Goal: Information Seeking & Learning: Find specific fact

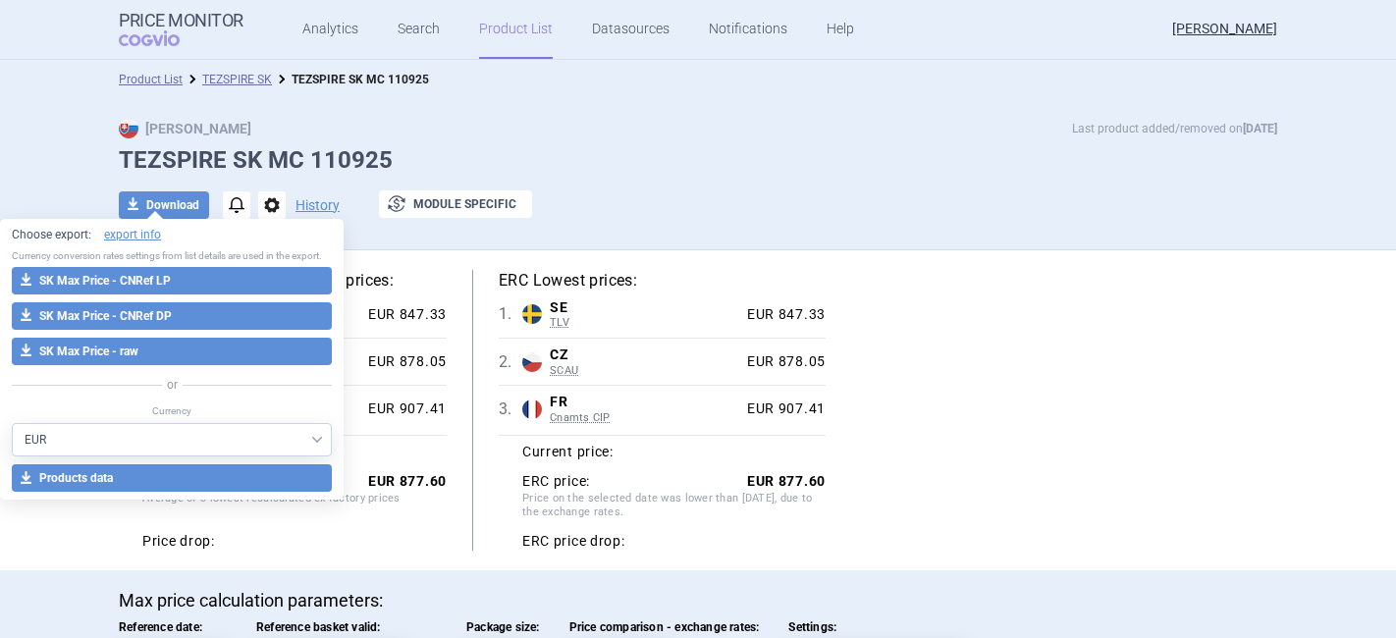
select select "EUR"
click at [402, 27] on link "Search" at bounding box center [419, 29] width 42 height 59
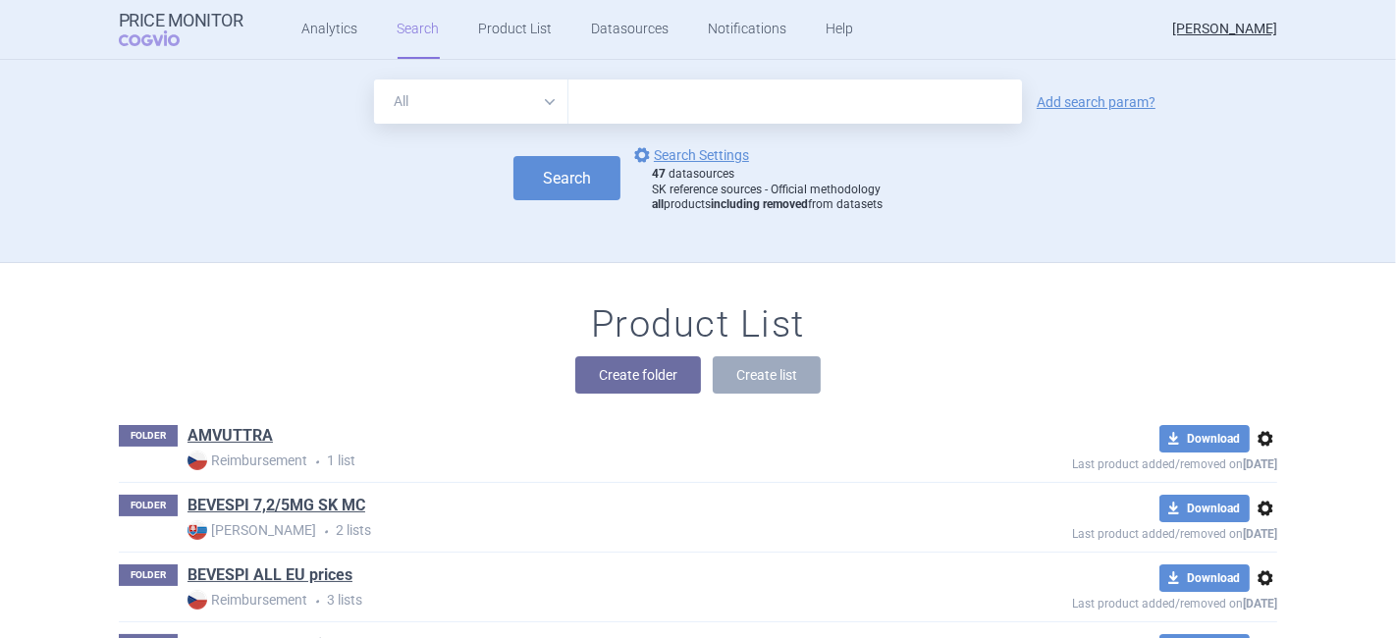
click at [568, 94] on input "text" at bounding box center [795, 102] width 454 height 44
type input "tezspire"
click at [1092, 105] on link "Add search param?" at bounding box center [1096, 102] width 119 height 14
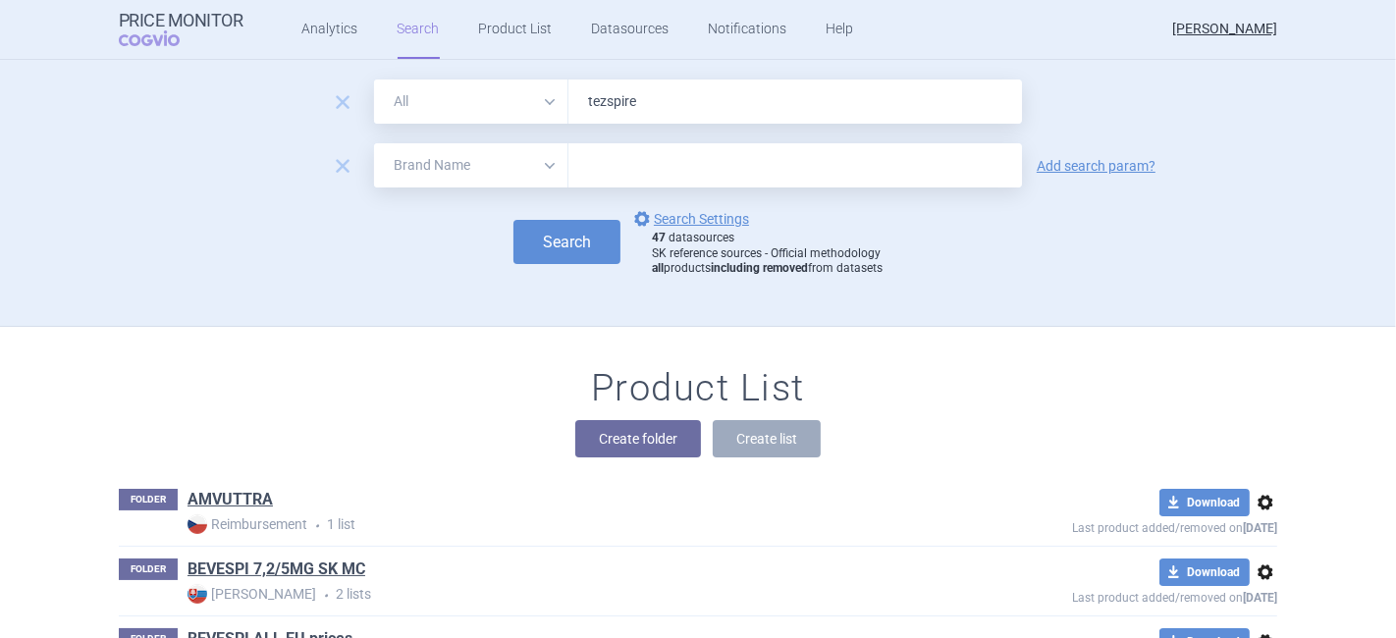
click at [425, 175] on select "All Brand Name ATC Company Active Substance Country Newer than" at bounding box center [471, 165] width 194 height 44
select select "country"
click at [374, 143] on select "All Brand Name ATC Company Active Substance Country Newer than" at bounding box center [471, 165] width 194 height 44
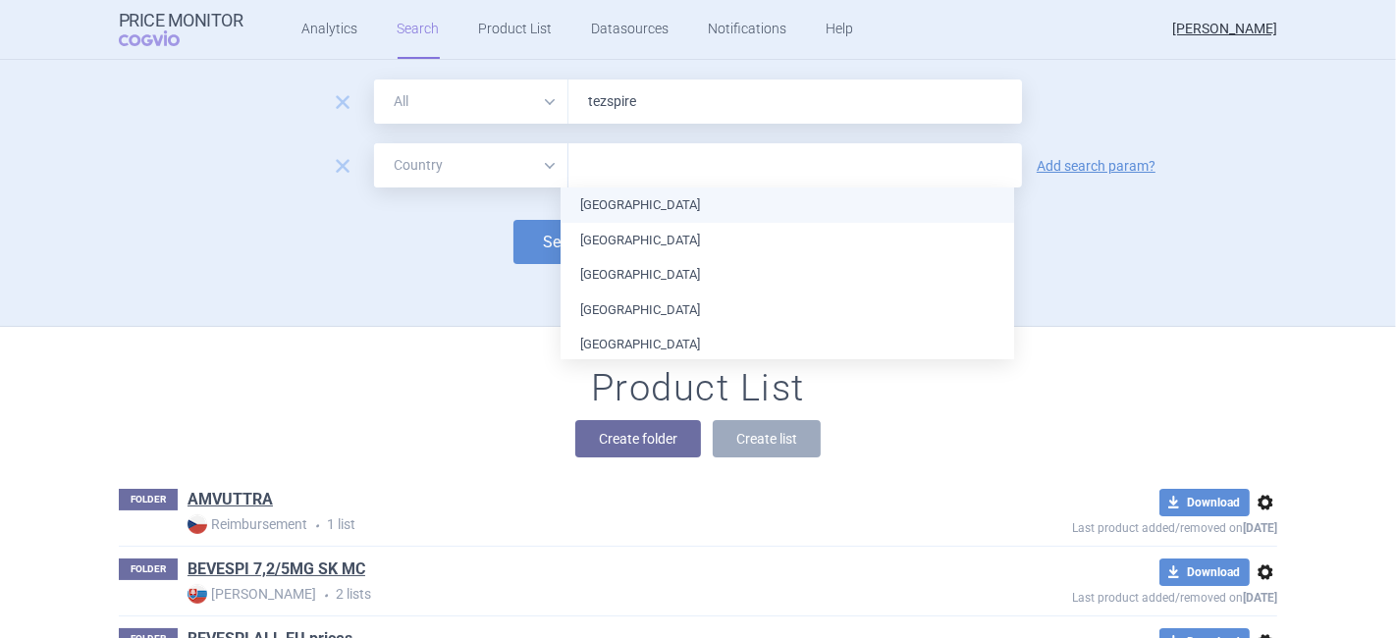
click at [632, 157] on input "text" at bounding box center [795, 166] width 434 height 26
type input "lit"
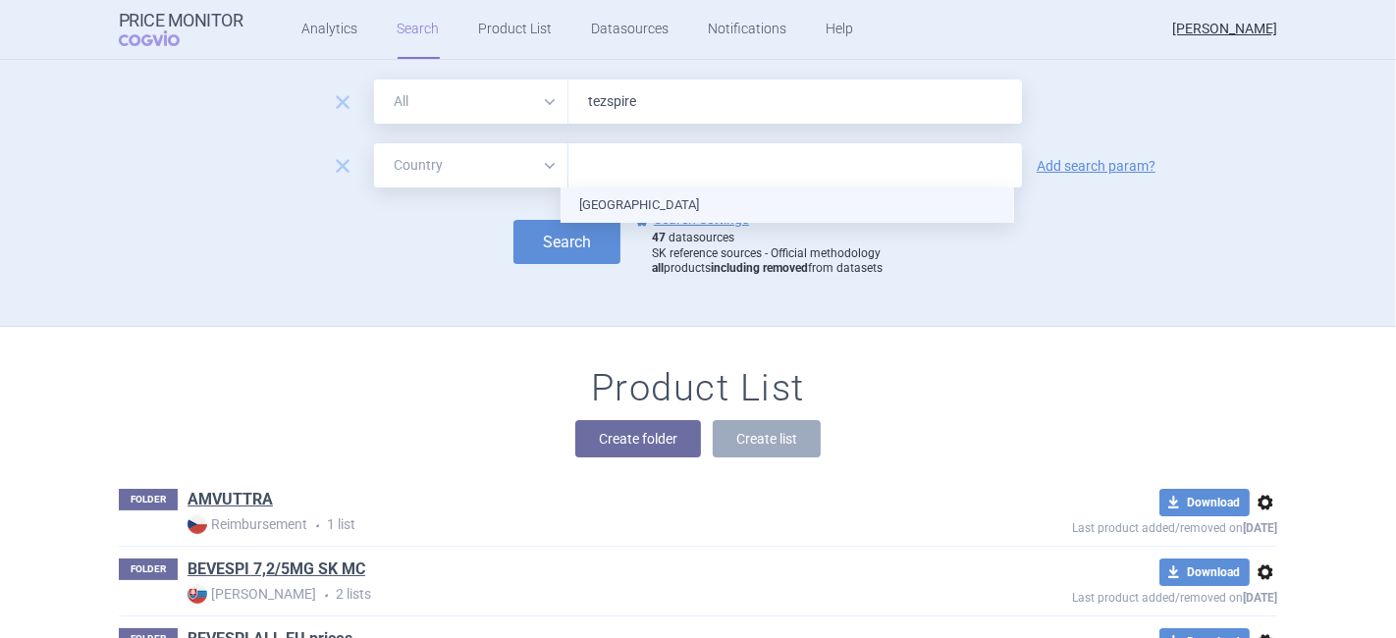
click at [637, 195] on ul "[GEOGRAPHIC_DATA]" at bounding box center [788, 205] width 454 height 35
type input "ire"
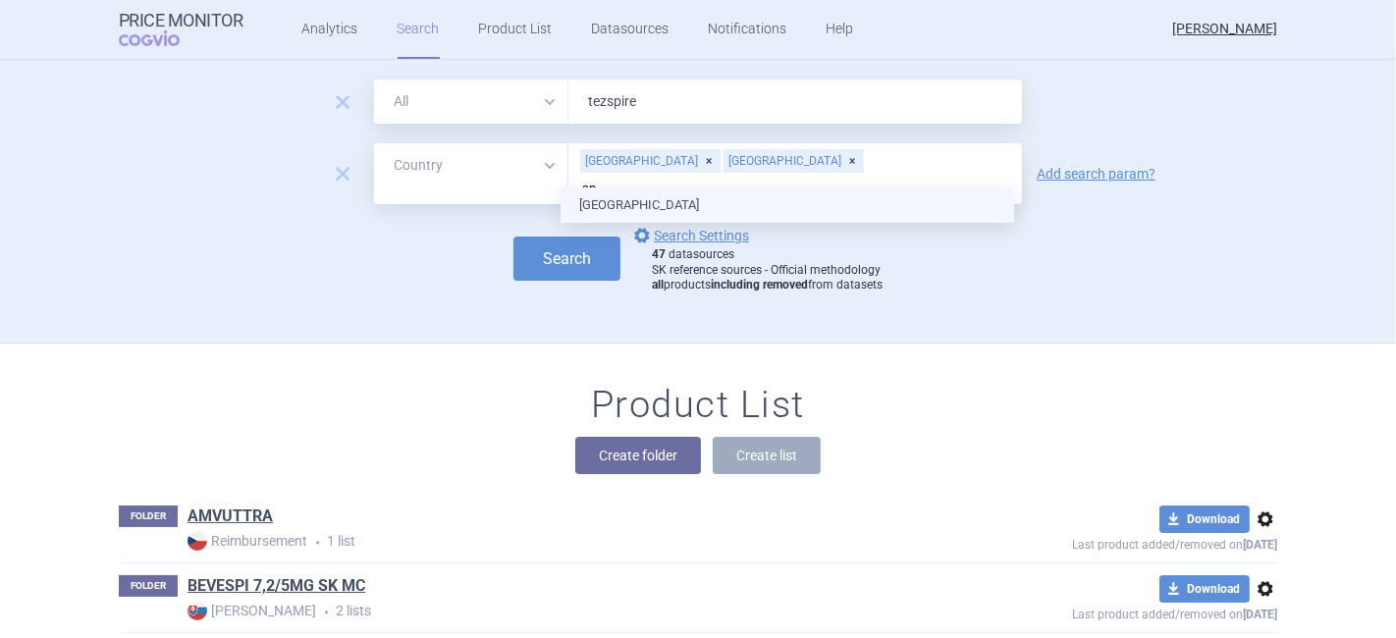
type input "spa"
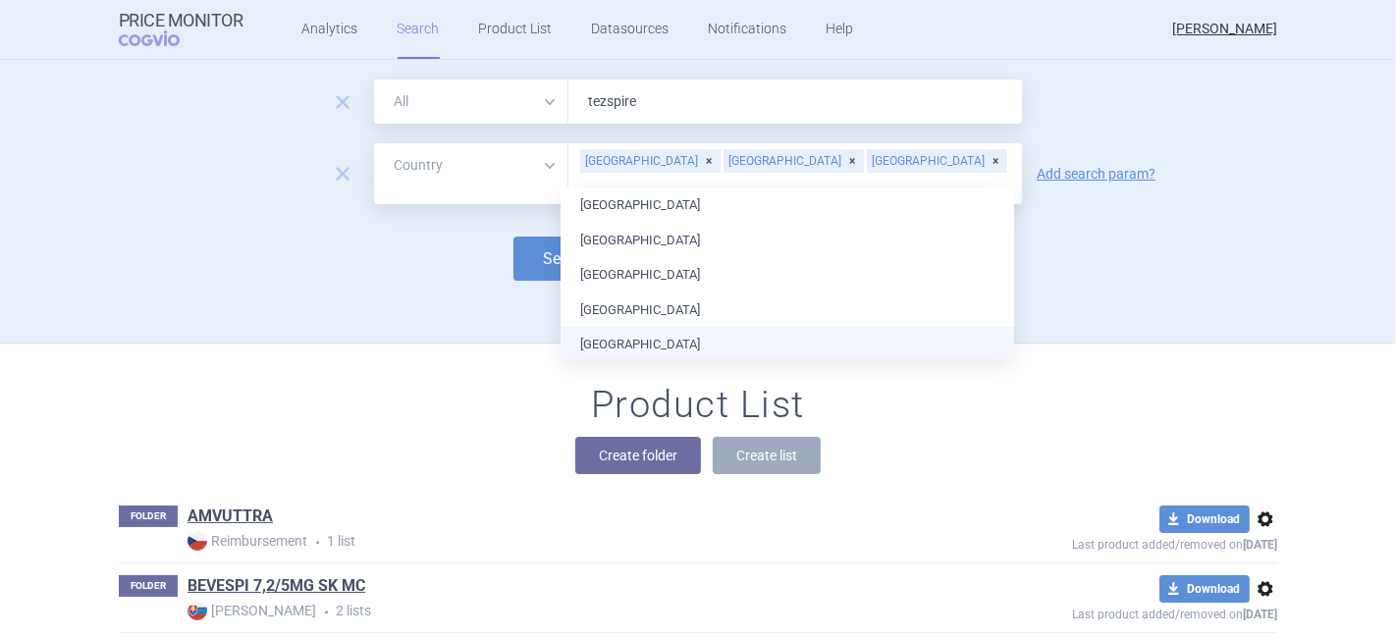
scroll to position [2, 0]
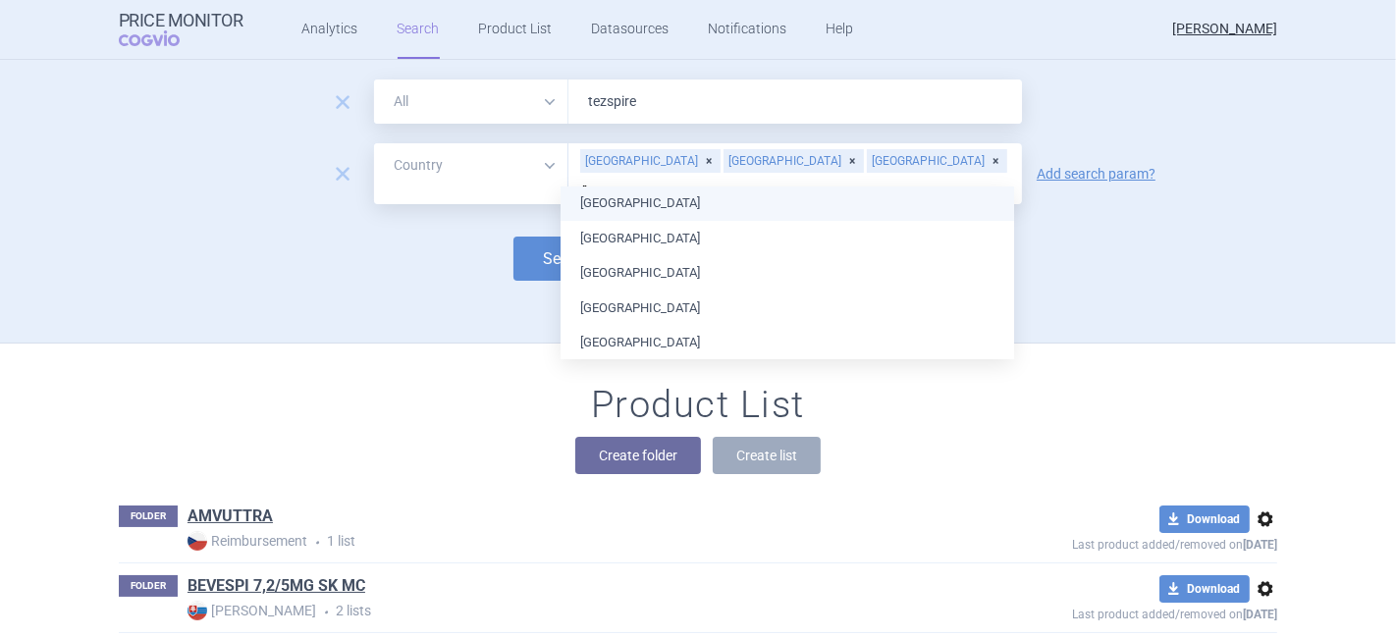
type input "ro"
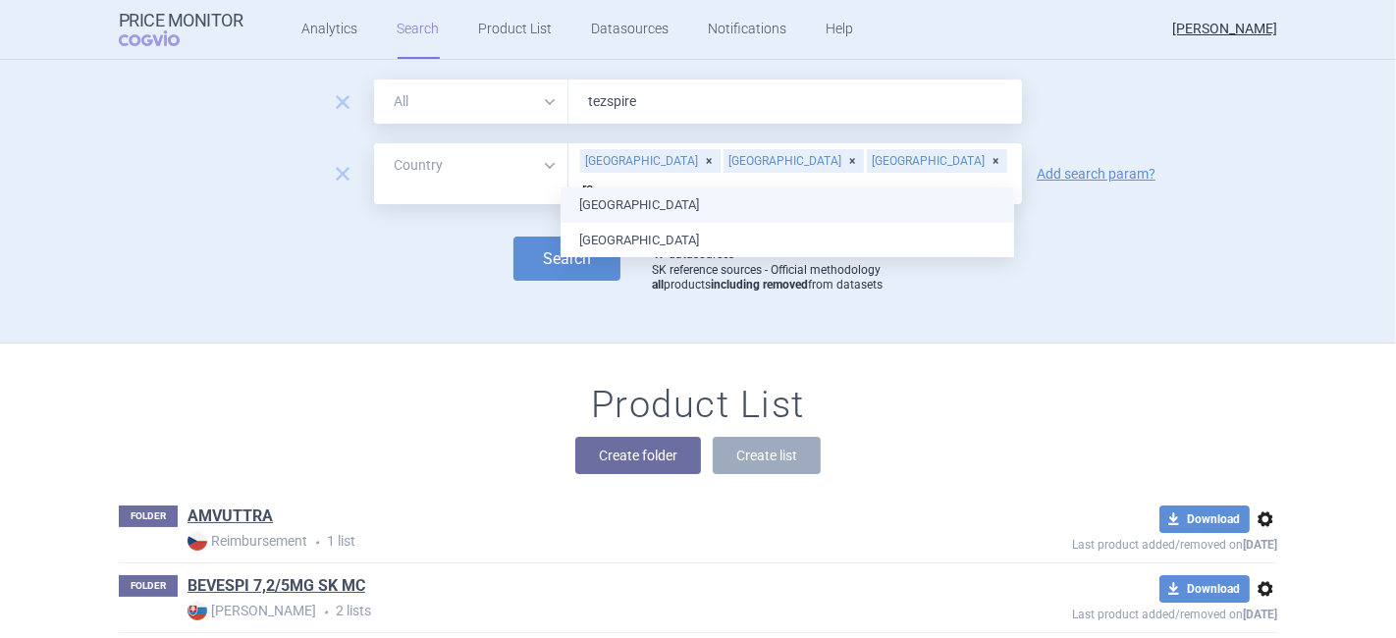
scroll to position [0, 0]
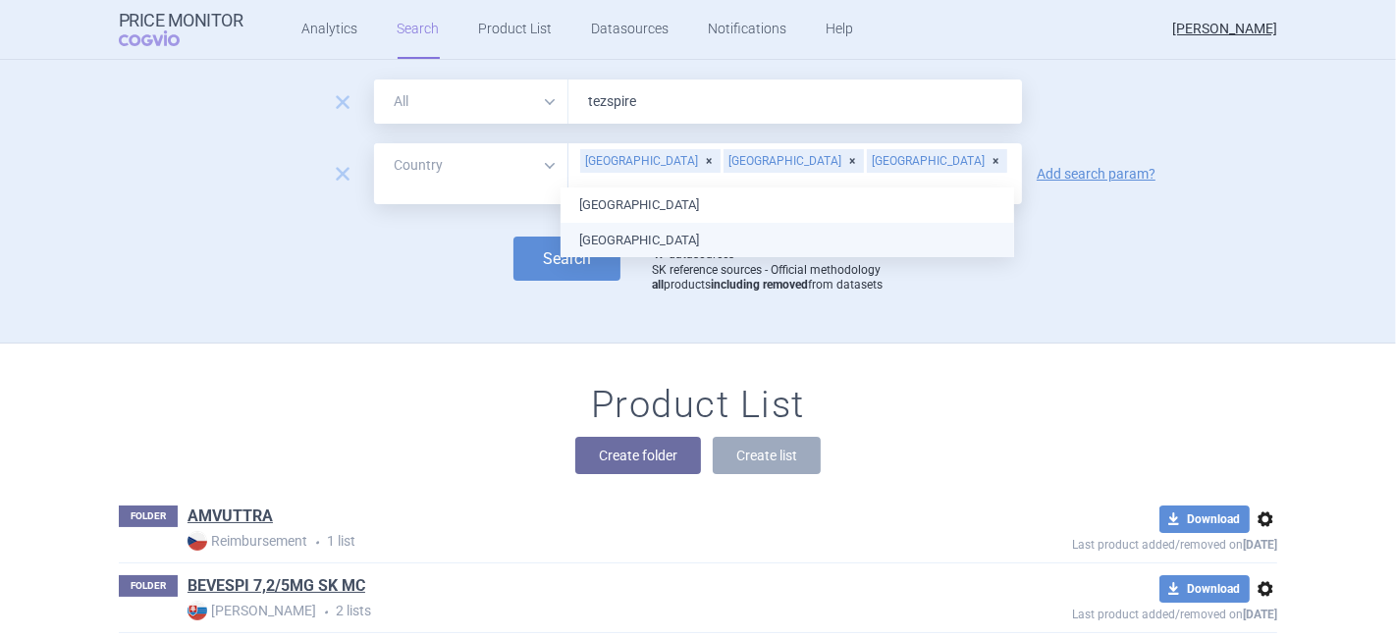
click at [844, 230] on ul "Croatia [GEOGRAPHIC_DATA]" at bounding box center [788, 223] width 454 height 70
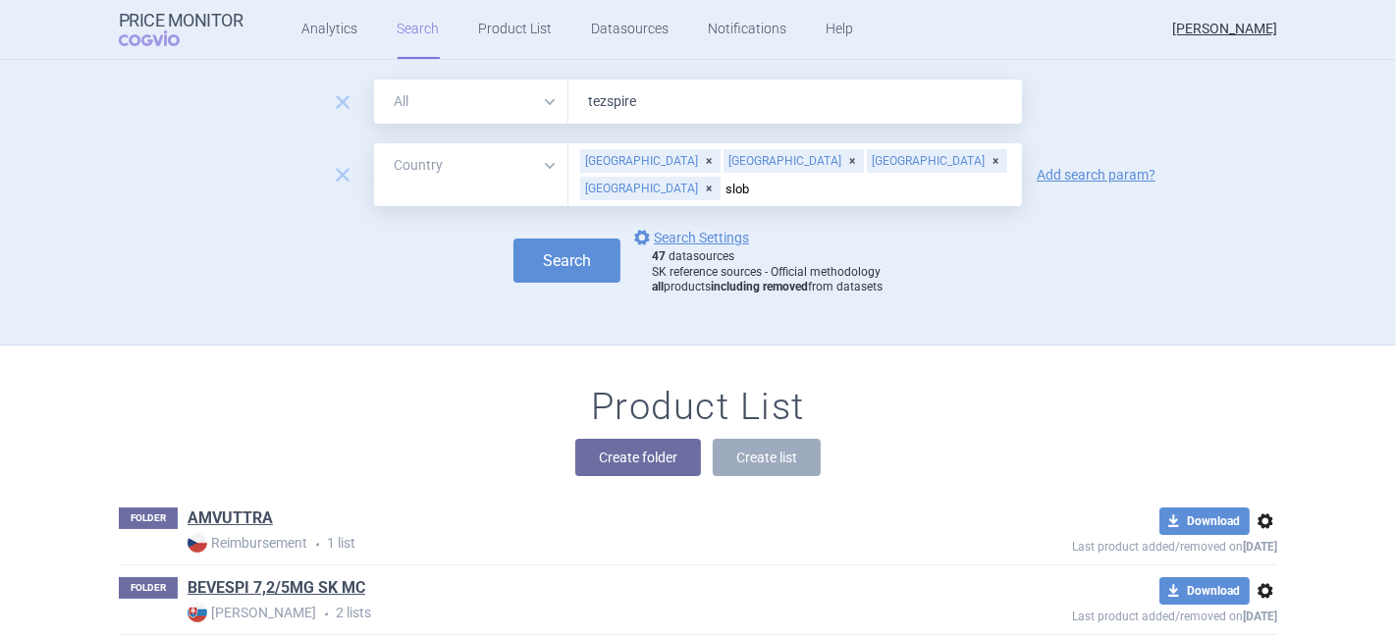
type input "slo"
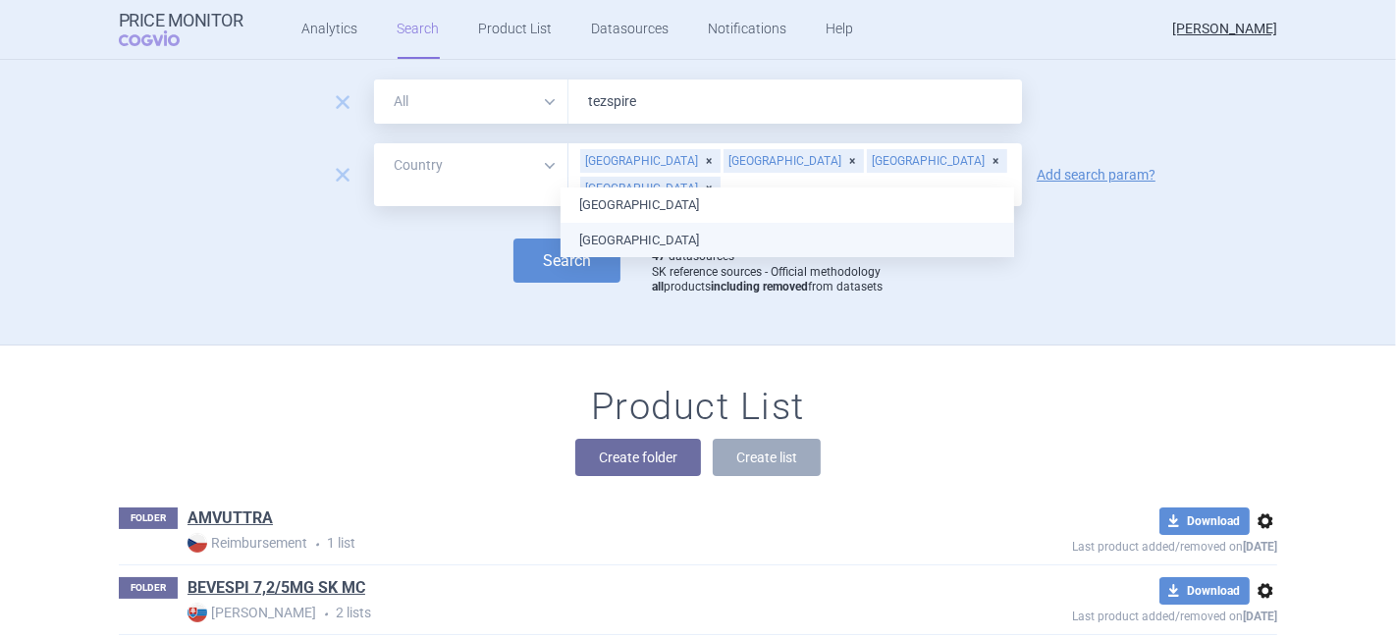
click at [782, 228] on ul "[GEOGRAPHIC_DATA] [GEOGRAPHIC_DATA]" at bounding box center [788, 223] width 454 height 70
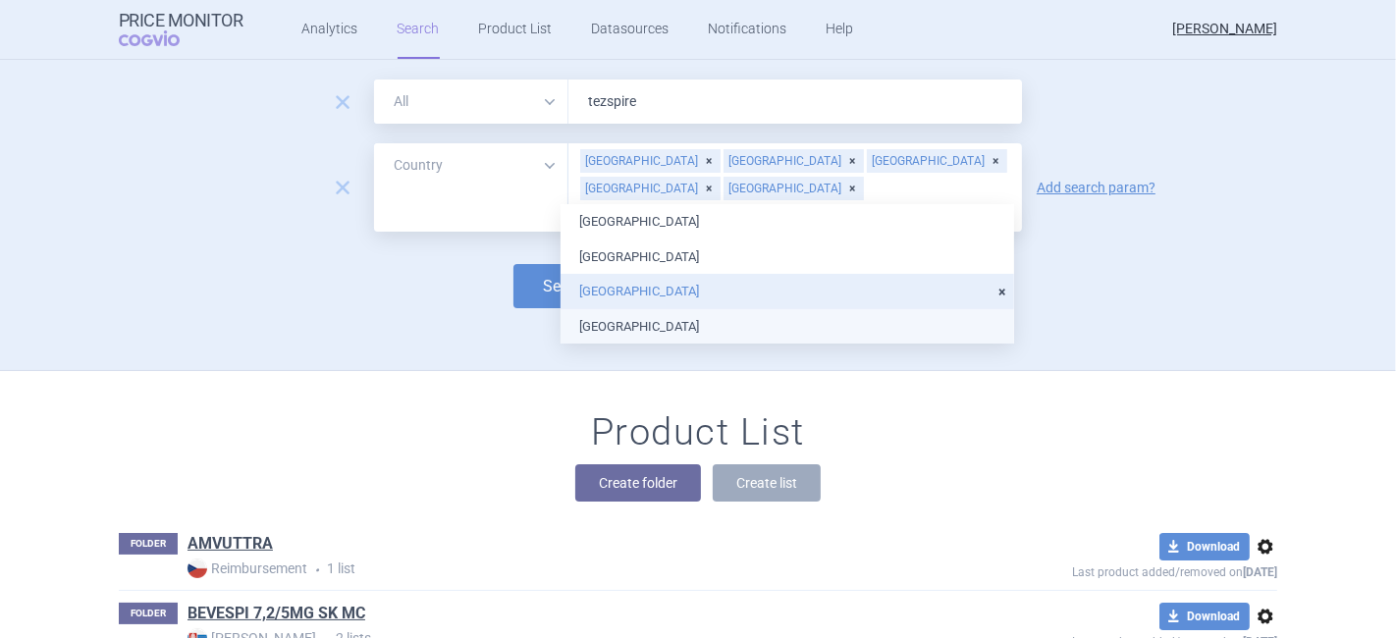
type input "hu"
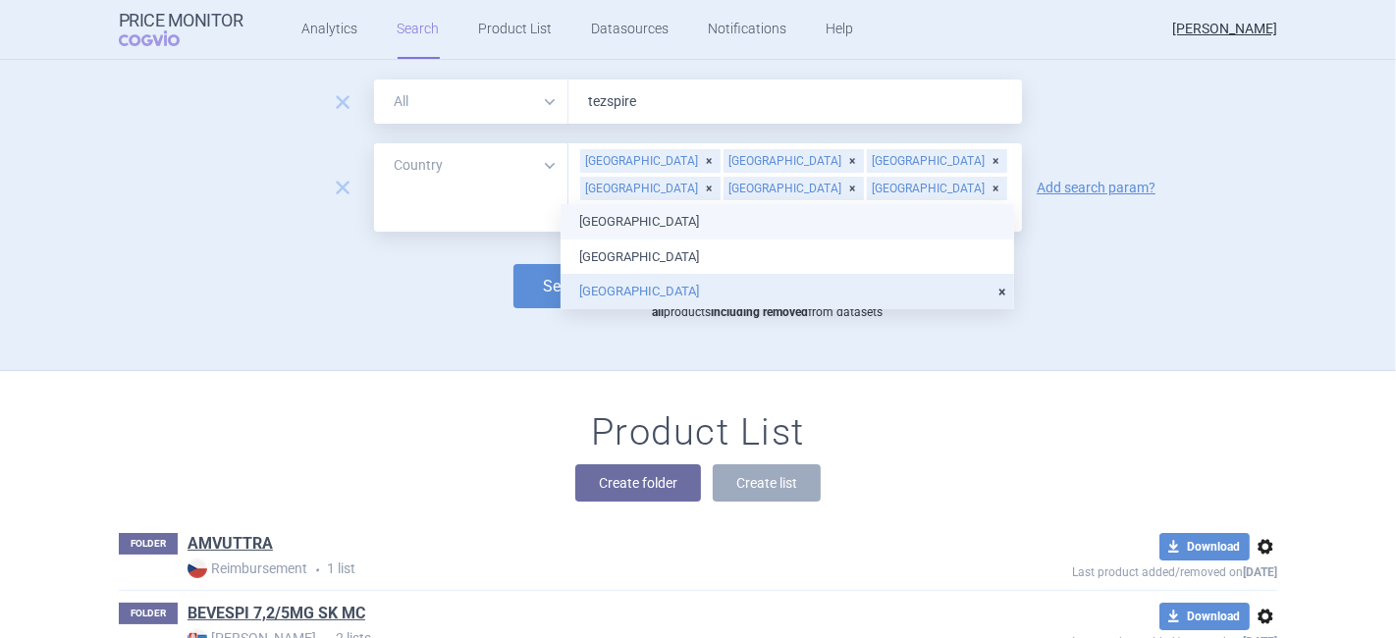
type input "m"
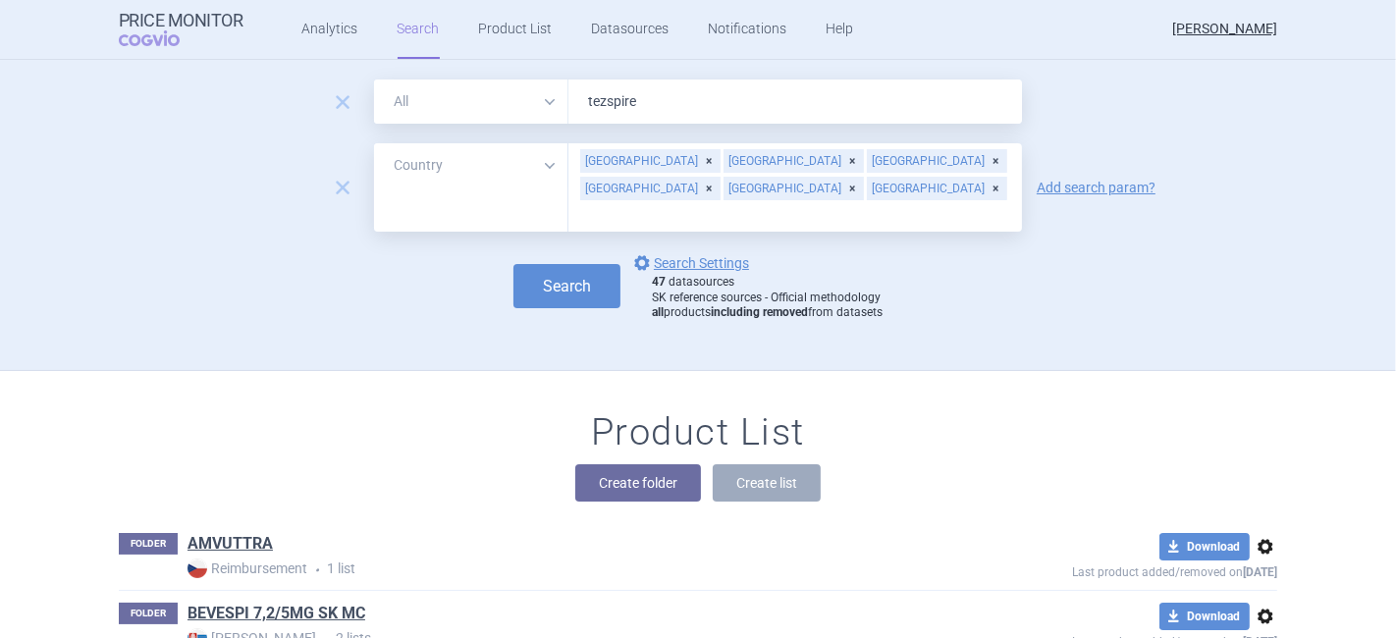
click at [395, 259] on div "Search options Search Settings 47 datasources SK reference sources - Official m…" at bounding box center [698, 286] width 1159 height 70
click at [540, 264] on button "Search" at bounding box center [566, 286] width 107 height 44
select select "country"
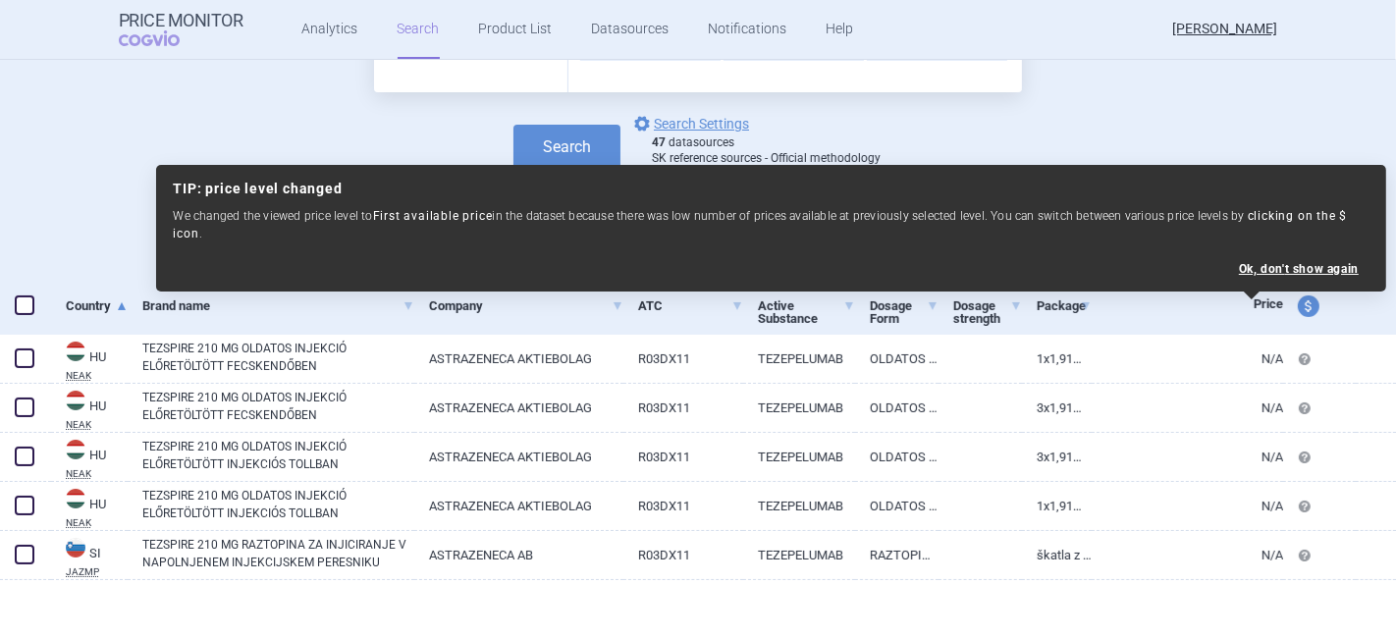
scroll to position [185, 0]
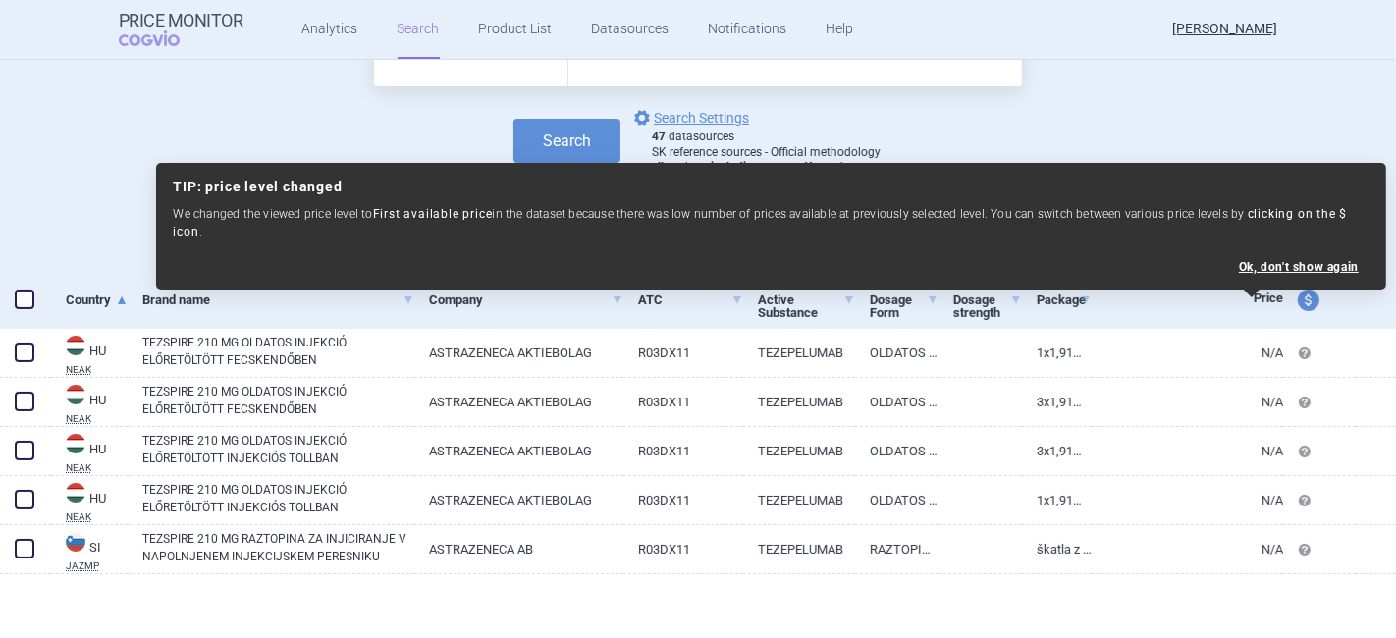
click at [1173, 151] on div "remove All Brand Name ATC Company Active Substance Country Newer than tezspire …" at bounding box center [698, 107] width 1396 height 385
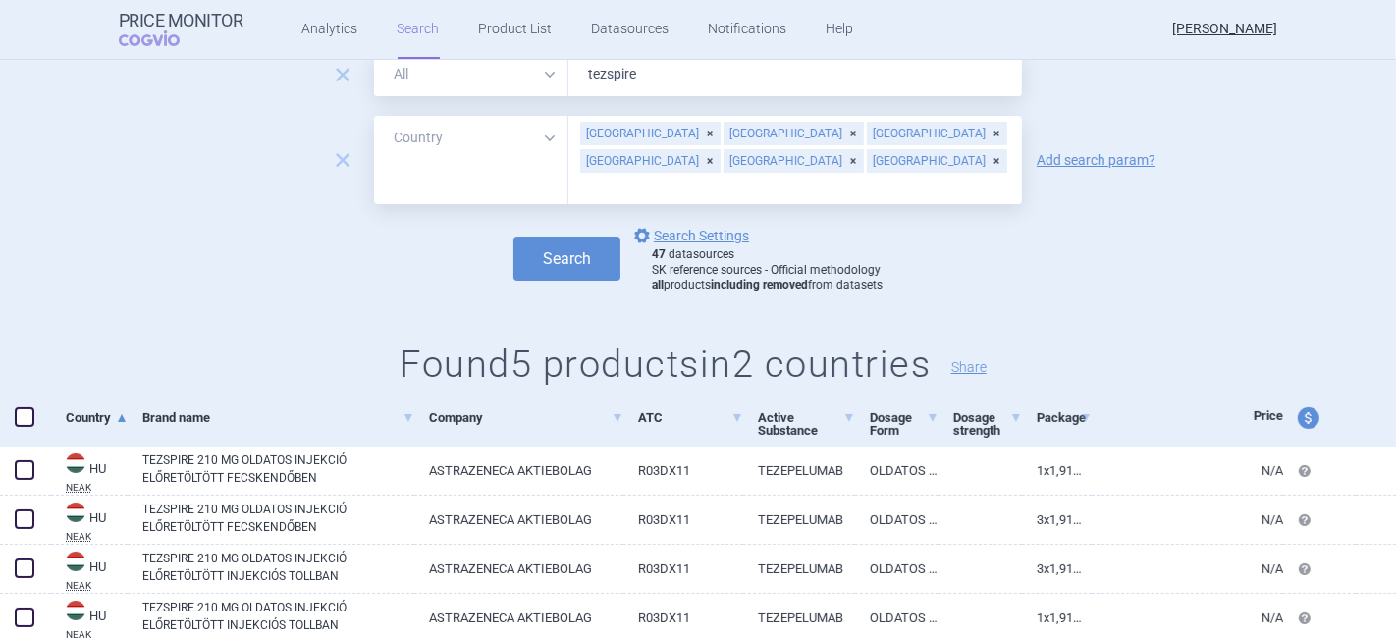
scroll to position [0, 0]
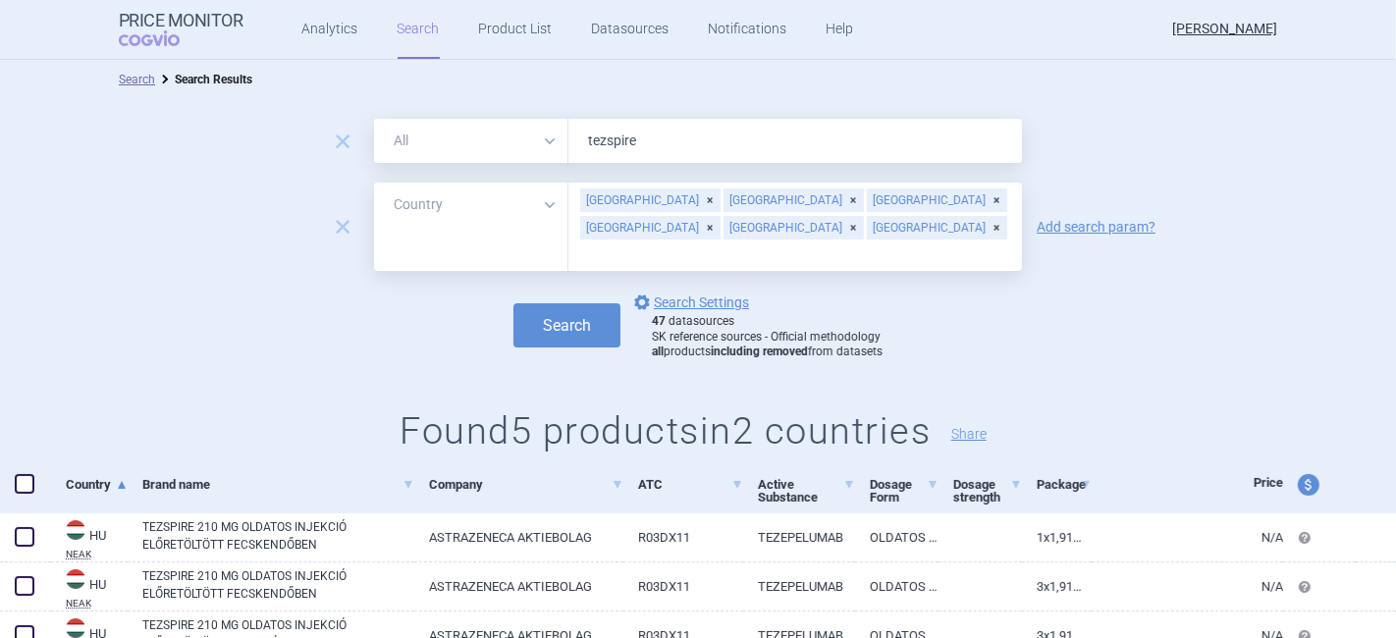
click at [989, 216] on div "[GEOGRAPHIC_DATA]" at bounding box center [937, 228] width 140 height 24
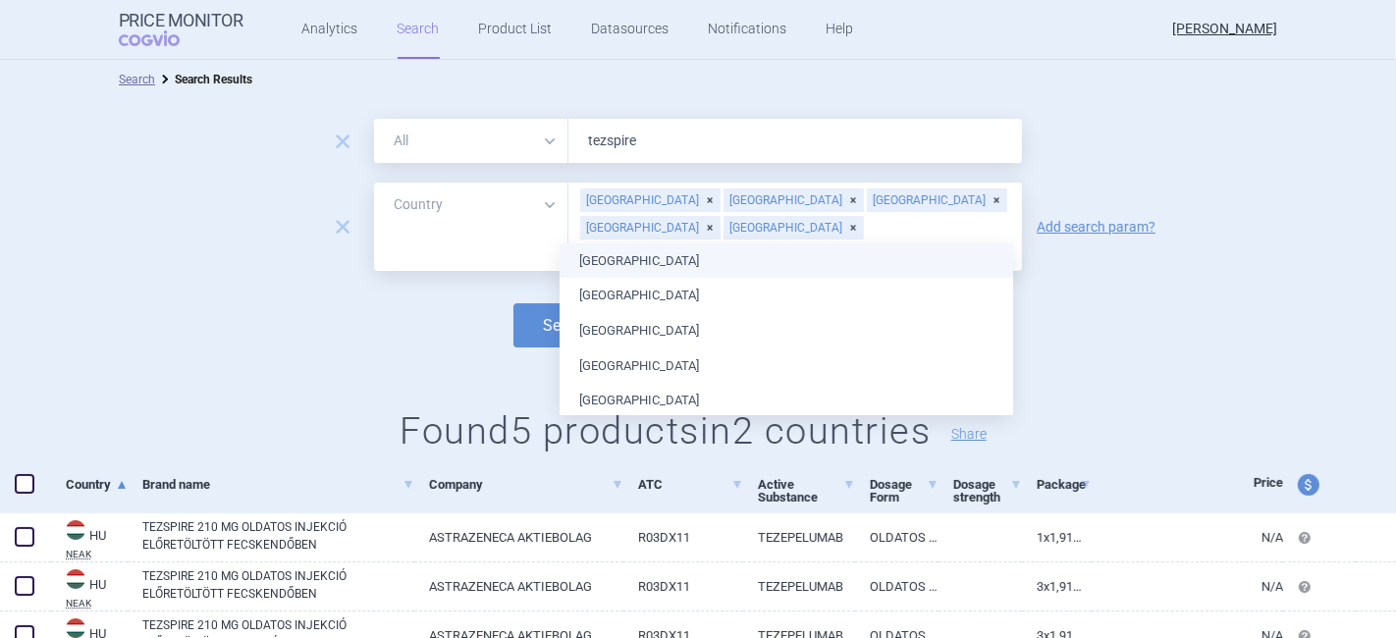
click at [864, 216] on div "[GEOGRAPHIC_DATA]" at bounding box center [794, 228] width 140 height 24
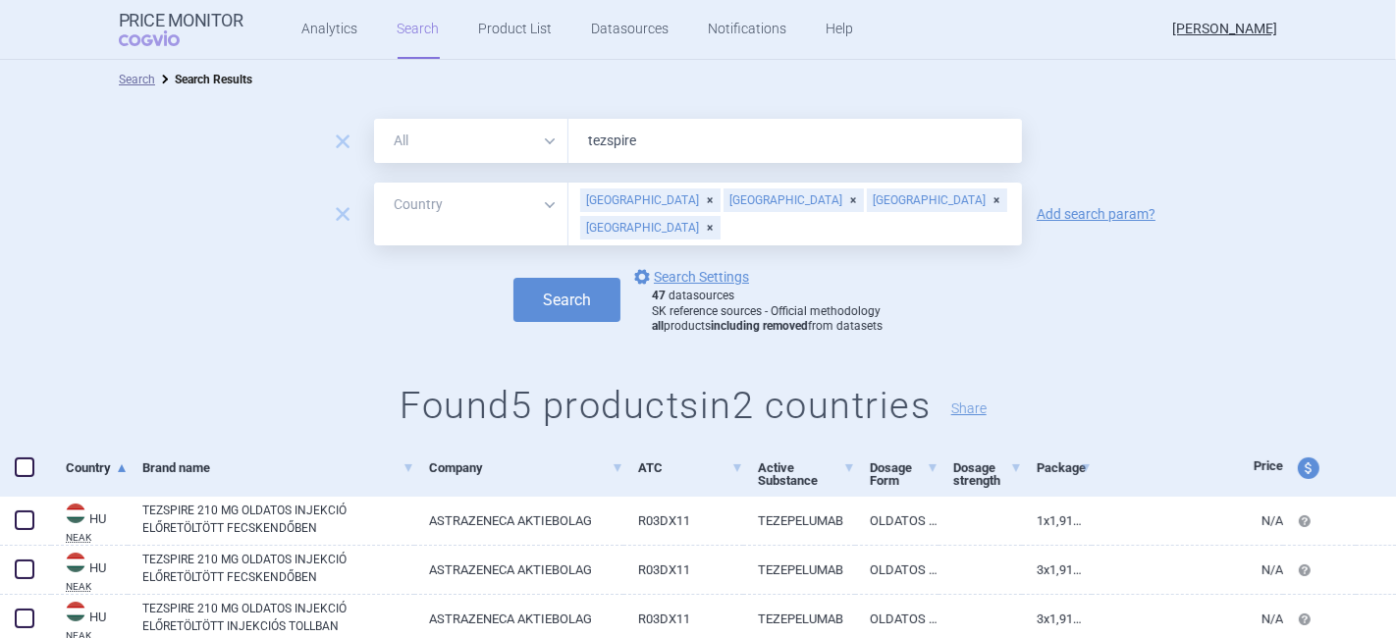
click at [721, 216] on div "[GEOGRAPHIC_DATA]" at bounding box center [650, 228] width 140 height 24
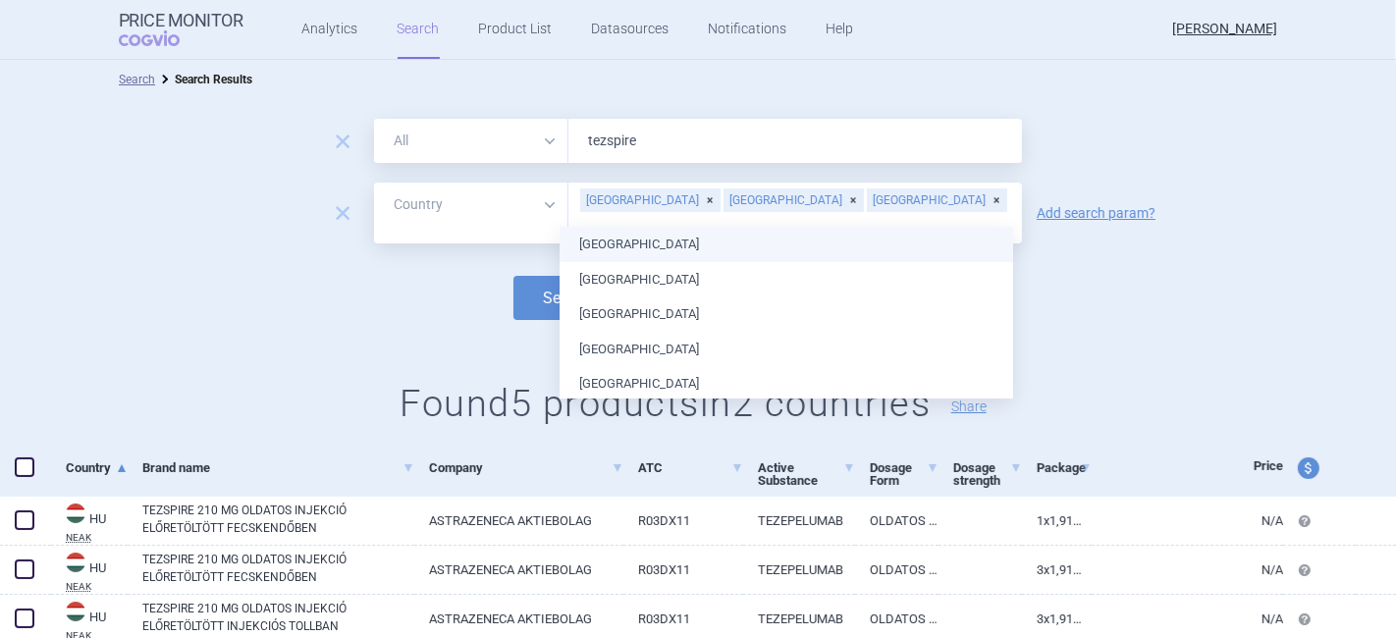
click at [867, 203] on div "[GEOGRAPHIC_DATA]" at bounding box center [937, 201] width 140 height 24
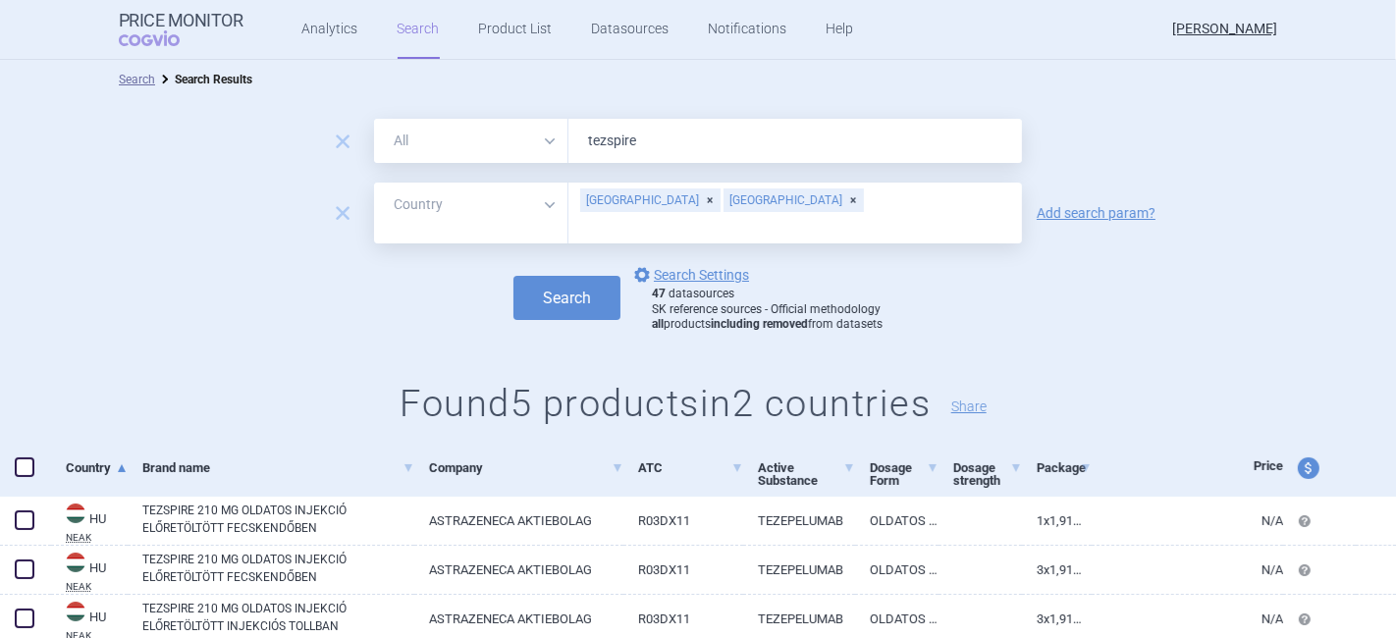
click at [724, 206] on div "[GEOGRAPHIC_DATA]" at bounding box center [794, 201] width 140 height 24
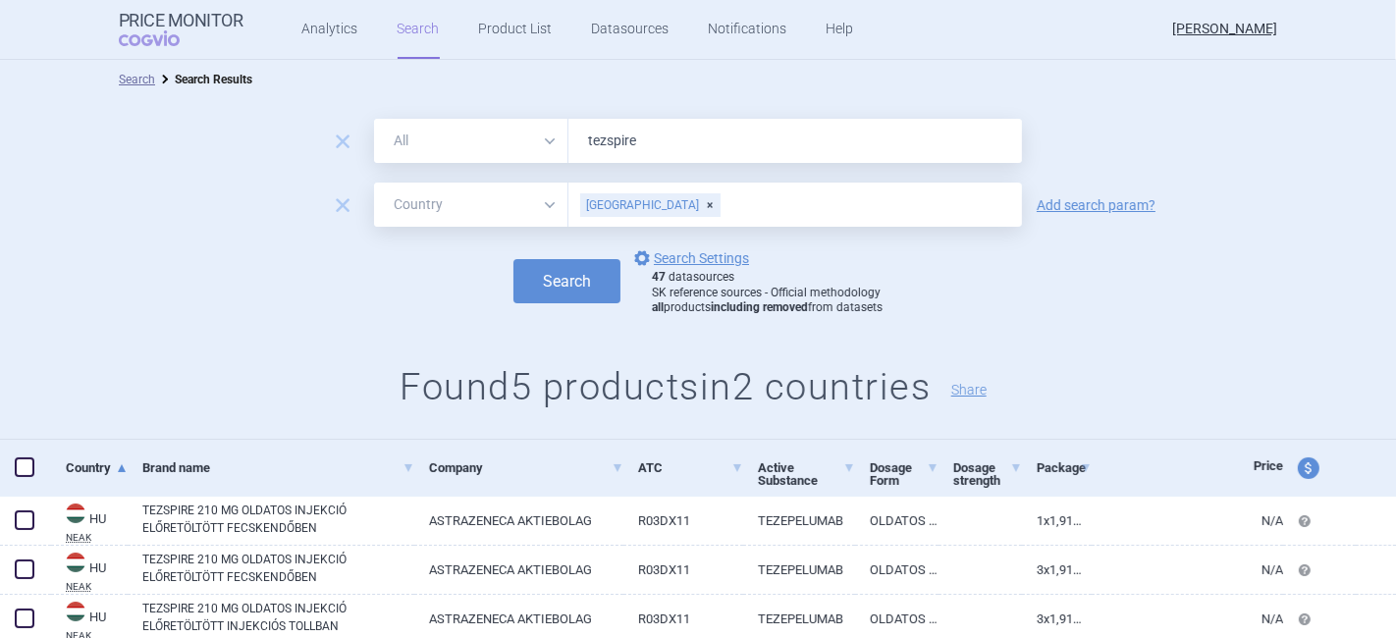
click at [637, 205] on div "[GEOGRAPHIC_DATA]" at bounding box center [650, 205] width 140 height 24
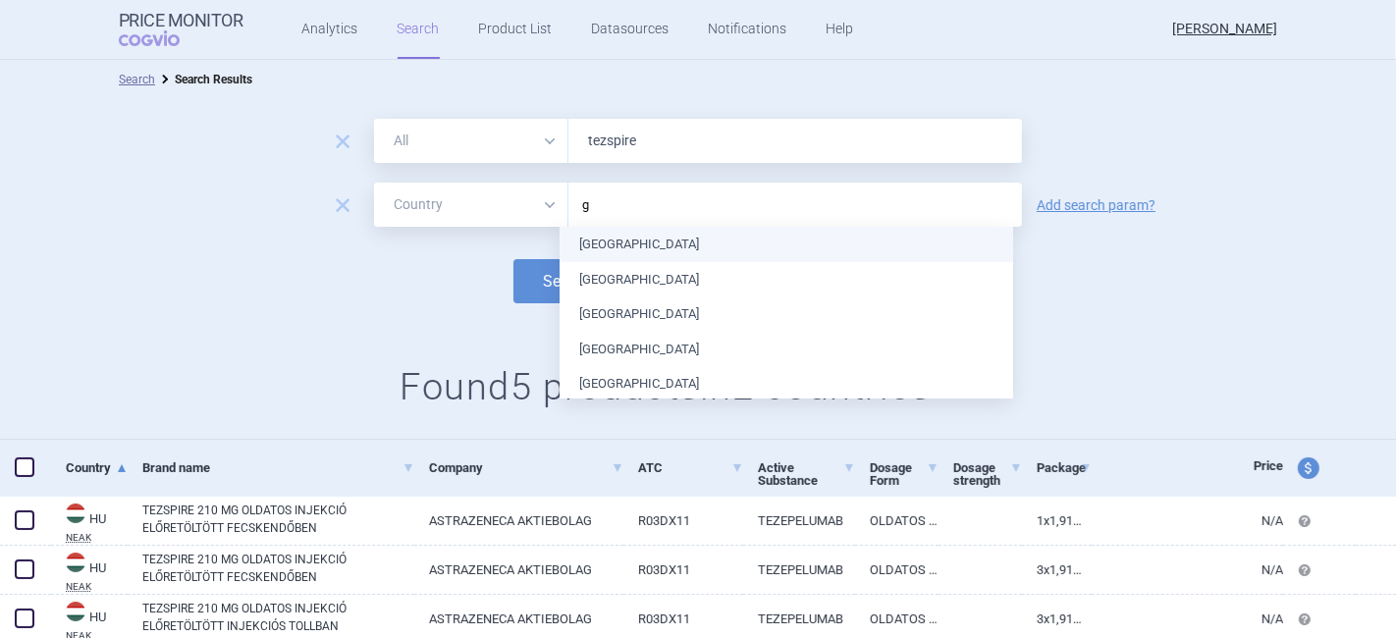
type input "gr"
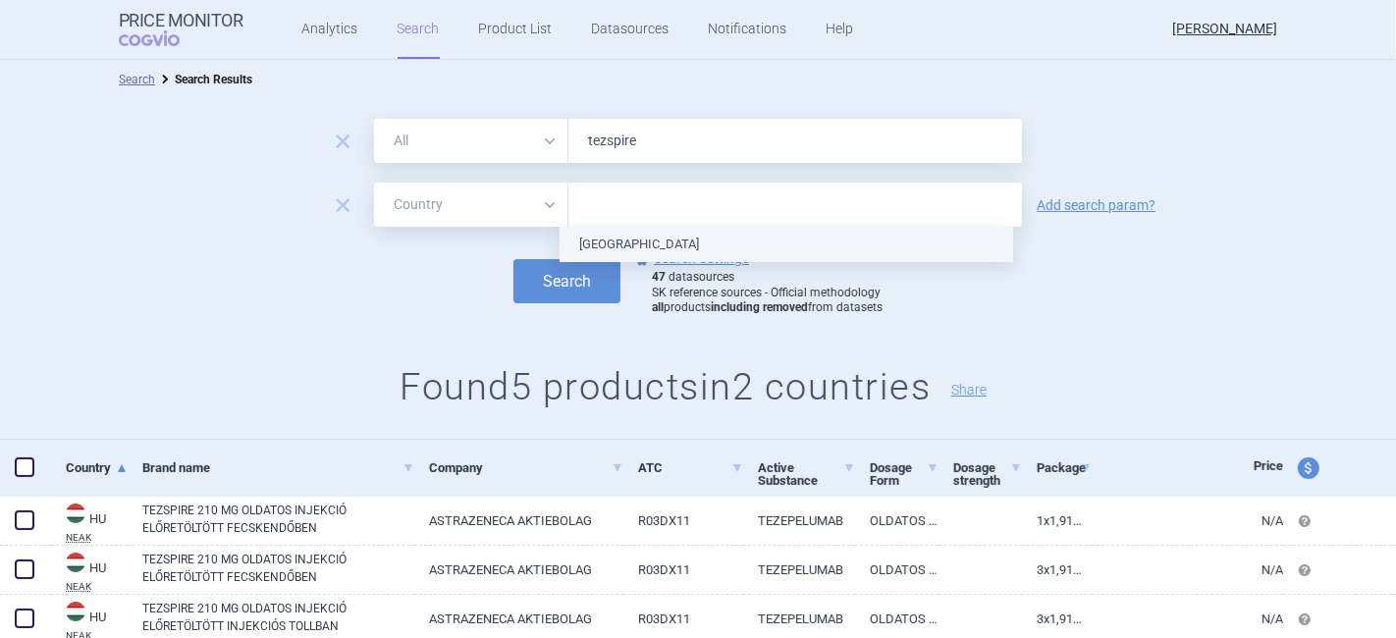
click at [647, 243] on ul "[GEOGRAPHIC_DATA]" at bounding box center [787, 244] width 454 height 35
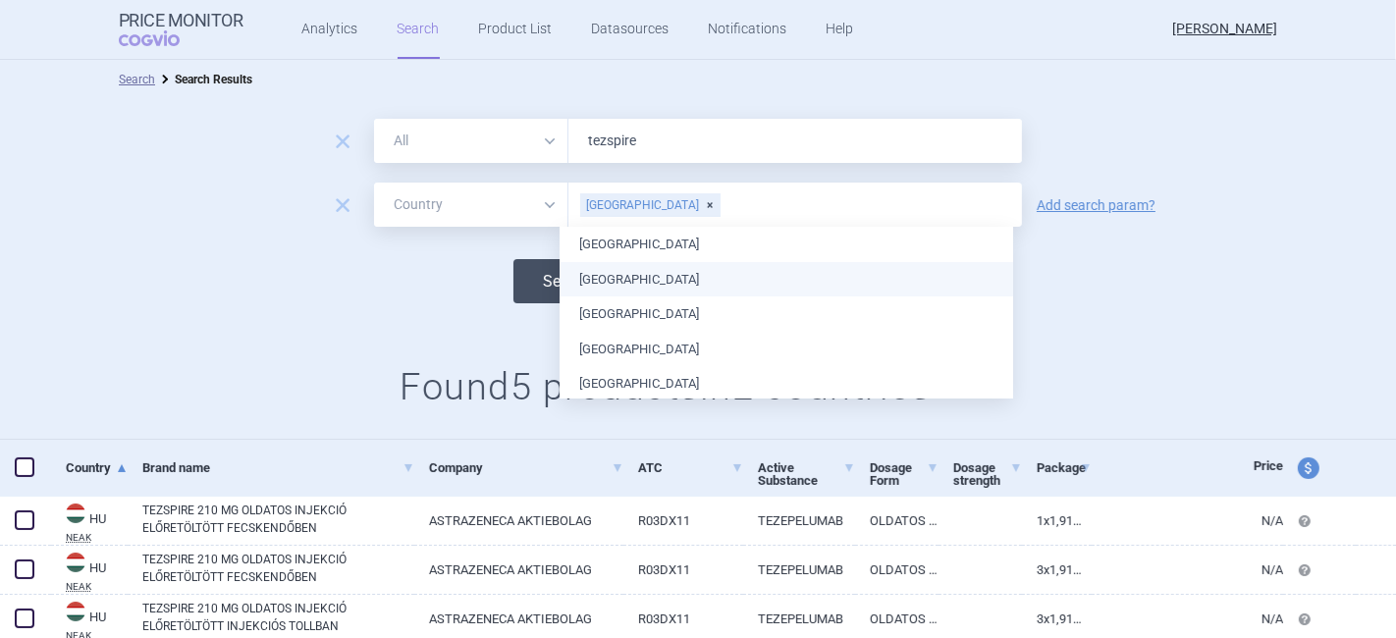
click at [539, 268] on button "Search" at bounding box center [566, 281] width 107 height 44
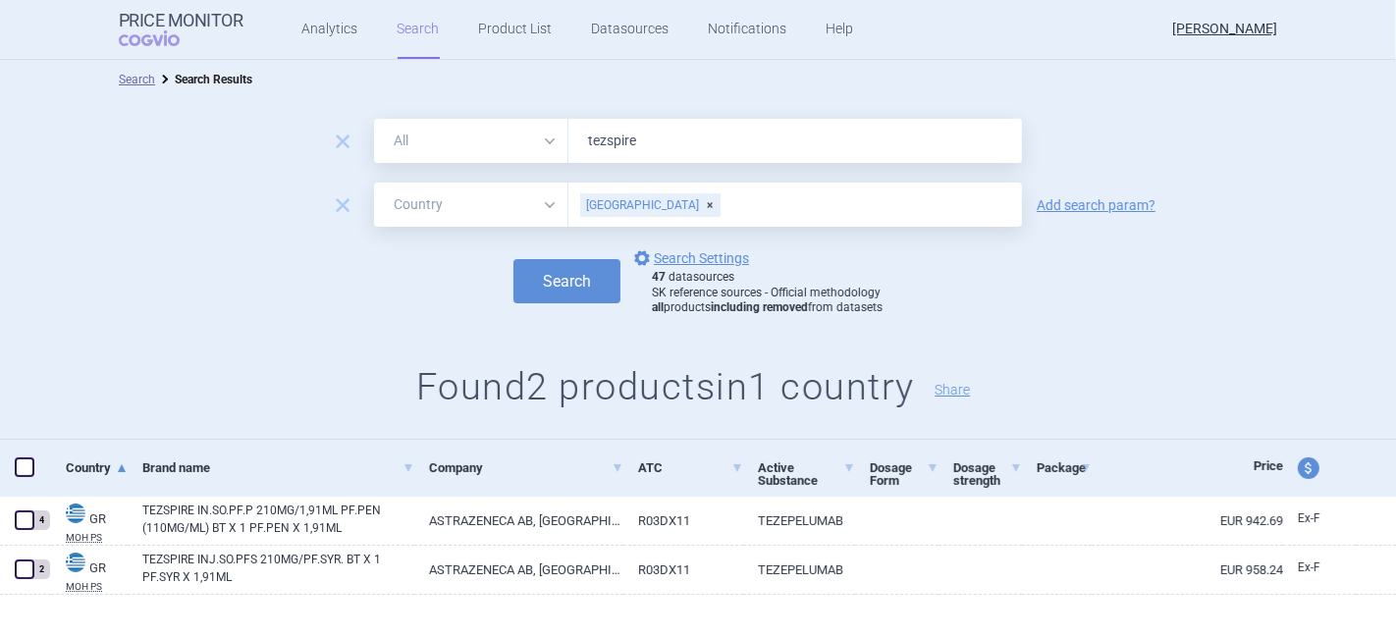
click at [624, 200] on div "[GEOGRAPHIC_DATA]" at bounding box center [650, 205] width 140 height 24
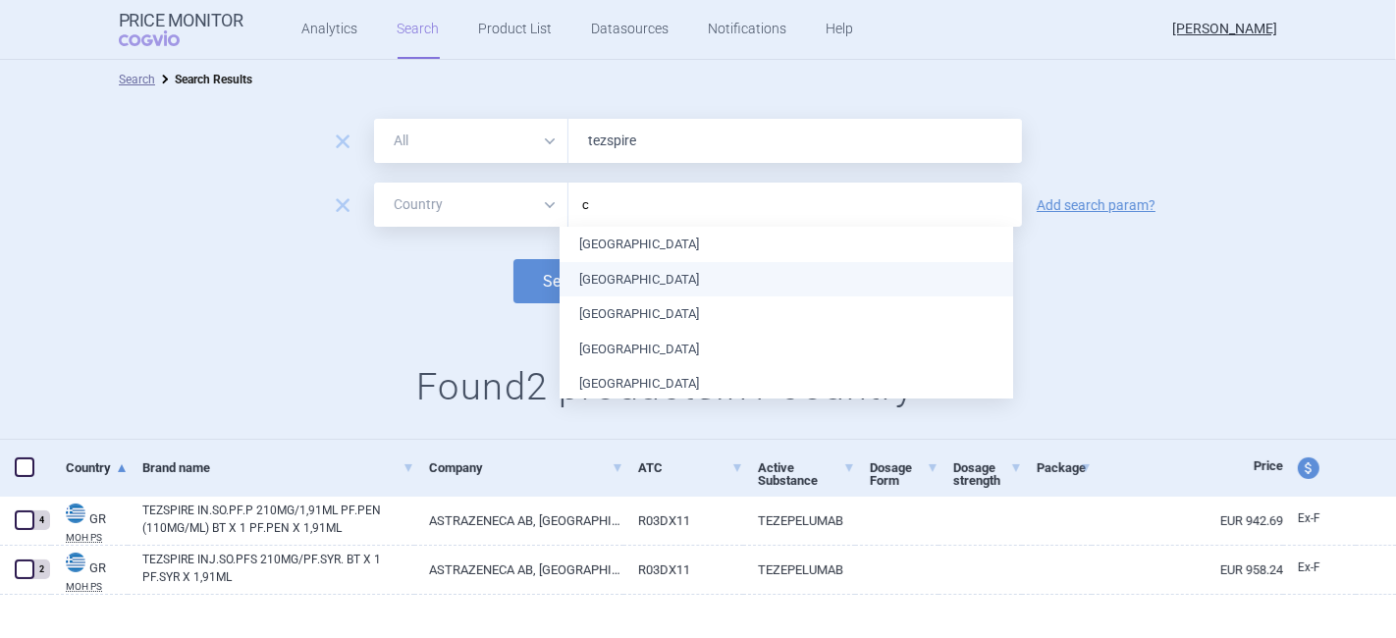
type input "cr"
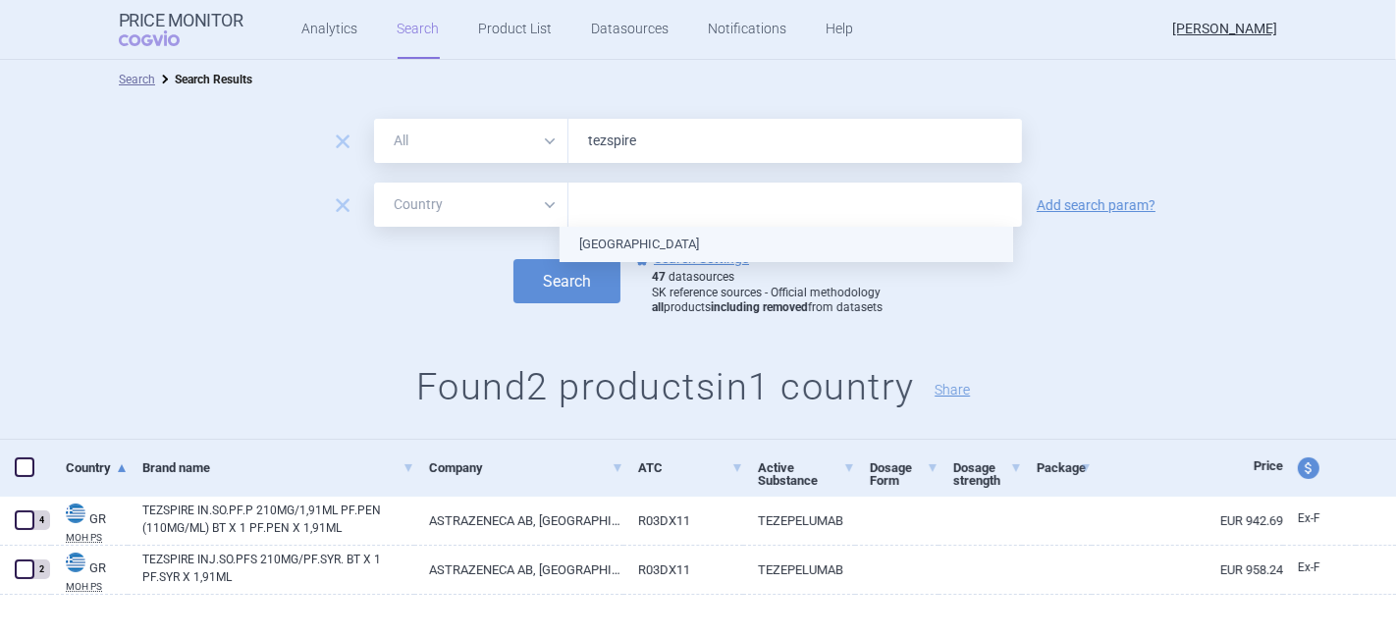
click at [624, 250] on ul "[GEOGRAPHIC_DATA]" at bounding box center [787, 244] width 454 height 35
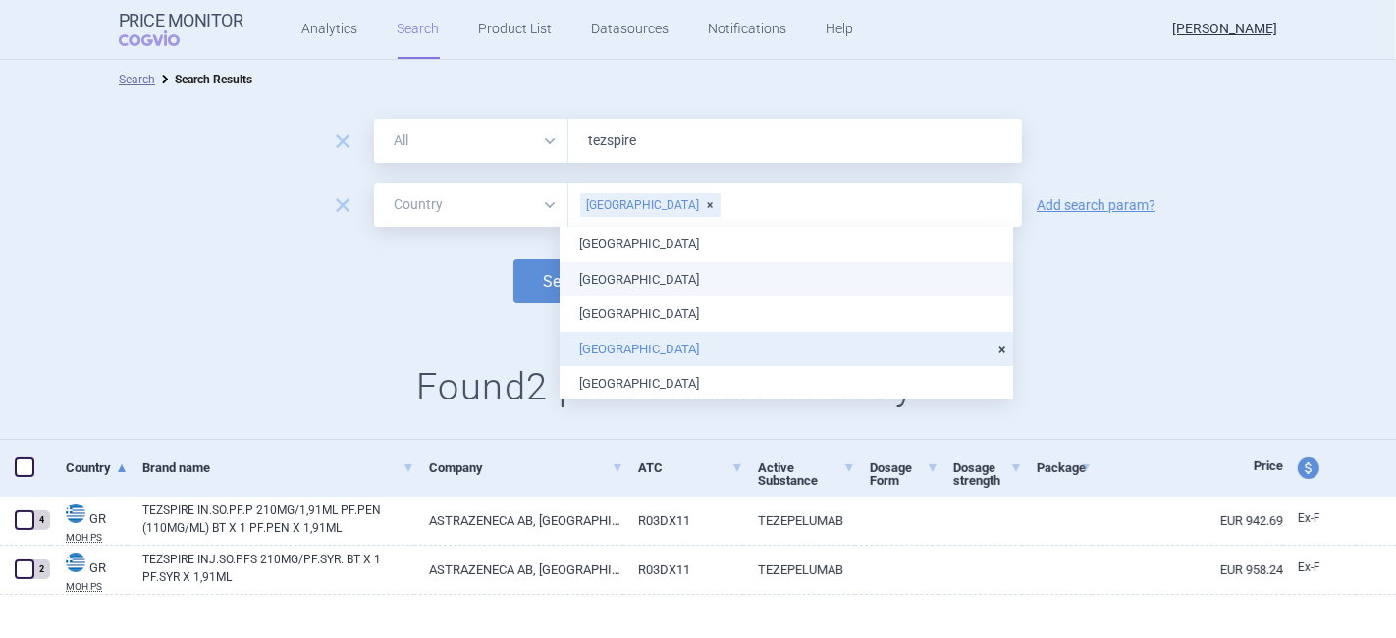
click at [429, 296] on div "Search options Search Settings 47 datasources SK reference sources - Official m…" at bounding box center [698, 281] width 1396 height 70
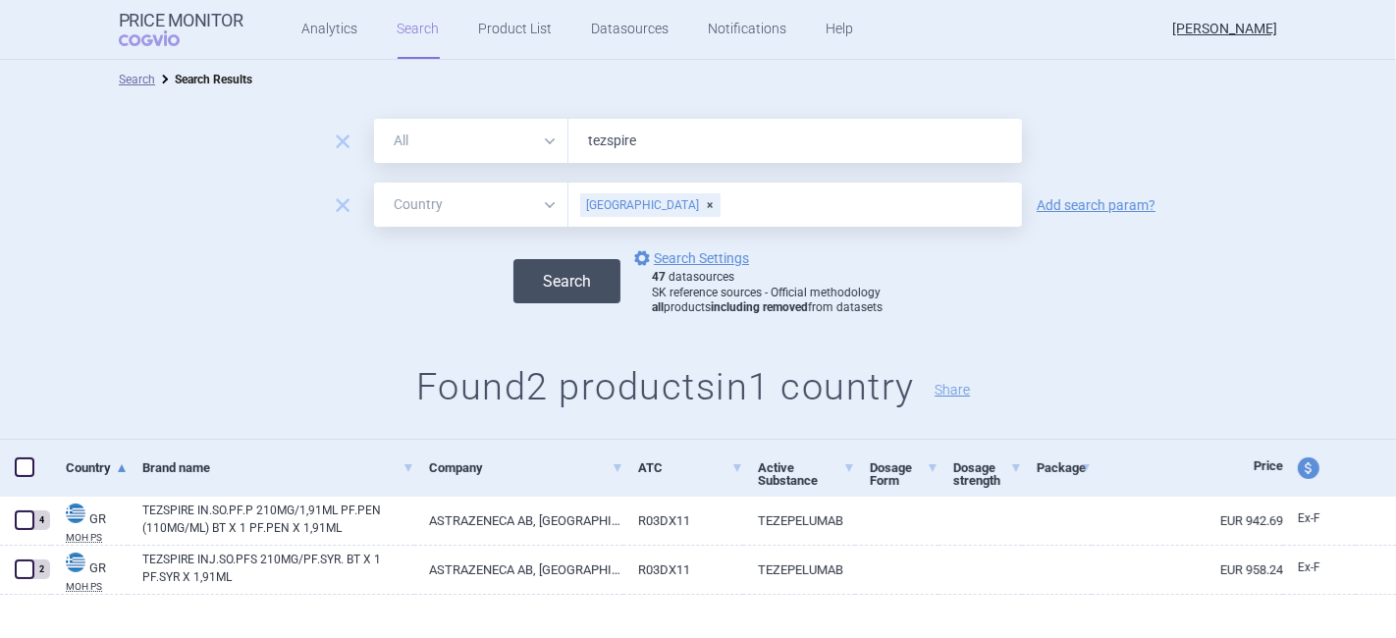
click at [539, 276] on button "Search" at bounding box center [566, 281] width 107 height 44
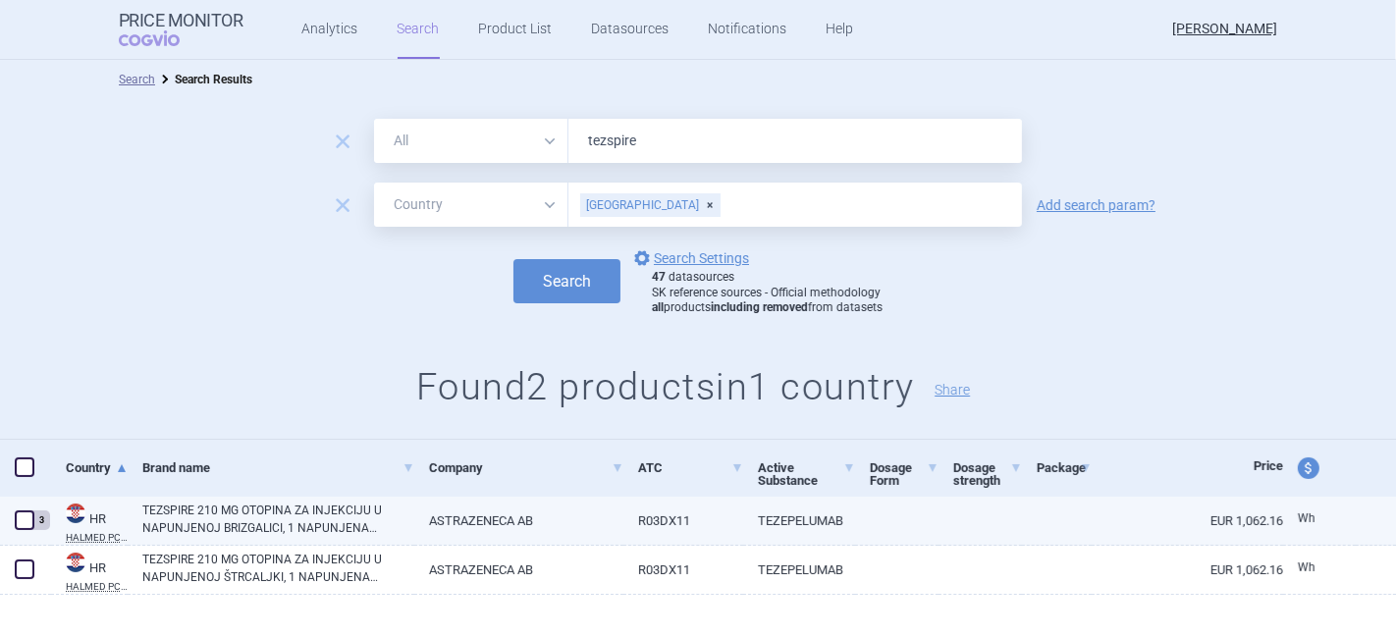
click at [252, 518] on link "TEZSPIRE 210 MG OTOPINA ZA INJEKCIJU U NAPUNJENOJ BRIZGALICI, 1 NAPUNJENA BRIZG…" at bounding box center [278, 519] width 272 height 35
select select "EUR"
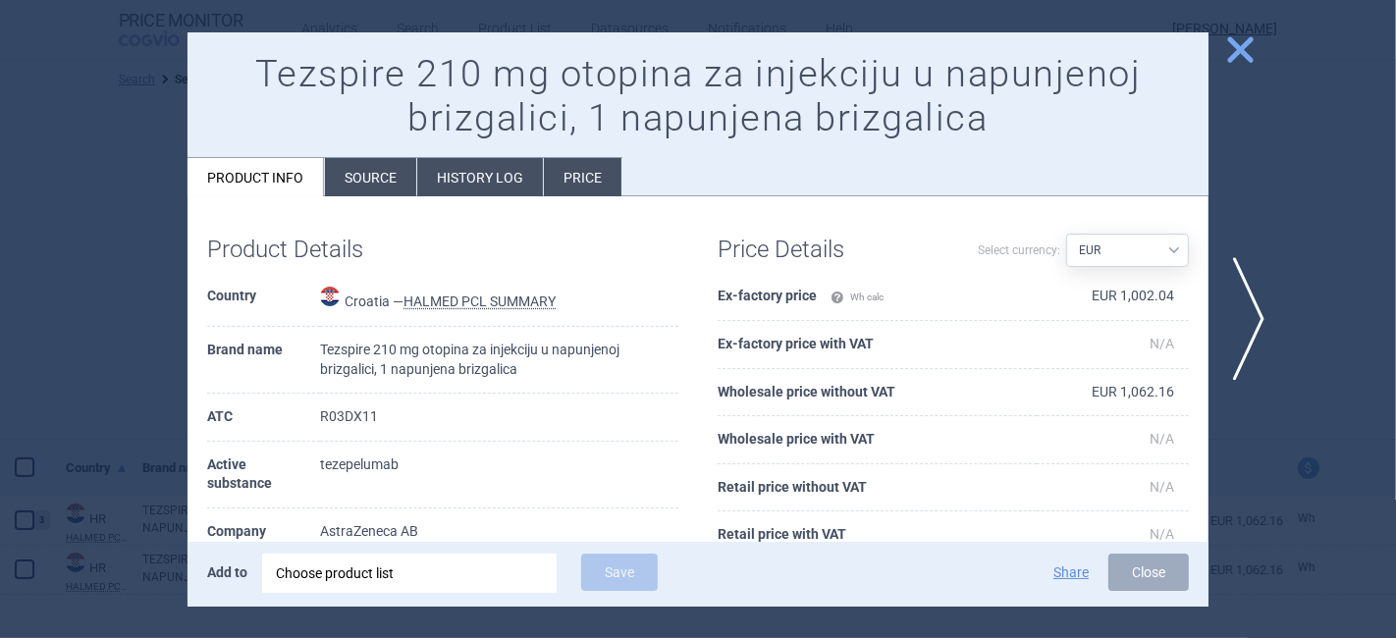
click at [507, 175] on li "History log" at bounding box center [480, 177] width 126 height 38
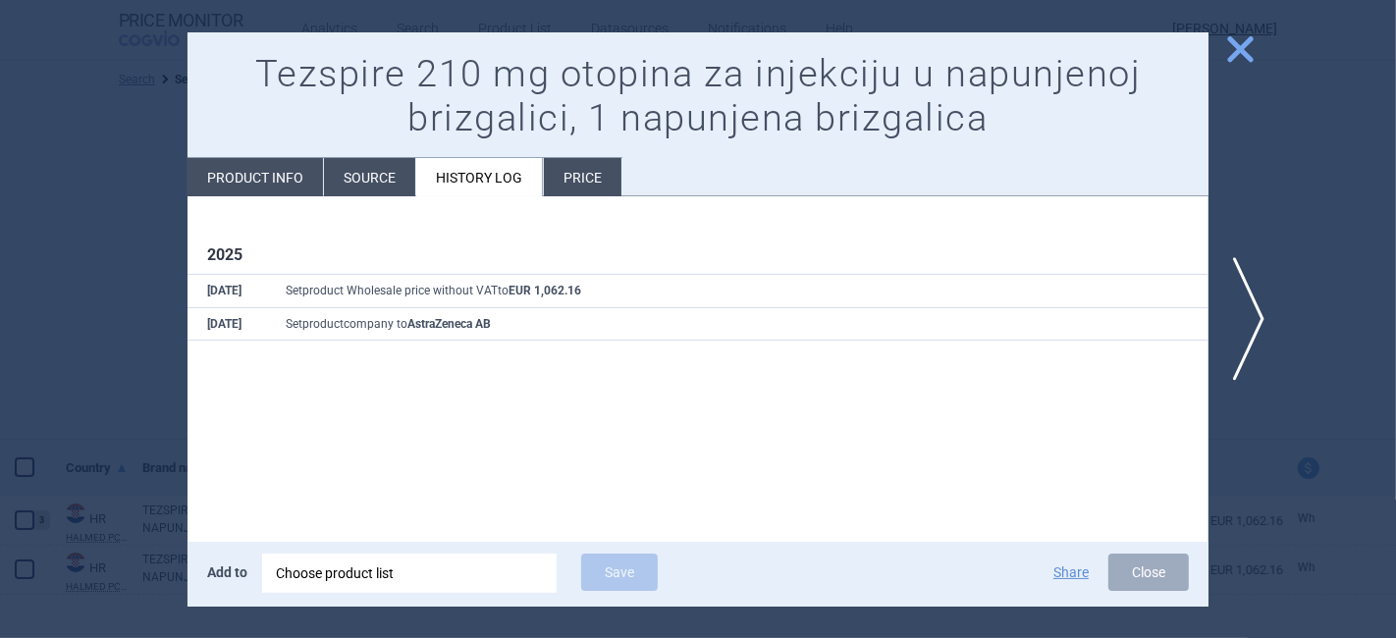
click at [1251, 51] on span "close" at bounding box center [1240, 49] width 34 height 34
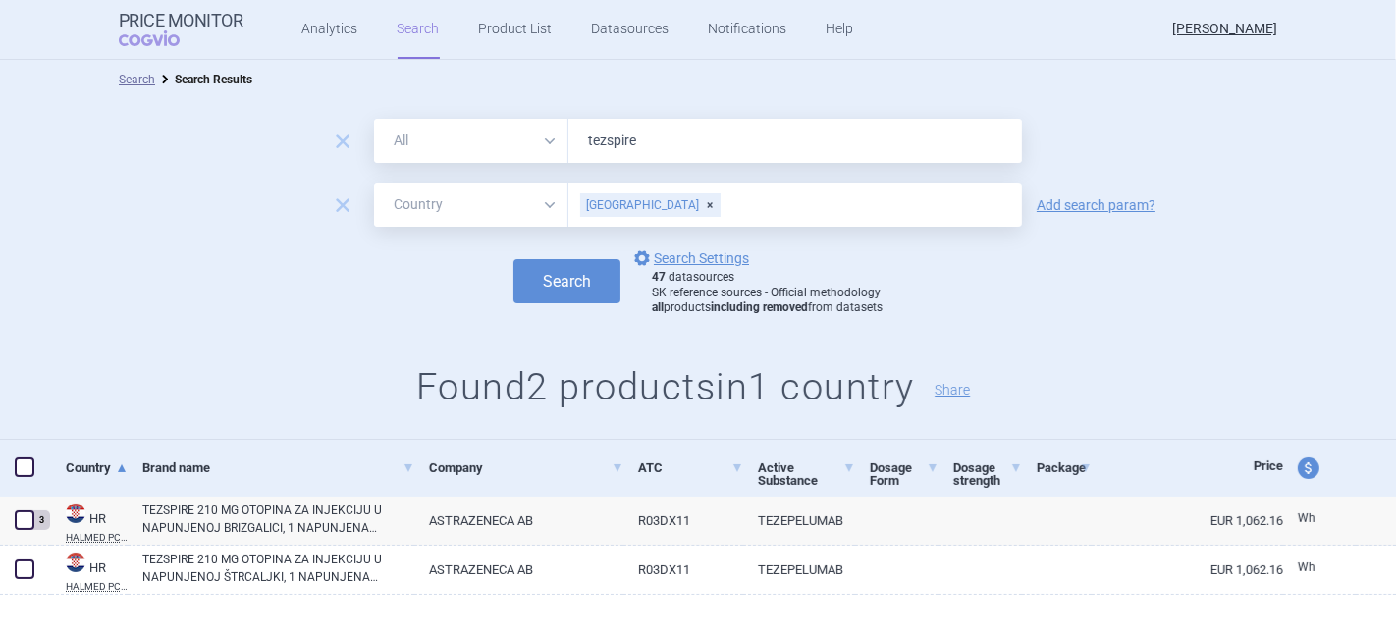
click at [627, 203] on div "[GEOGRAPHIC_DATA]" at bounding box center [650, 205] width 140 height 24
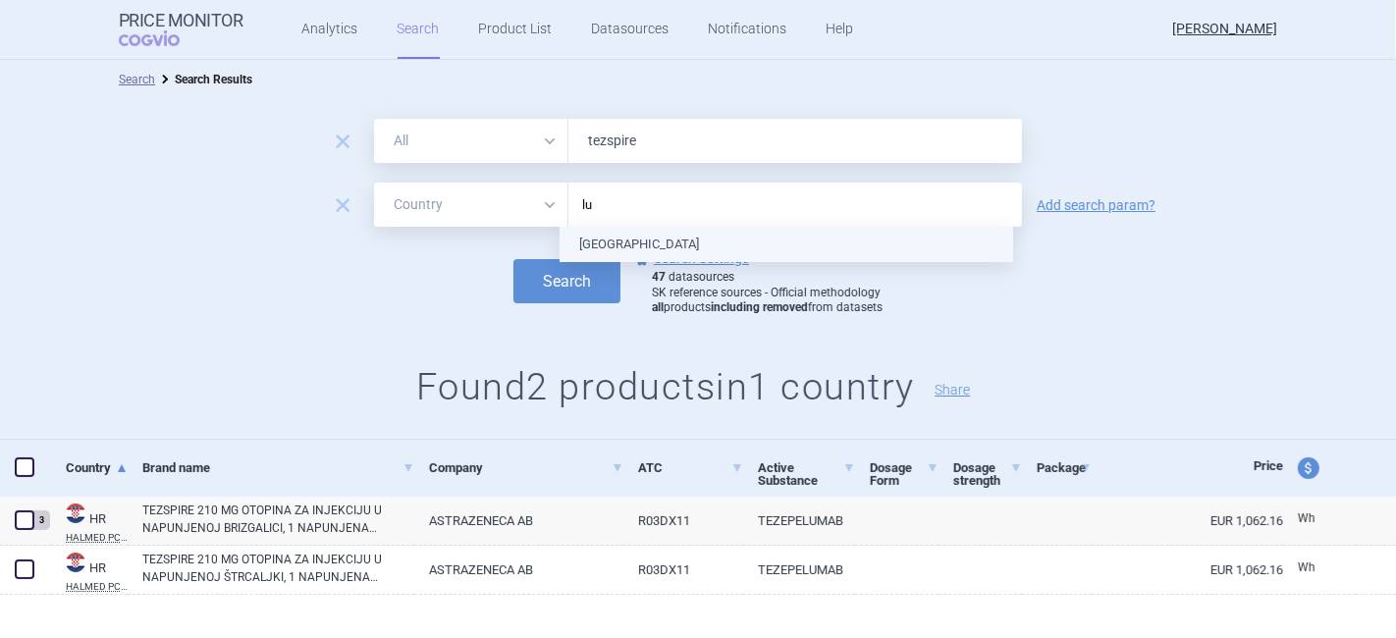
type input "lux"
click at [630, 238] on ul "[GEOGRAPHIC_DATA]" at bounding box center [787, 244] width 454 height 35
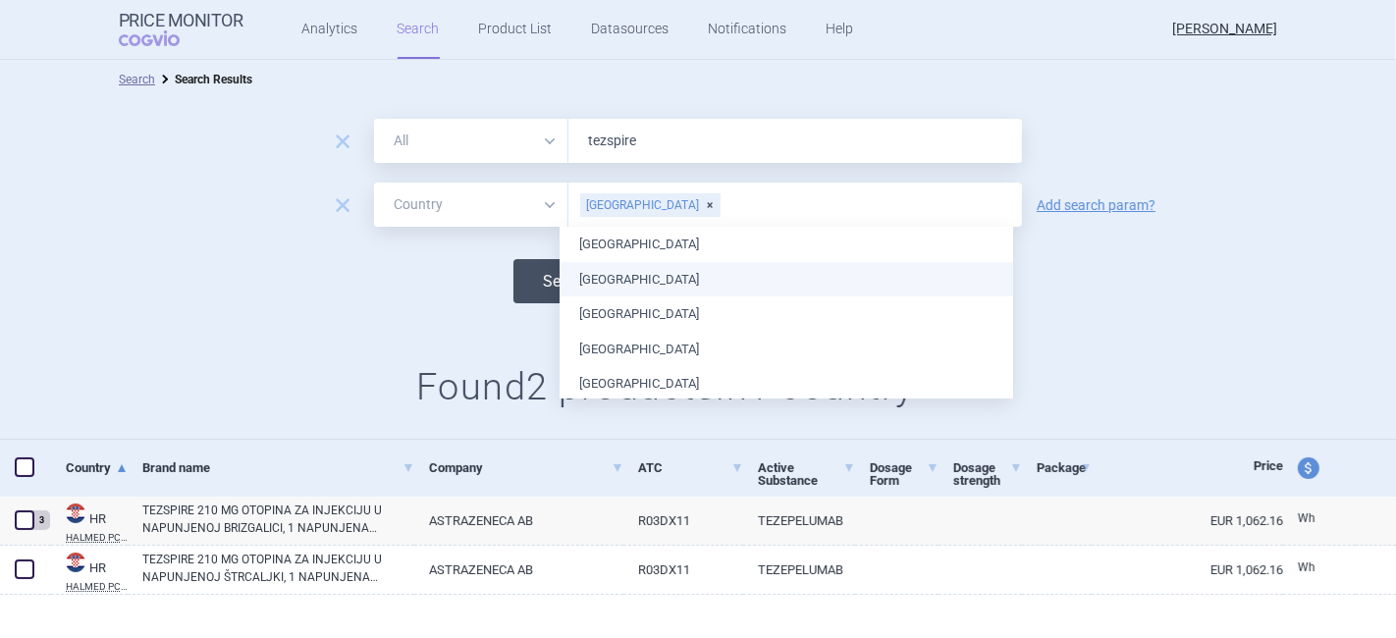
click at [518, 285] on button "Search" at bounding box center [566, 281] width 107 height 44
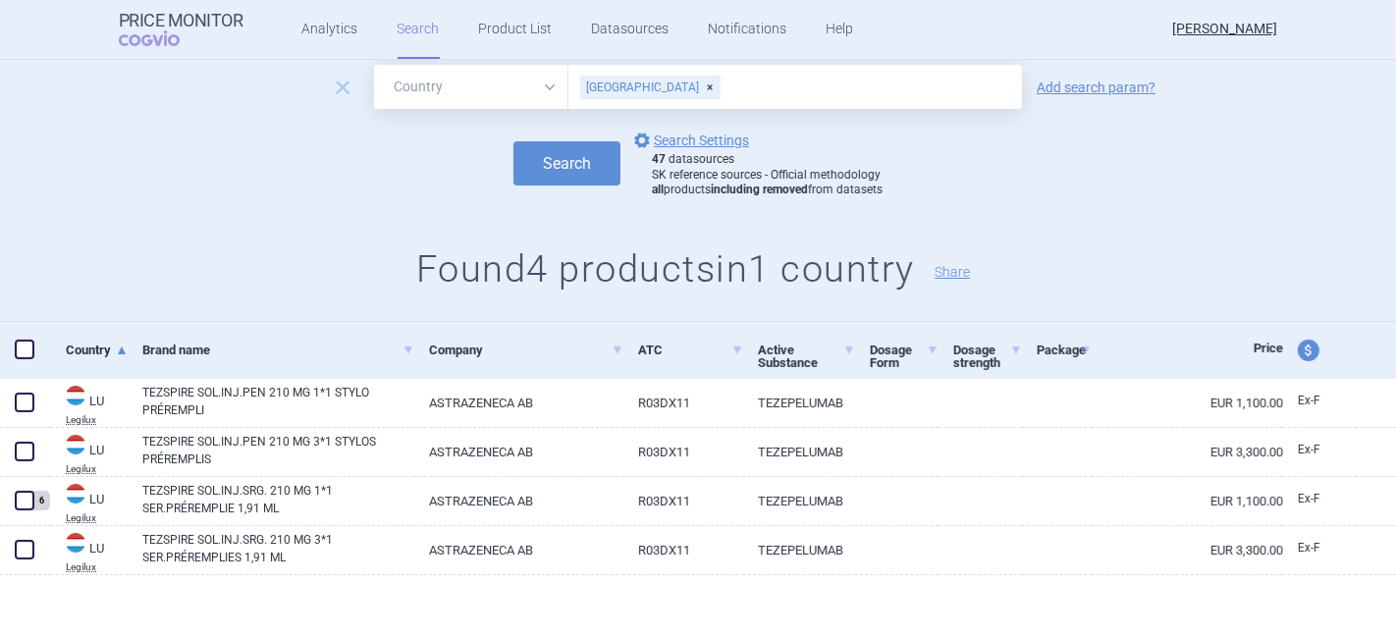
scroll to position [119, 0]
click at [501, 21] on link "Product List" at bounding box center [516, 29] width 74 height 59
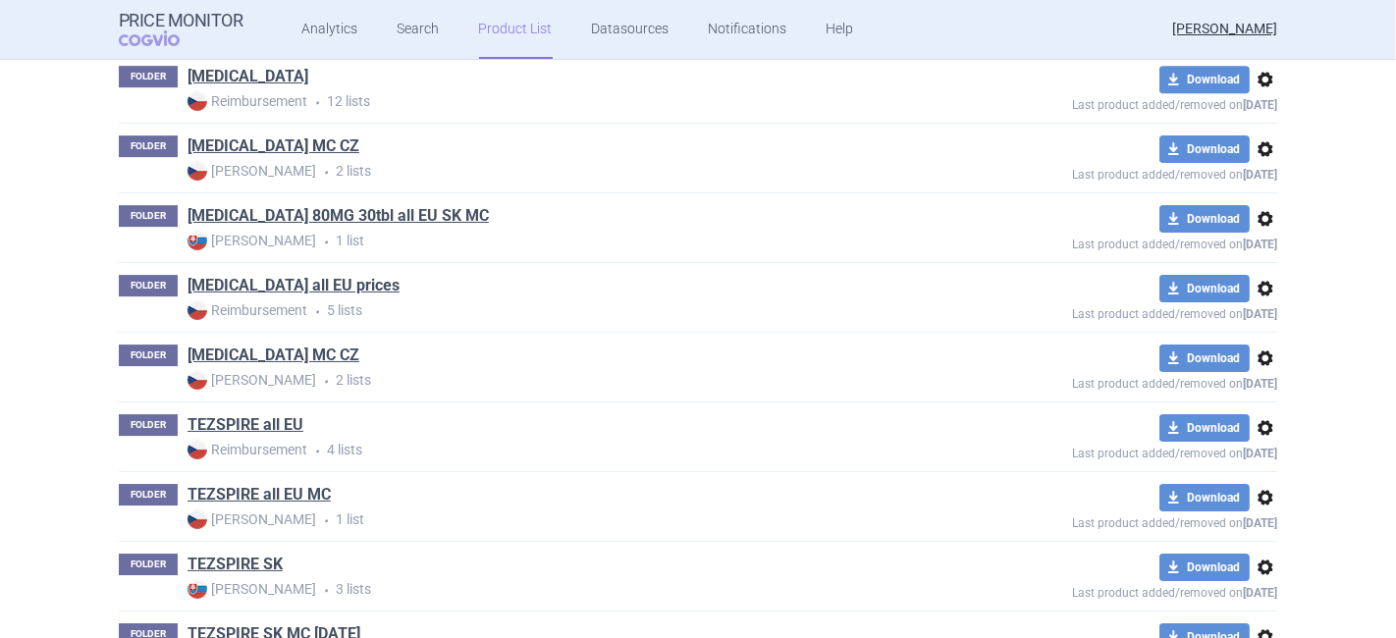
scroll to position [5548, 0]
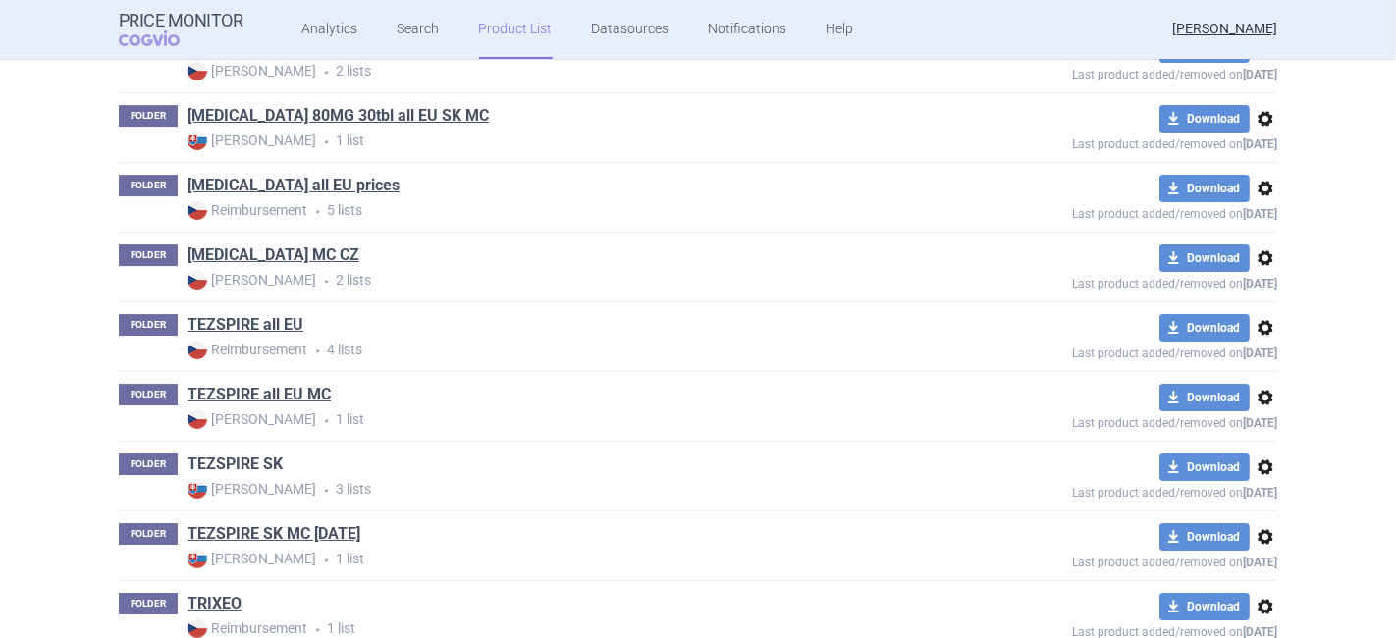
click at [233, 454] on link "TEZSPIRE SK" at bounding box center [235, 465] width 95 height 22
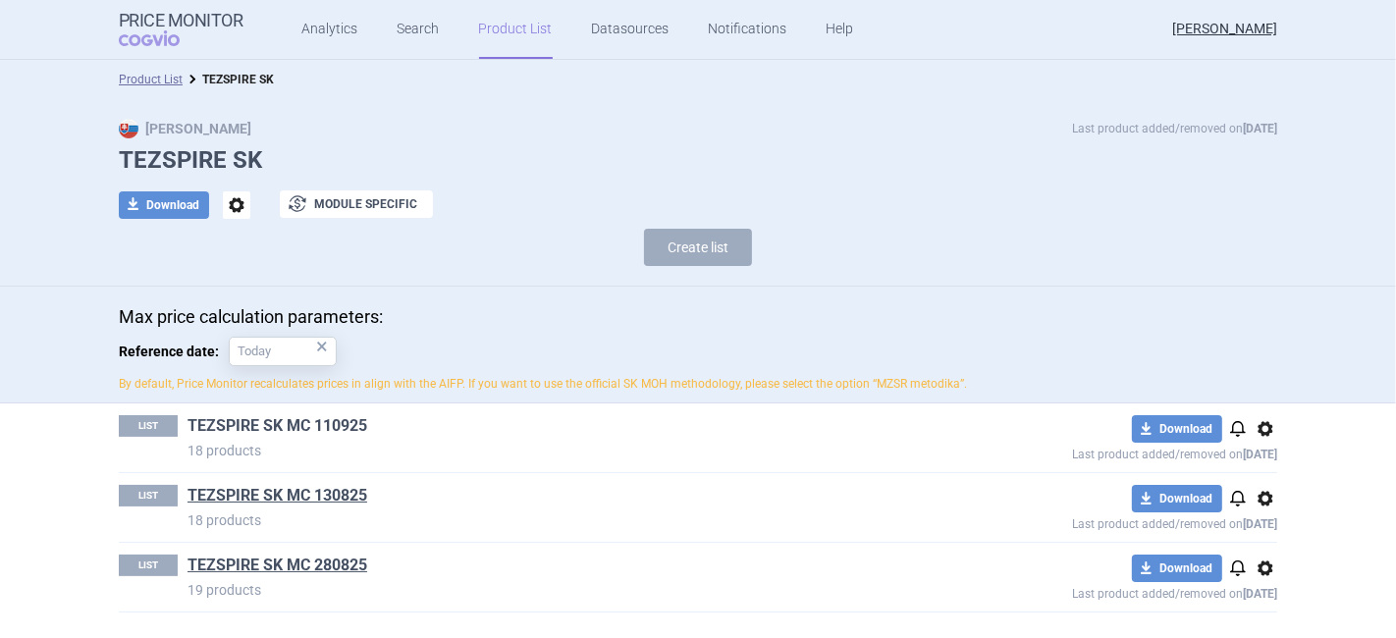
click at [289, 421] on link "TEZSPIRE SK MC 110925" at bounding box center [278, 426] width 180 height 22
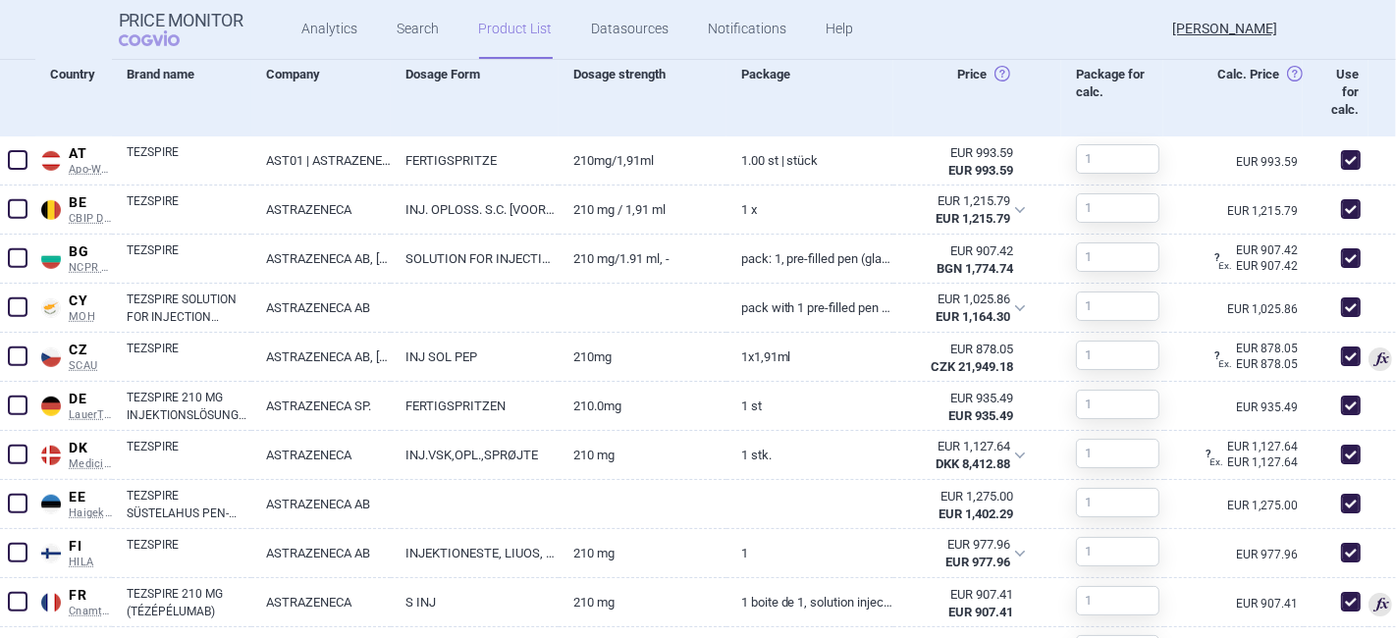
scroll to position [872, 0]
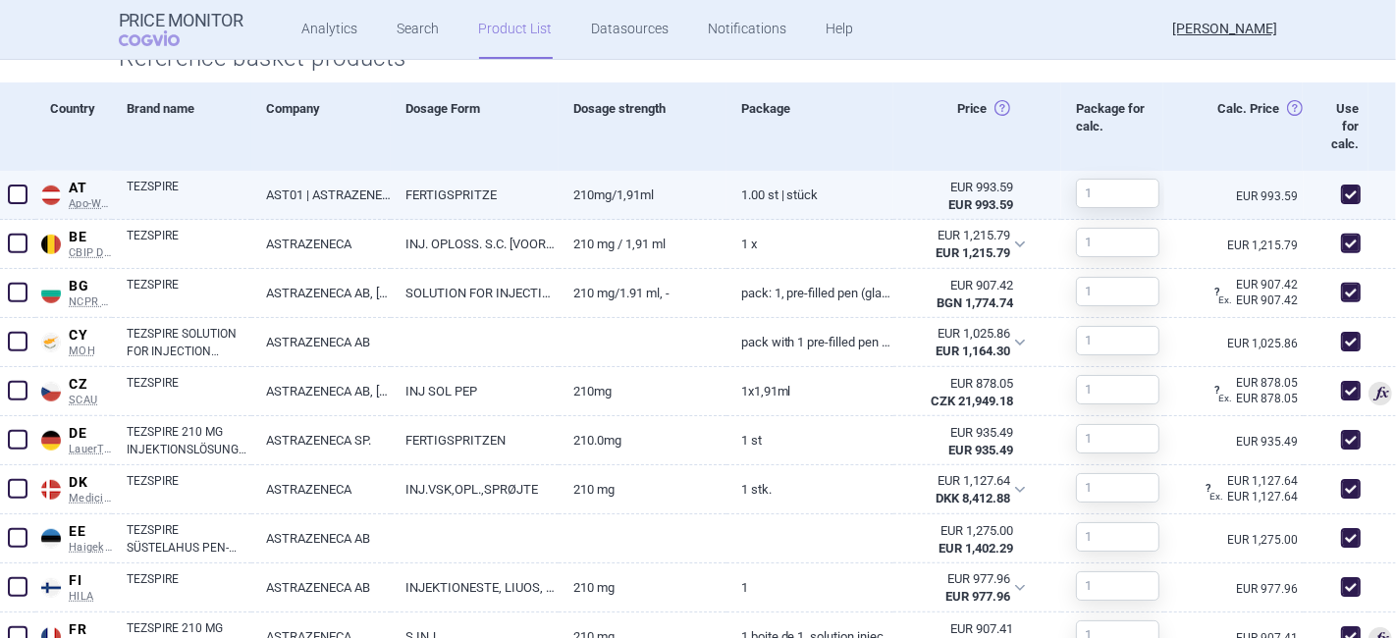
click at [291, 194] on link "AST01 | ASTRAZENECA OESTERREICH" at bounding box center [320, 195] width 139 height 48
select select "EUR"
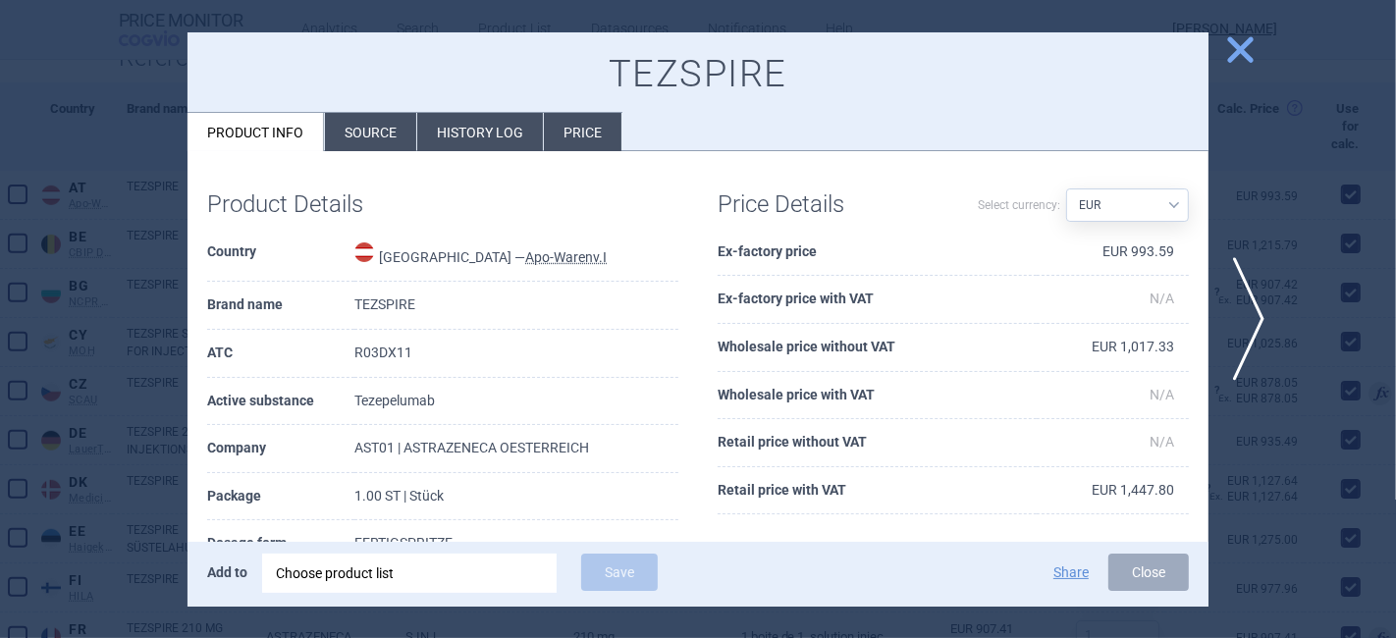
click at [589, 134] on li "Price" at bounding box center [583, 132] width 78 height 38
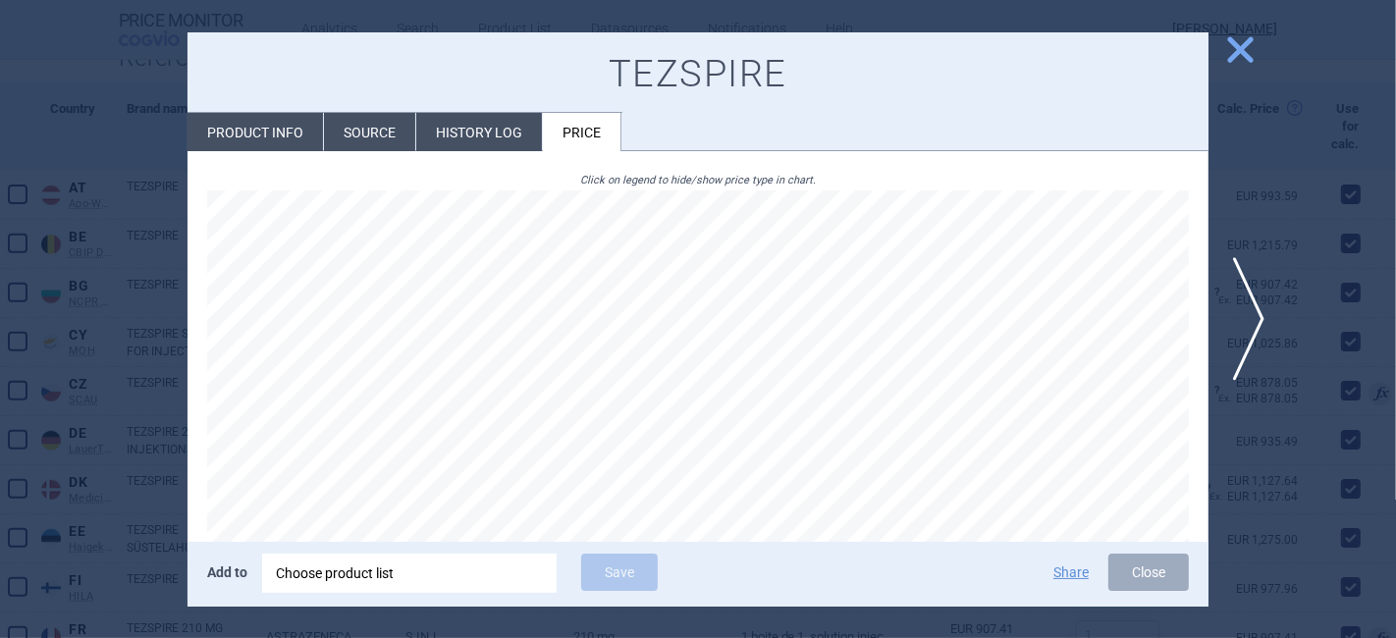
click at [485, 131] on li "History log" at bounding box center [479, 132] width 126 height 38
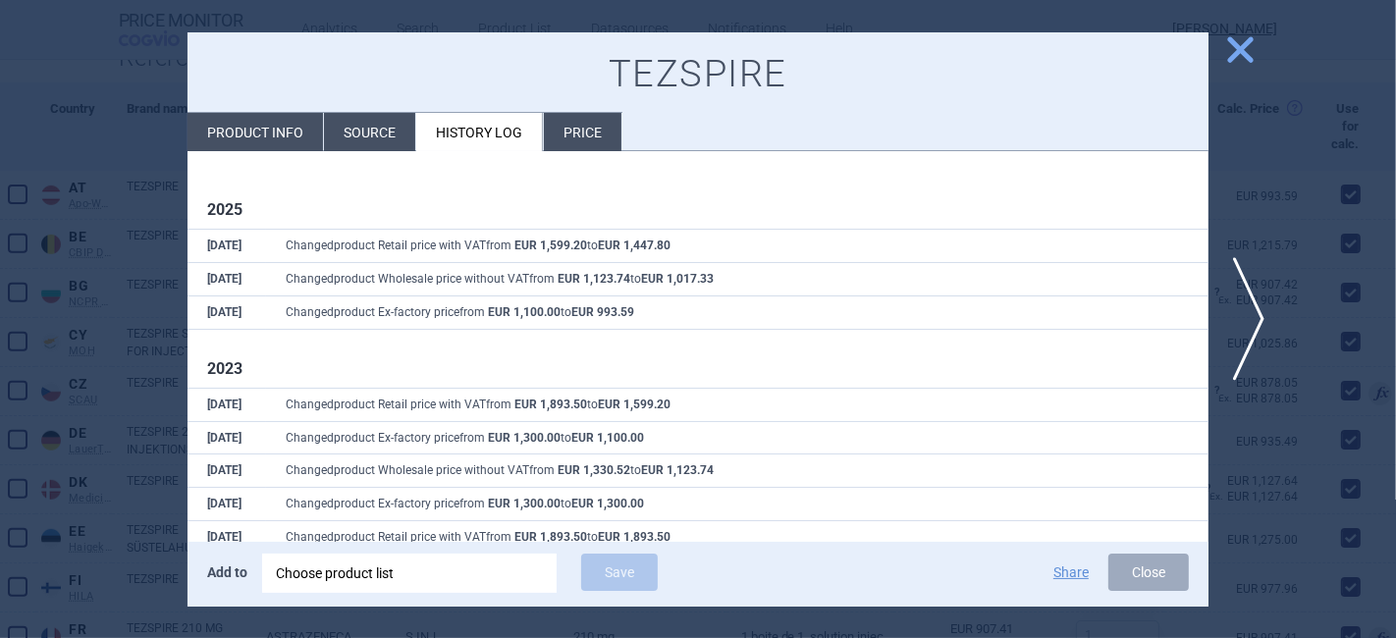
click at [351, 130] on li "Source" at bounding box center [369, 132] width 91 height 38
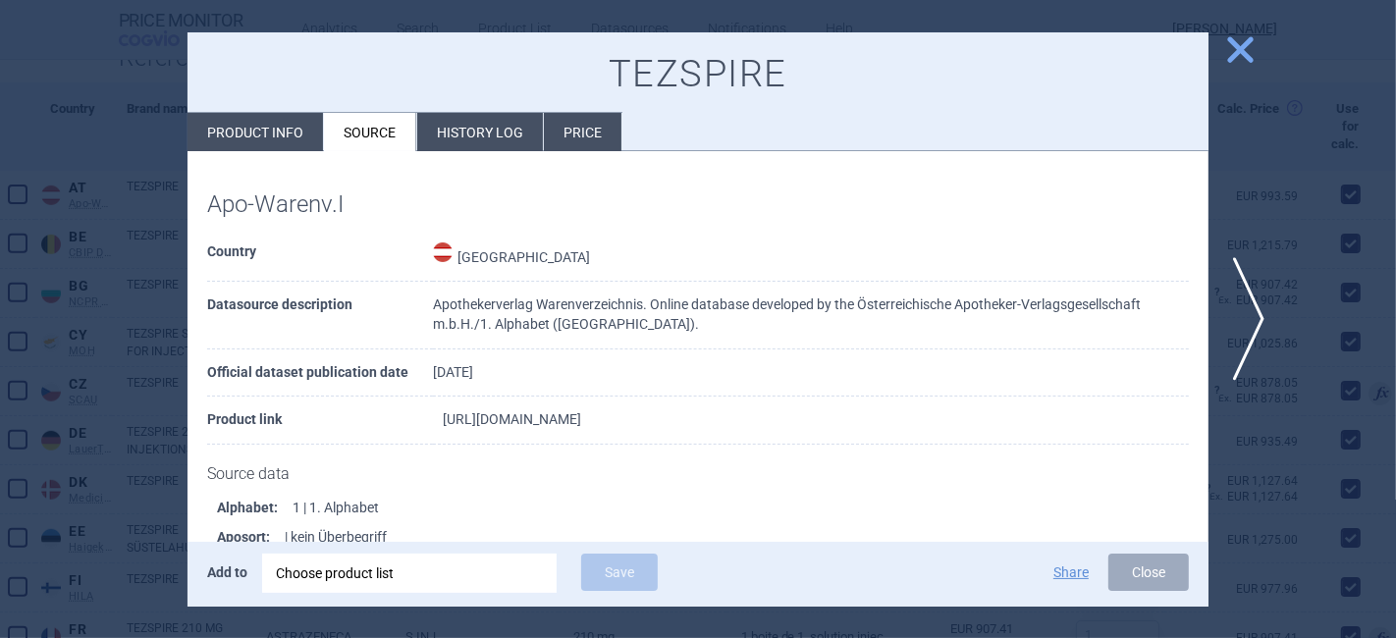
click at [559, 424] on link "[URL][DOMAIN_NAME]" at bounding box center [512, 419] width 138 height 14
drag, startPoint x: 978, startPoint y: 416, endPoint x: 407, endPoint y: 424, distance: 570.5
click at [407, 424] on tr "Product link [URL][DOMAIN_NAME]" at bounding box center [698, 421] width 982 height 48
copy tr "[URL][DOMAIN_NAME]"
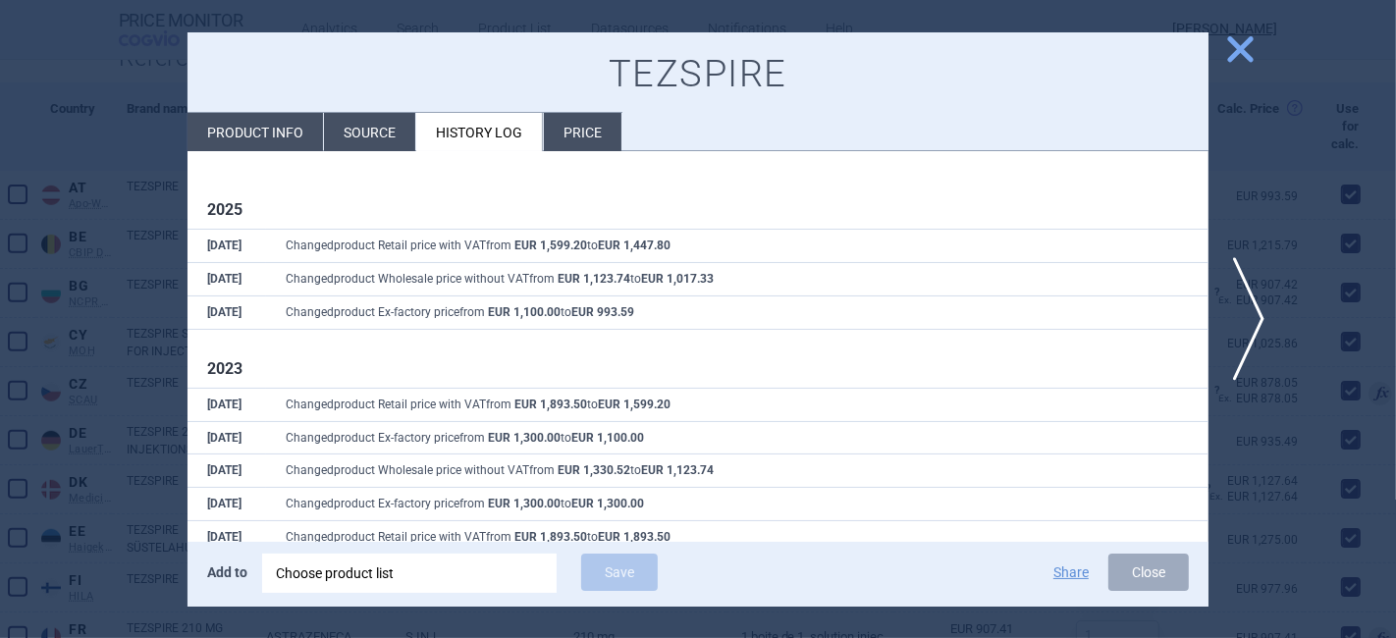
click at [1239, 50] on span "close" at bounding box center [1240, 49] width 34 height 34
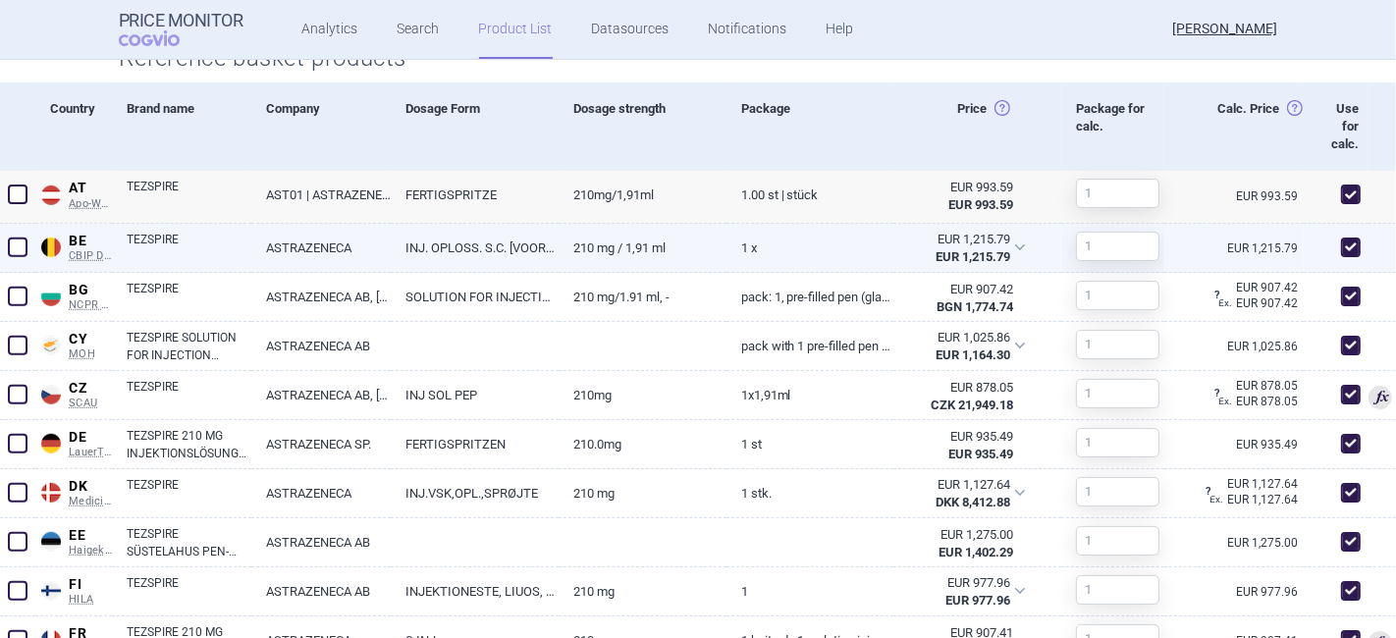
click at [574, 234] on link "210 mg / 1,91 ml" at bounding box center [643, 248] width 168 height 48
select select "EUR"
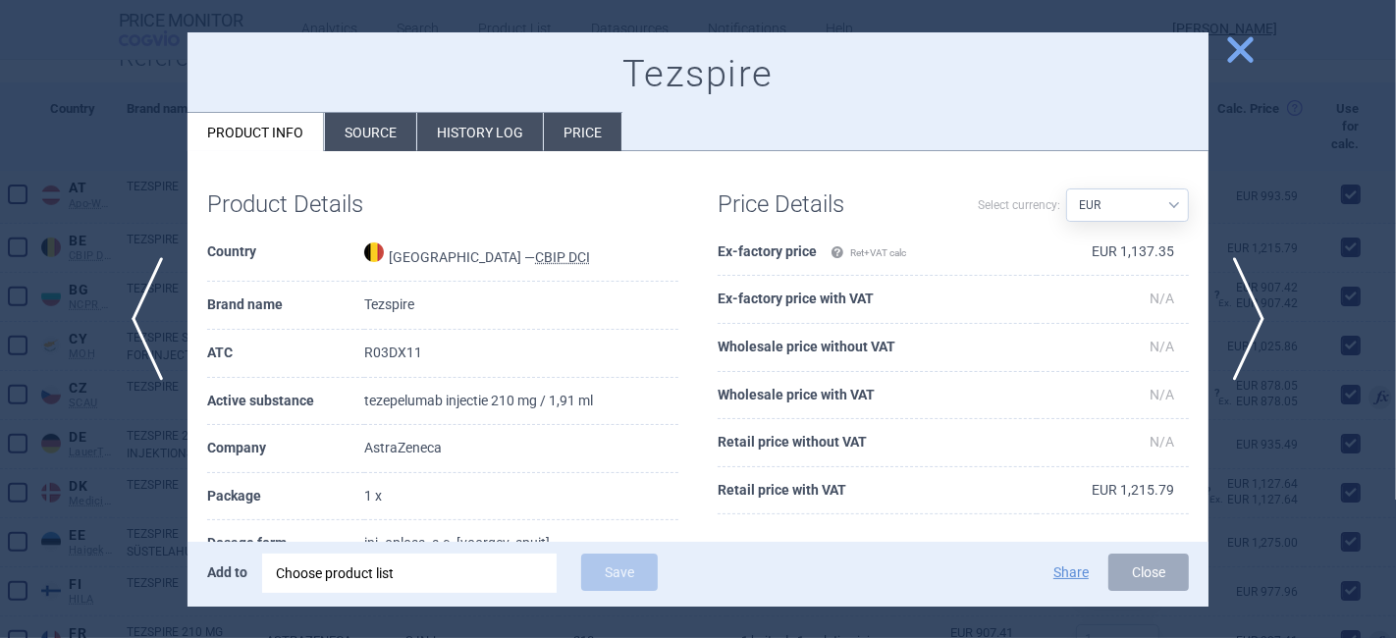
click at [376, 135] on li "Source" at bounding box center [370, 132] width 91 height 38
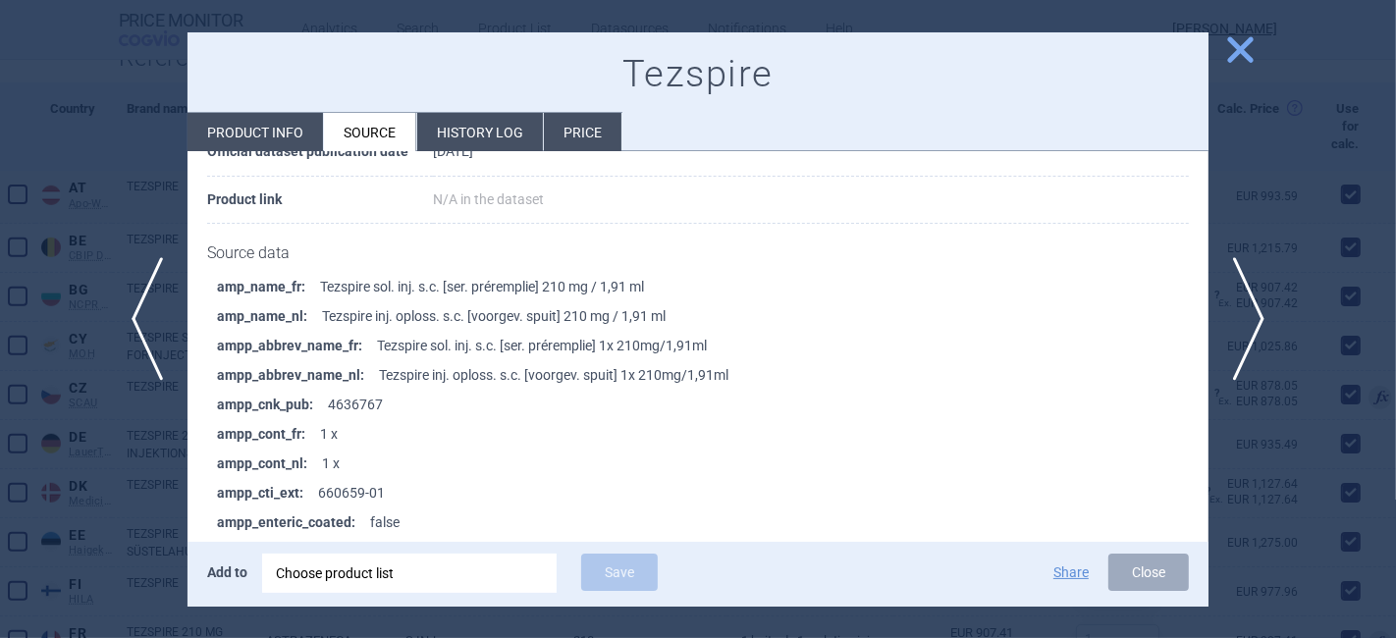
scroll to position [109, 0]
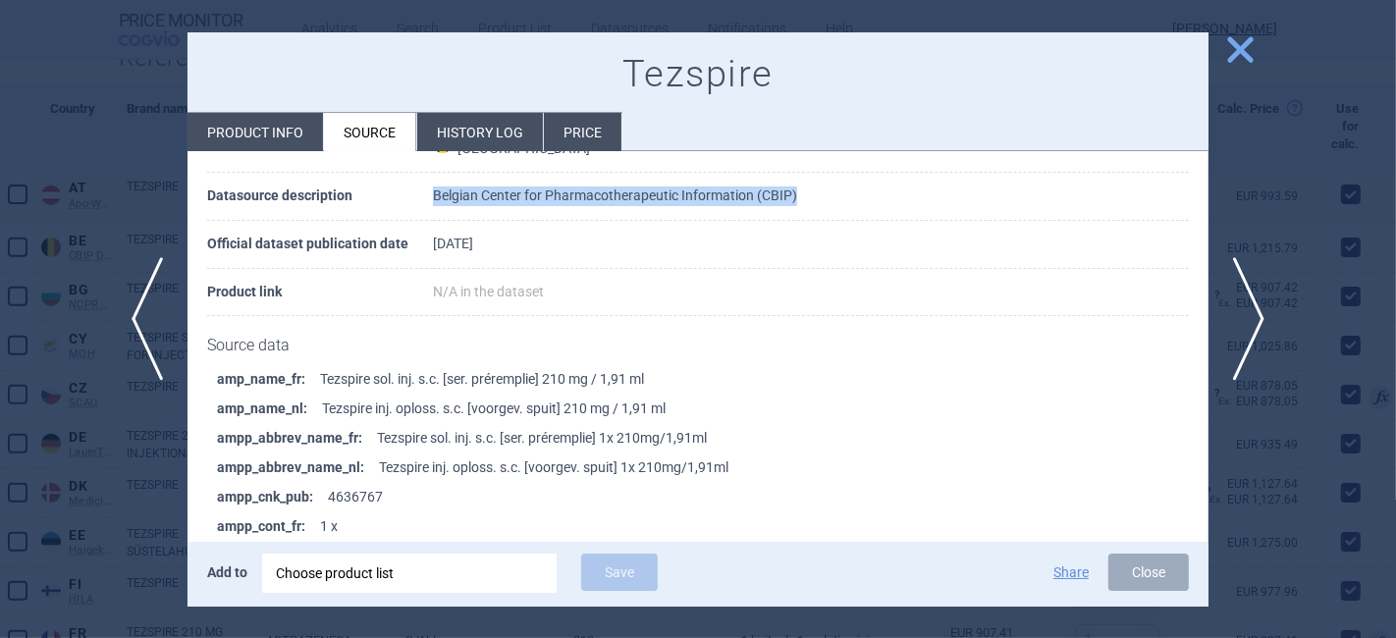
drag, startPoint x: 799, startPoint y: 194, endPoint x: 429, endPoint y: 211, distance: 370.5
click at [433, 211] on td "Belgian Center for Pharmacotherapeutic Information (CBIP)" at bounding box center [811, 197] width 756 height 48
copy td "Belgian Center for Pharmacotherapeutic Information (CBIP)"
click at [1244, 50] on span "close" at bounding box center [1240, 49] width 34 height 34
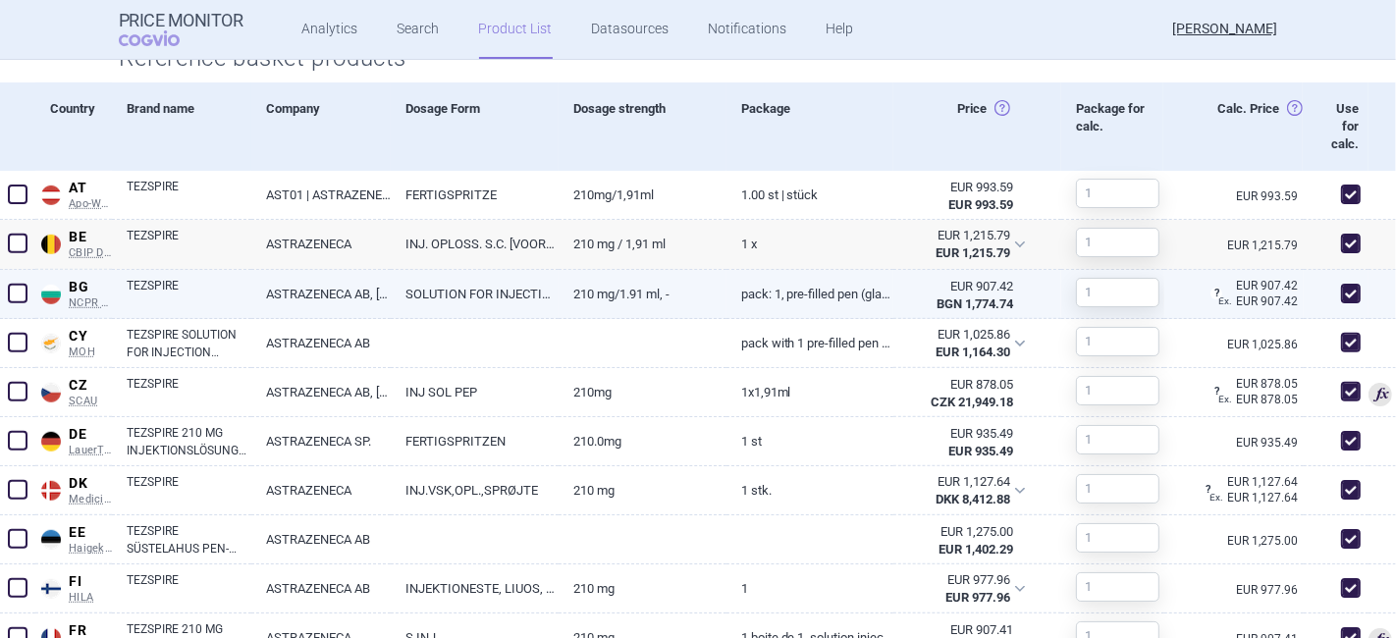
click at [299, 296] on link "ASTRAZENECA AB, [GEOGRAPHIC_DATA]" at bounding box center [320, 294] width 139 height 48
select select "EUR"
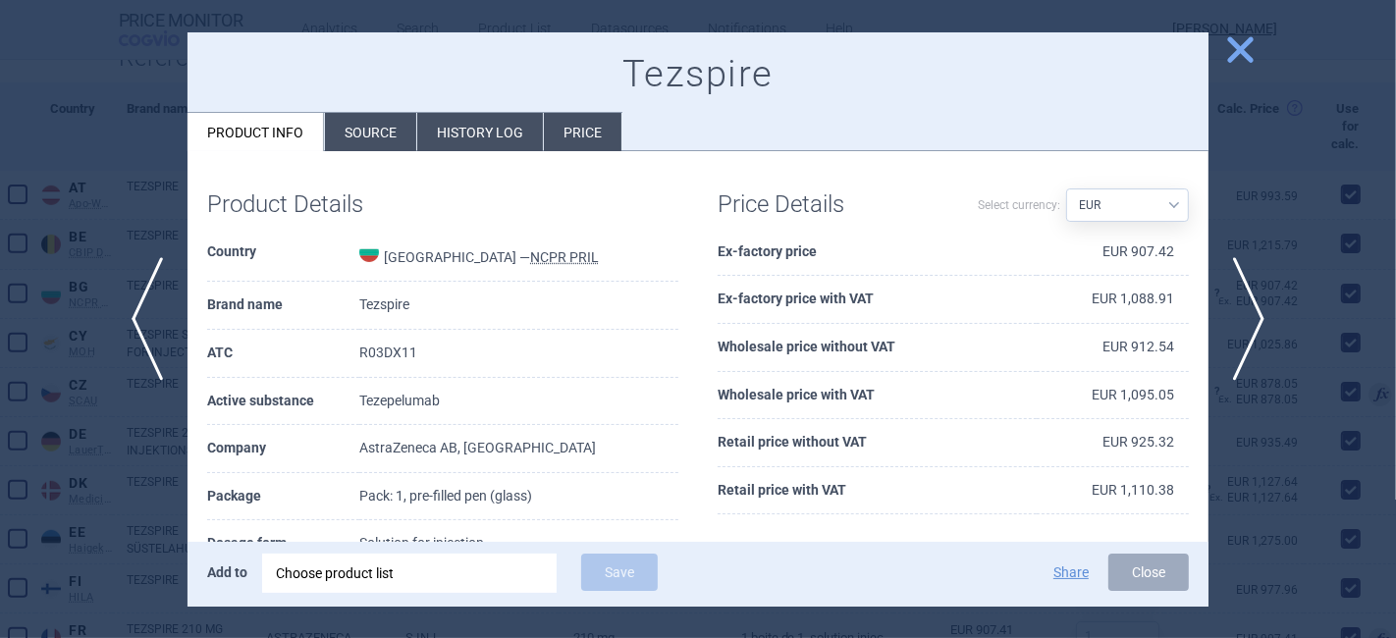
click at [393, 128] on li "Source" at bounding box center [370, 132] width 91 height 38
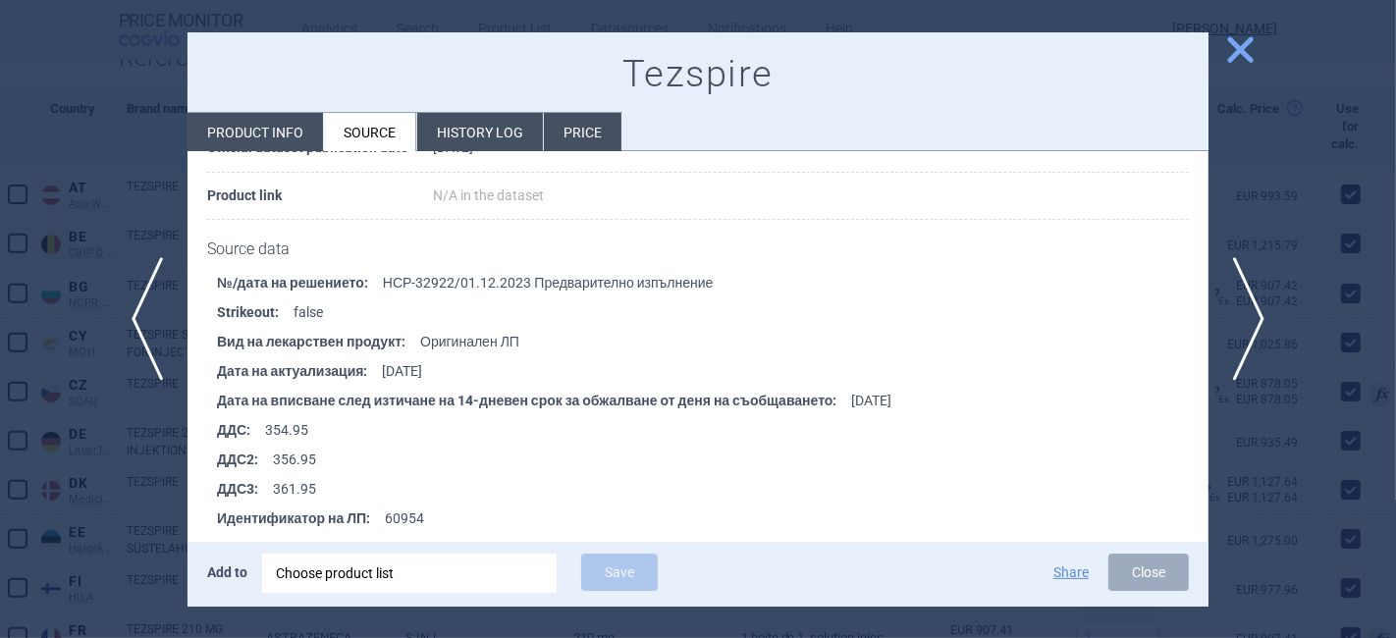
scroll to position [218, 0]
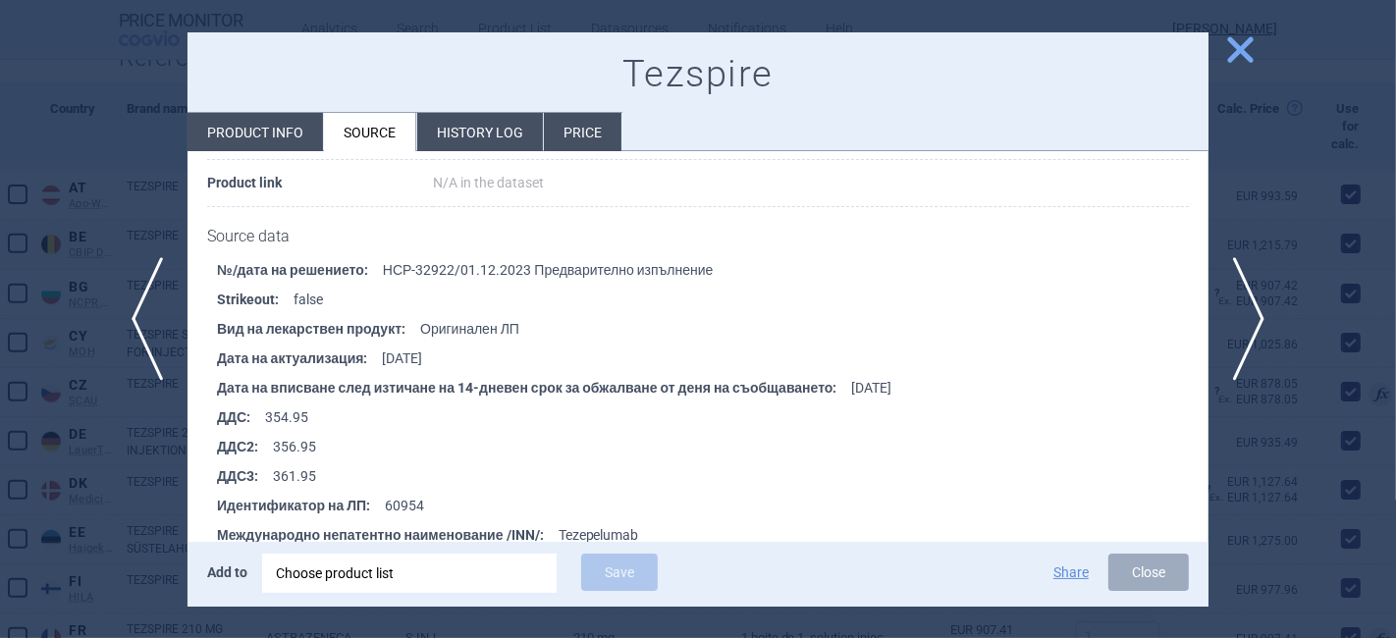
click at [482, 268] on li "№/дата на решението : НСР-32922/01.12.2023 Предварително изпълнение" at bounding box center [713, 269] width 992 height 29
click at [1252, 51] on span "close" at bounding box center [1240, 49] width 34 height 34
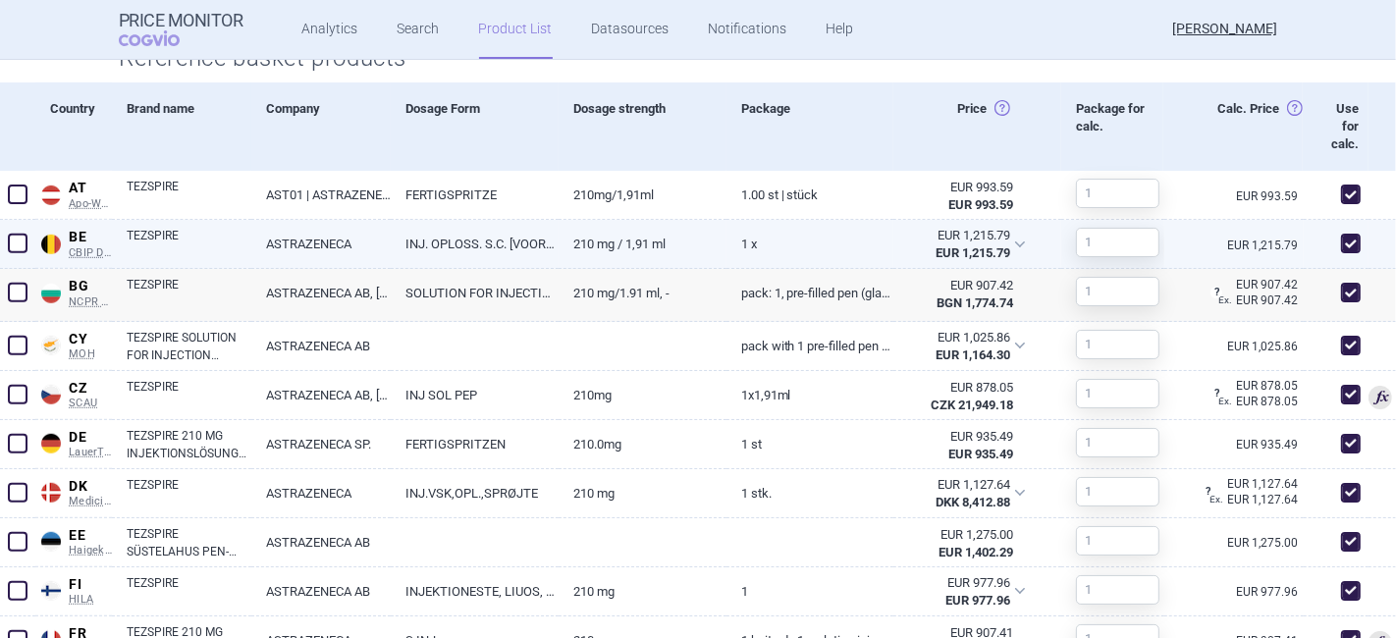
click at [214, 246] on link "TEZSPIRE" at bounding box center [189, 244] width 125 height 35
select select "EUR"
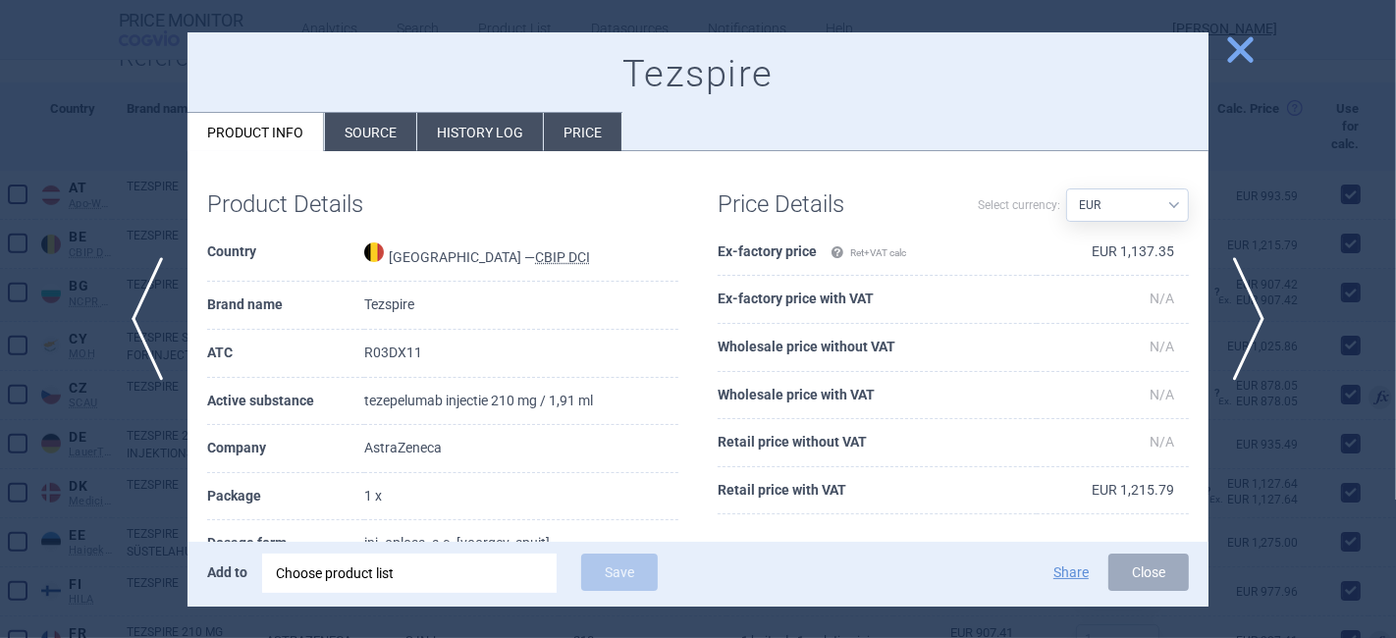
click at [395, 130] on li "Source" at bounding box center [370, 132] width 91 height 38
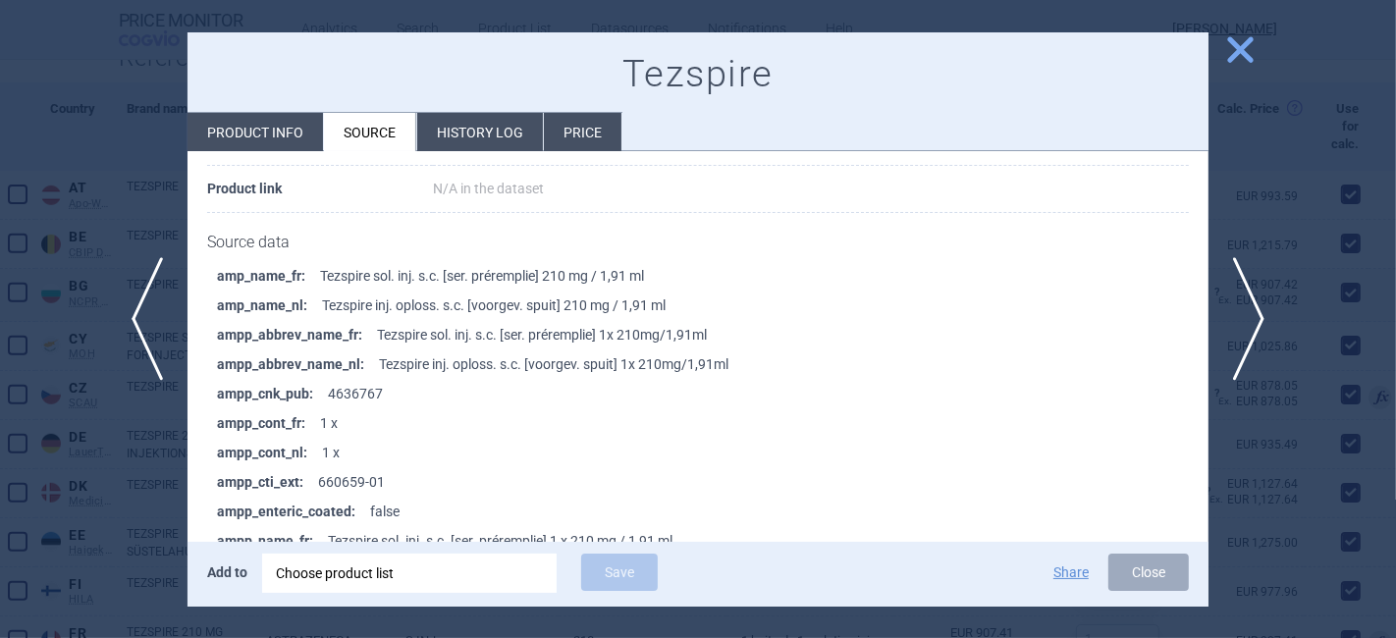
scroll to position [218, 0]
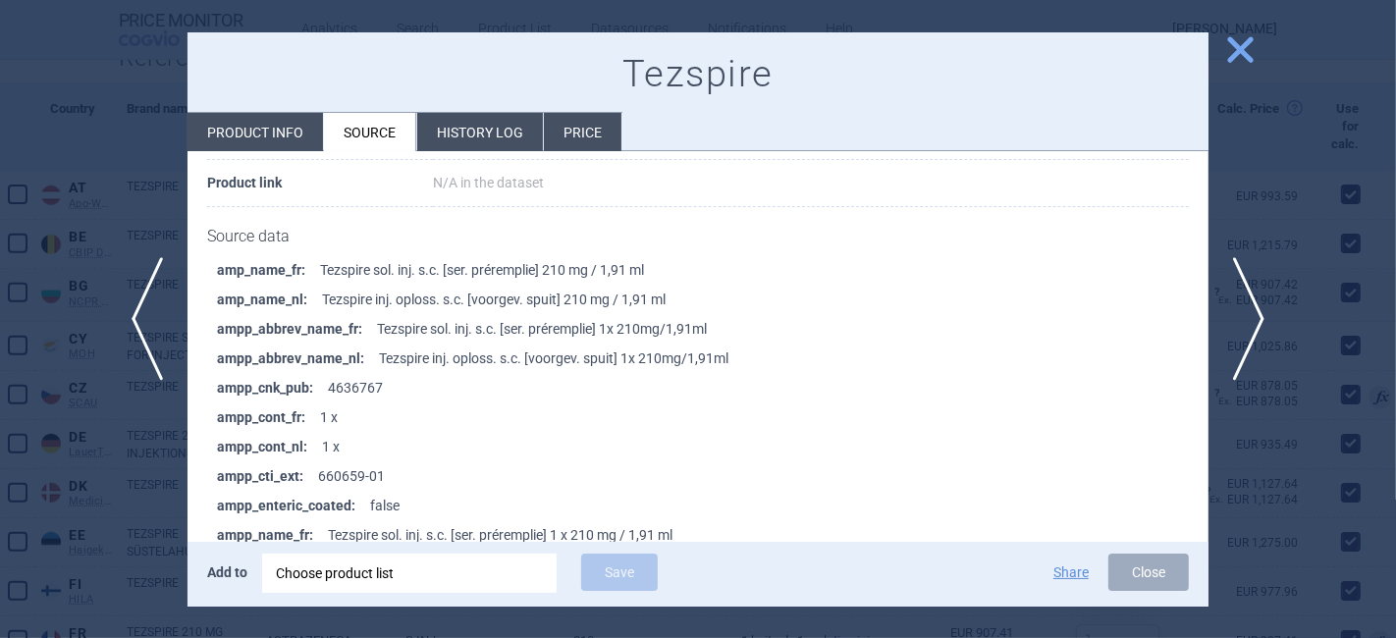
click at [1250, 46] on span "close" at bounding box center [1240, 49] width 34 height 34
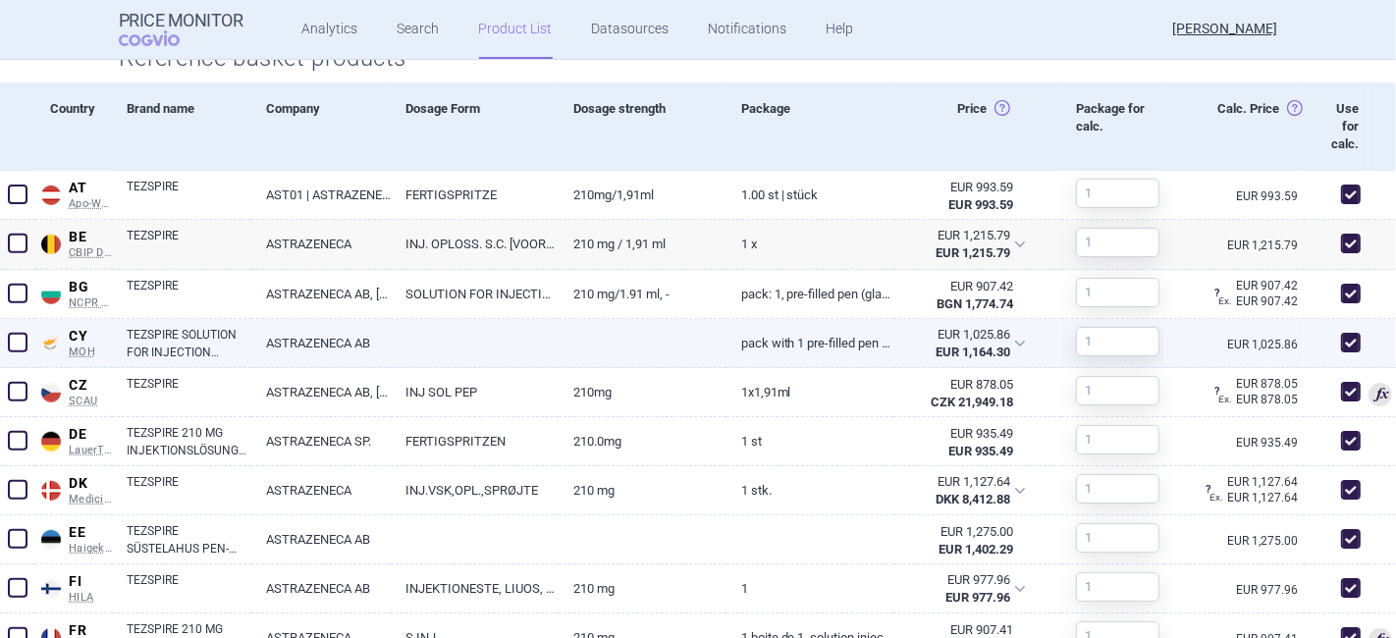
click at [380, 338] on link "ASTRAZENECA AB" at bounding box center [320, 343] width 139 height 48
select select "EUR"
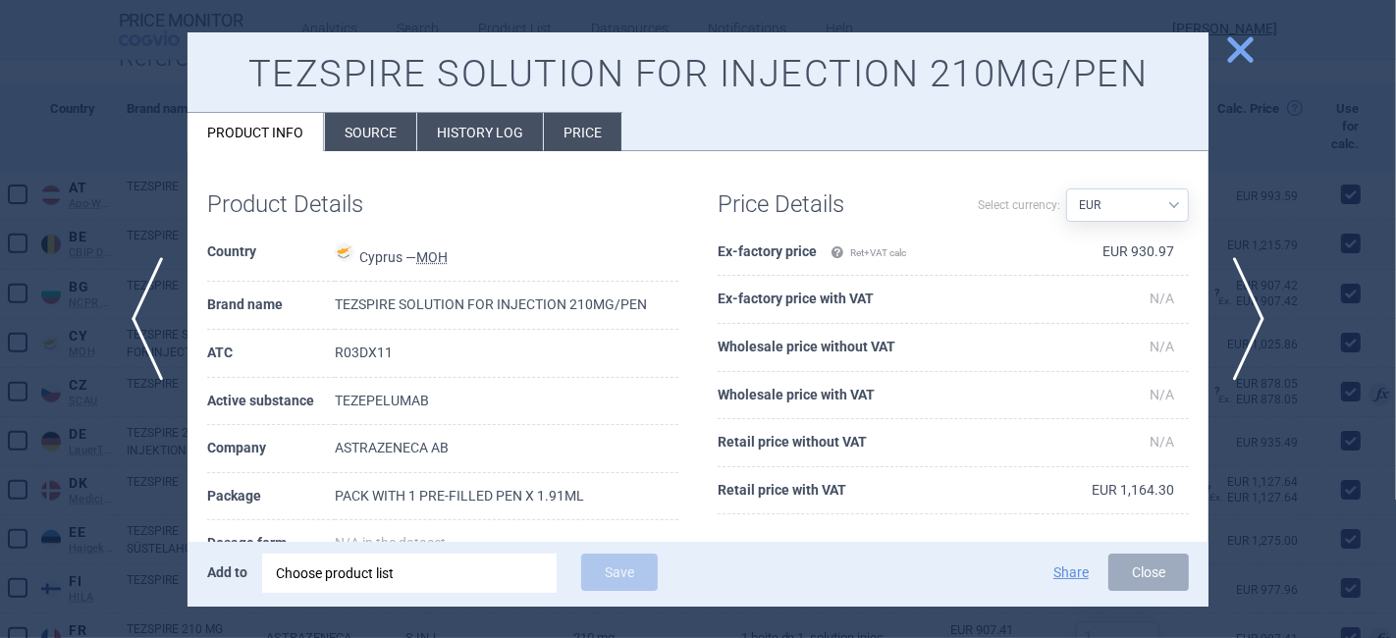
click at [364, 137] on li "Source" at bounding box center [370, 132] width 91 height 38
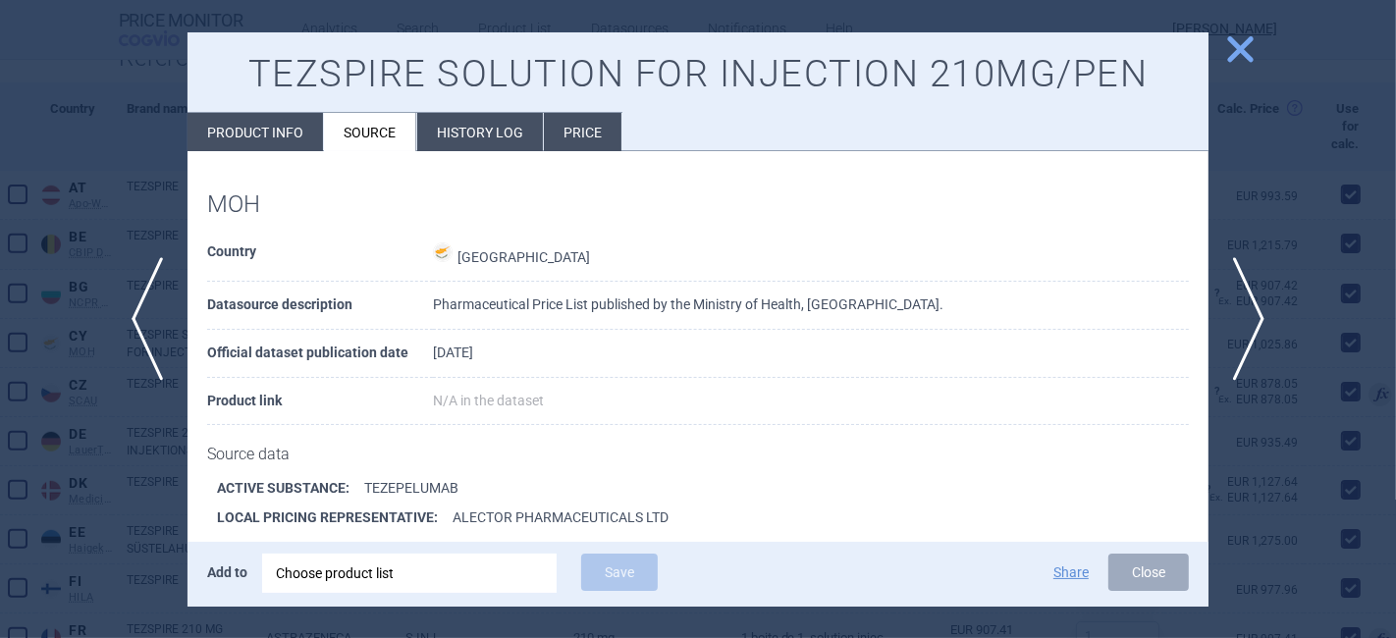
click at [1242, 48] on span "close" at bounding box center [1240, 49] width 34 height 34
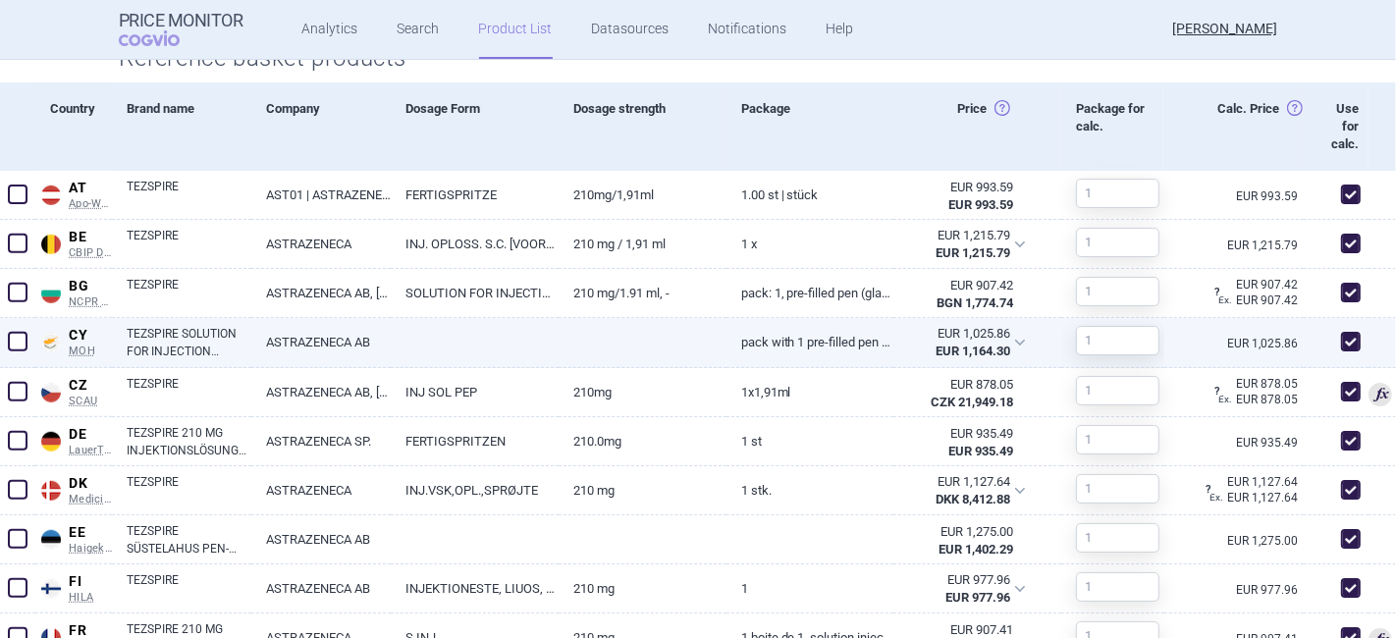
click at [727, 345] on link "PACK WITH 1 PRE-FILLED PEN X 1.91ML" at bounding box center [811, 342] width 168 height 48
select select "EUR"
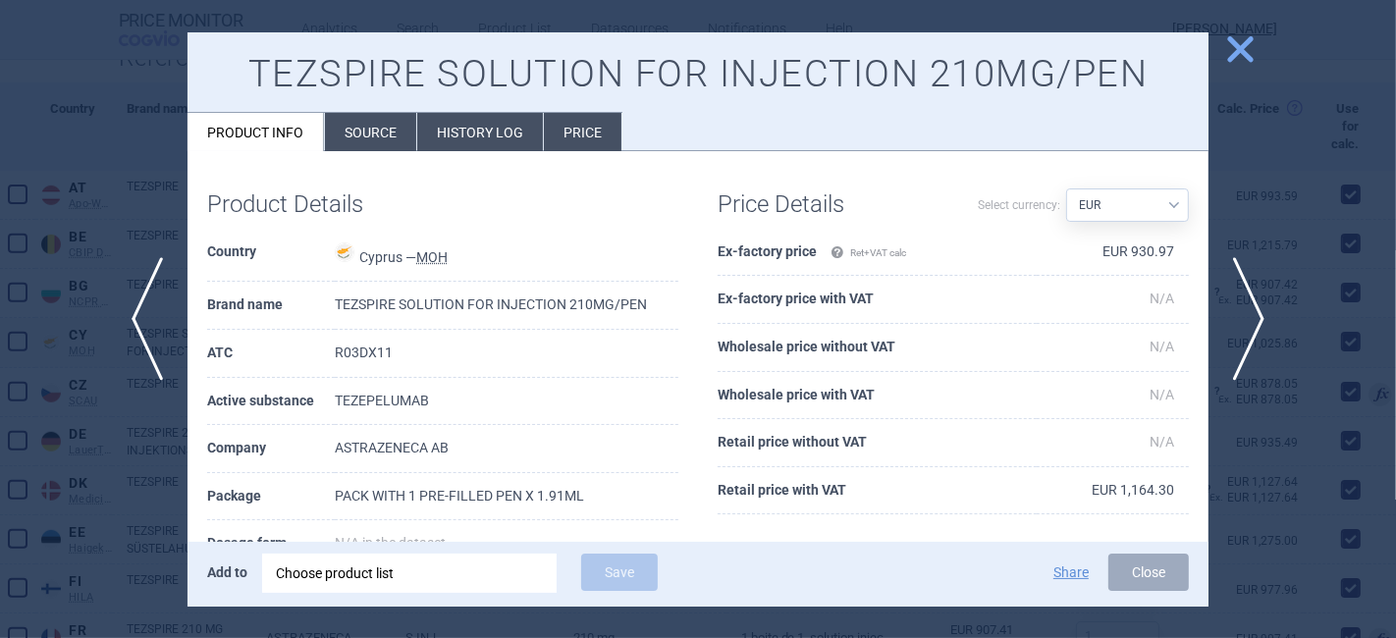
click at [1237, 41] on span "close" at bounding box center [1240, 49] width 34 height 34
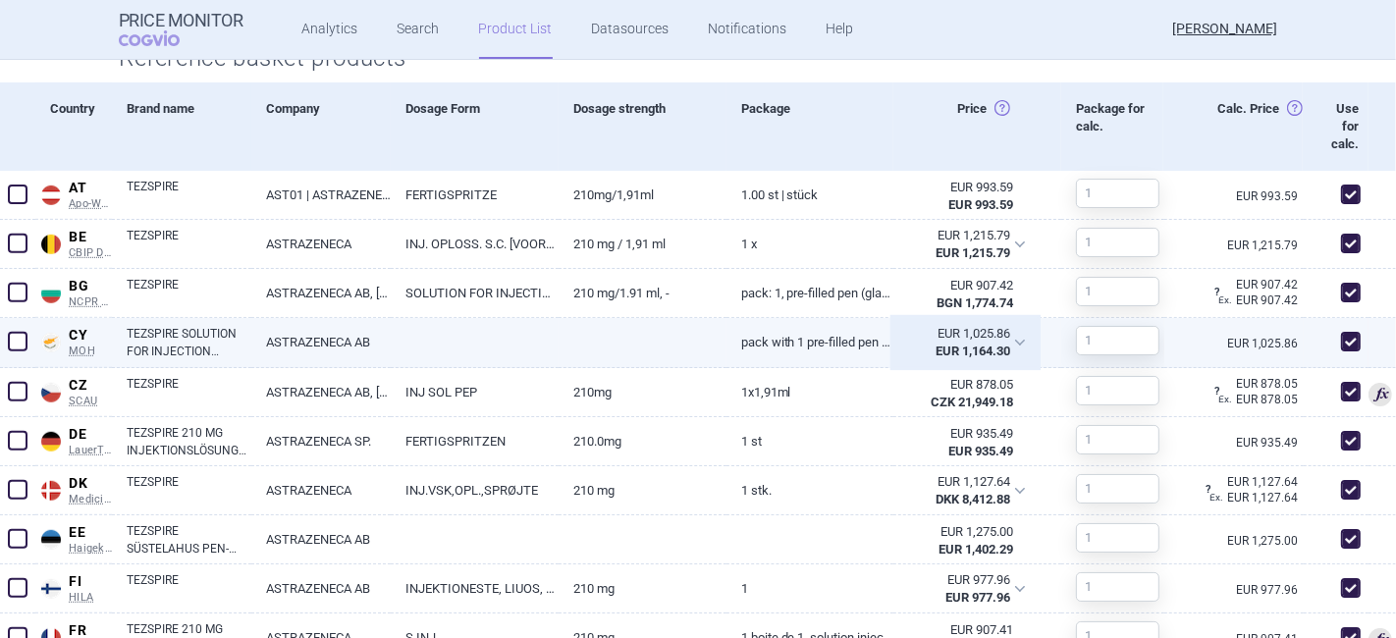
click at [961, 332] on div "EUR 1,025.86" at bounding box center [958, 334] width 103 height 18
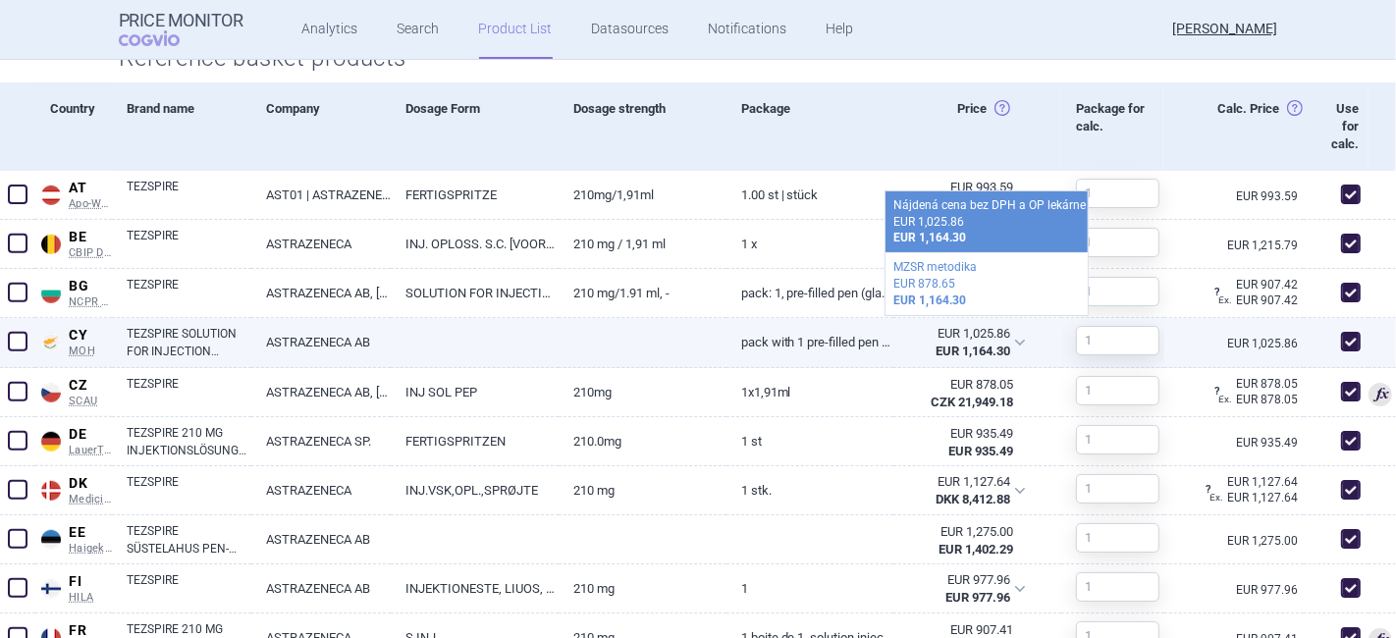
click at [640, 341] on link at bounding box center [643, 335] width 168 height 35
select select "EUR"
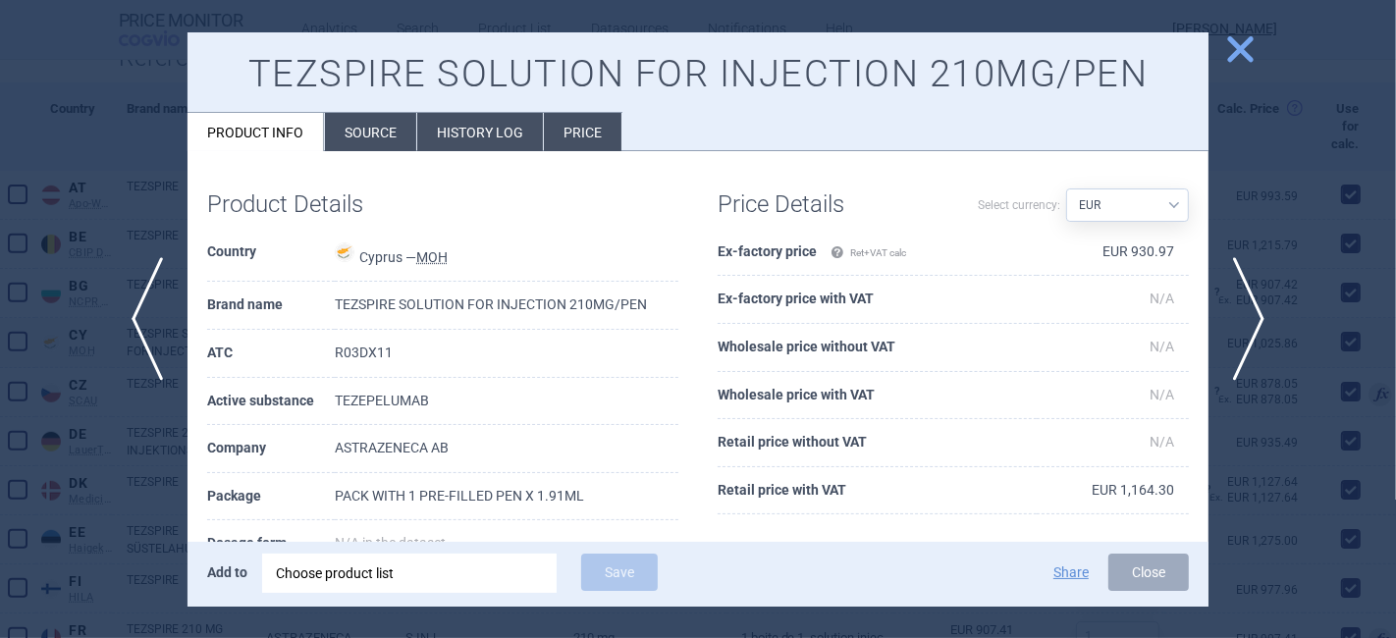
click at [1244, 36] on span "close" at bounding box center [1240, 49] width 34 height 34
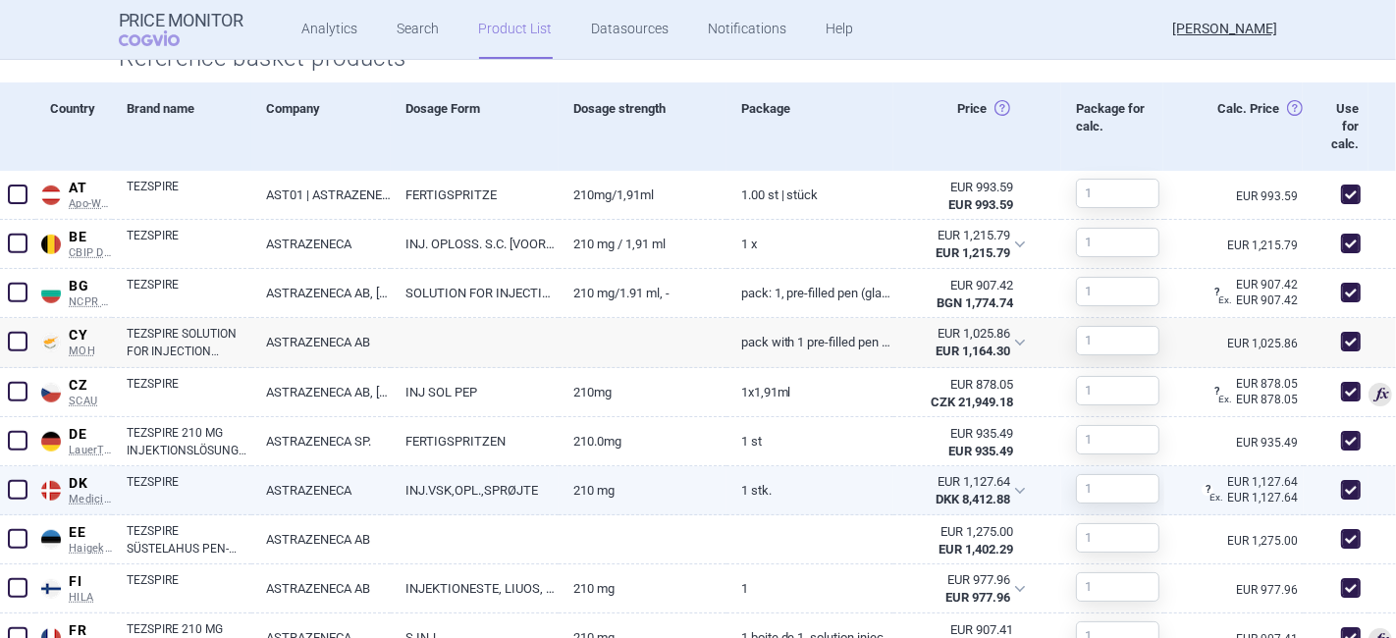
click at [464, 489] on link "INJ.VSK,OPL.,SPRØJTE" at bounding box center [475, 490] width 168 height 48
select select "EUR"
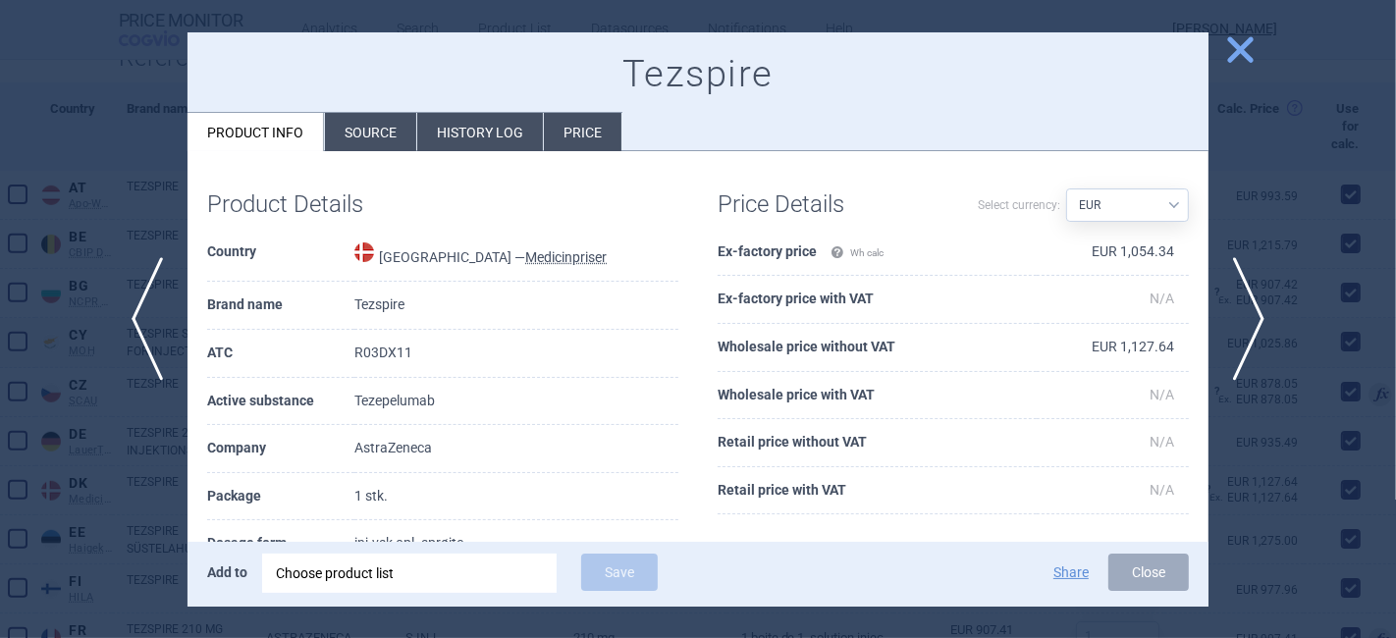
click at [366, 128] on li "Source" at bounding box center [370, 132] width 91 height 38
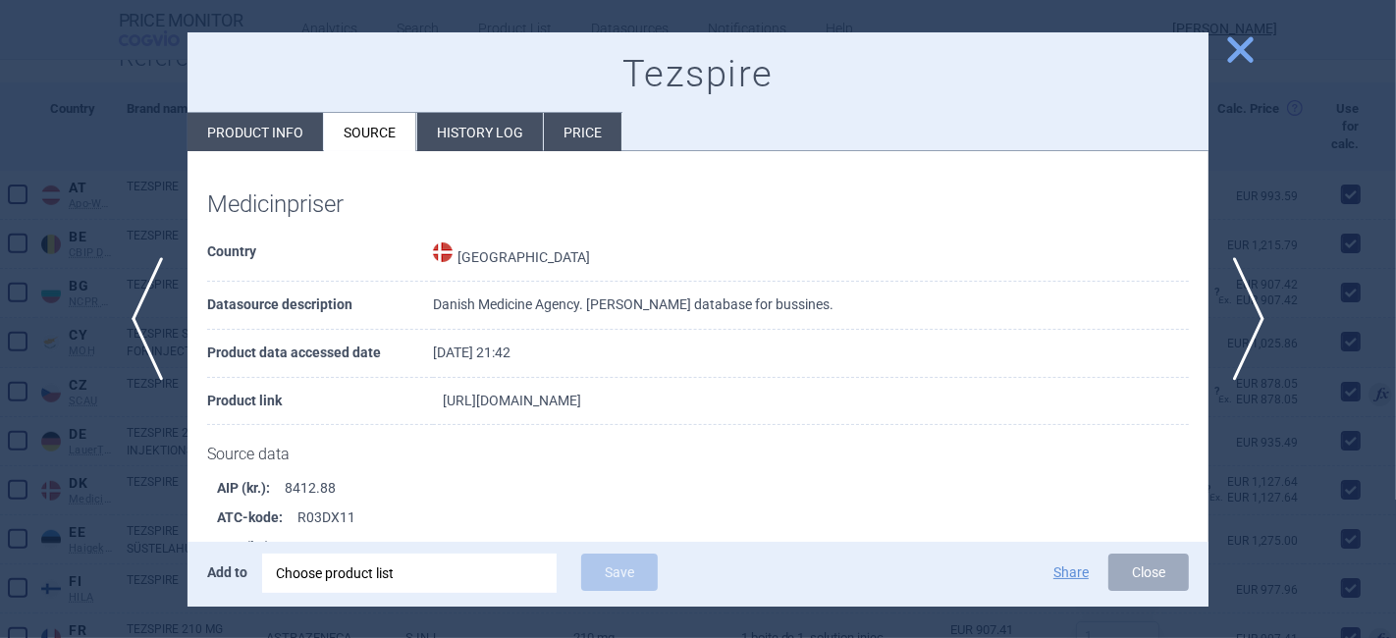
click at [580, 400] on link "[URL][DOMAIN_NAME]" at bounding box center [512, 401] width 138 height 14
click at [1239, 51] on span "close" at bounding box center [1240, 49] width 34 height 34
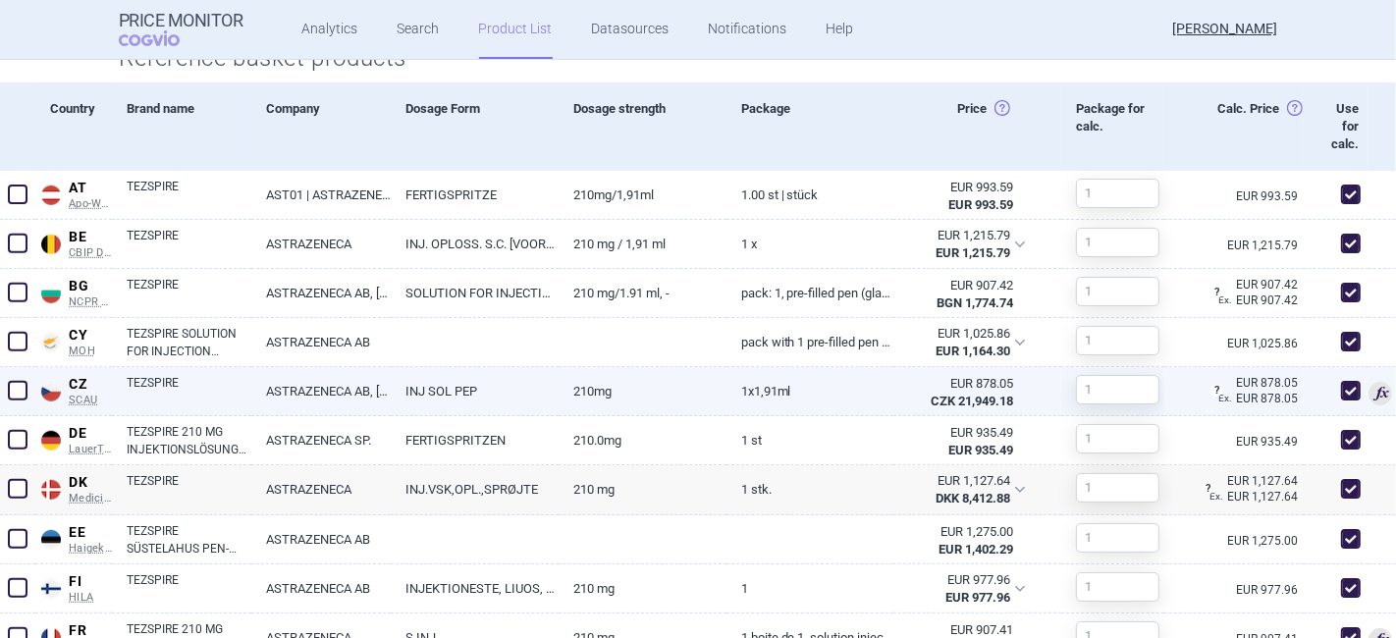
scroll to position [982, 0]
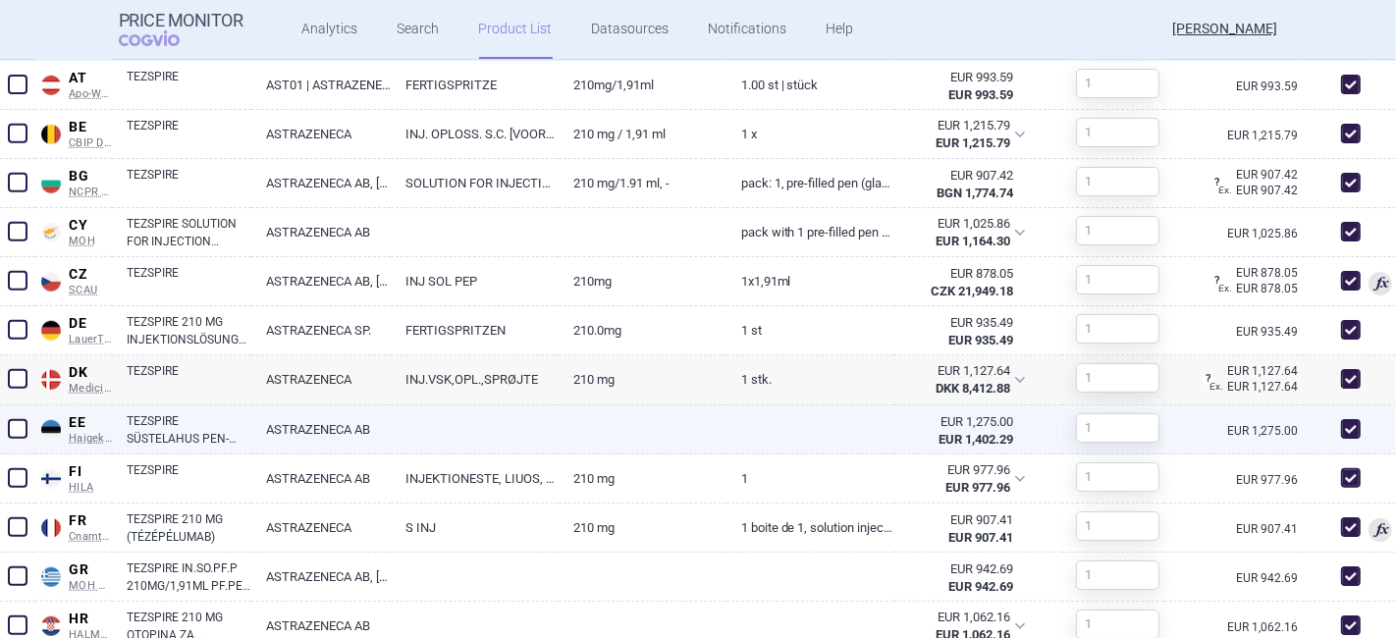
click at [239, 424] on link "TEZSPIRE SÜSTELAHUS PEN-SÜSTLIS 210MG/1,91ML 1,91ML N1" at bounding box center [189, 429] width 125 height 35
select select "EUR"
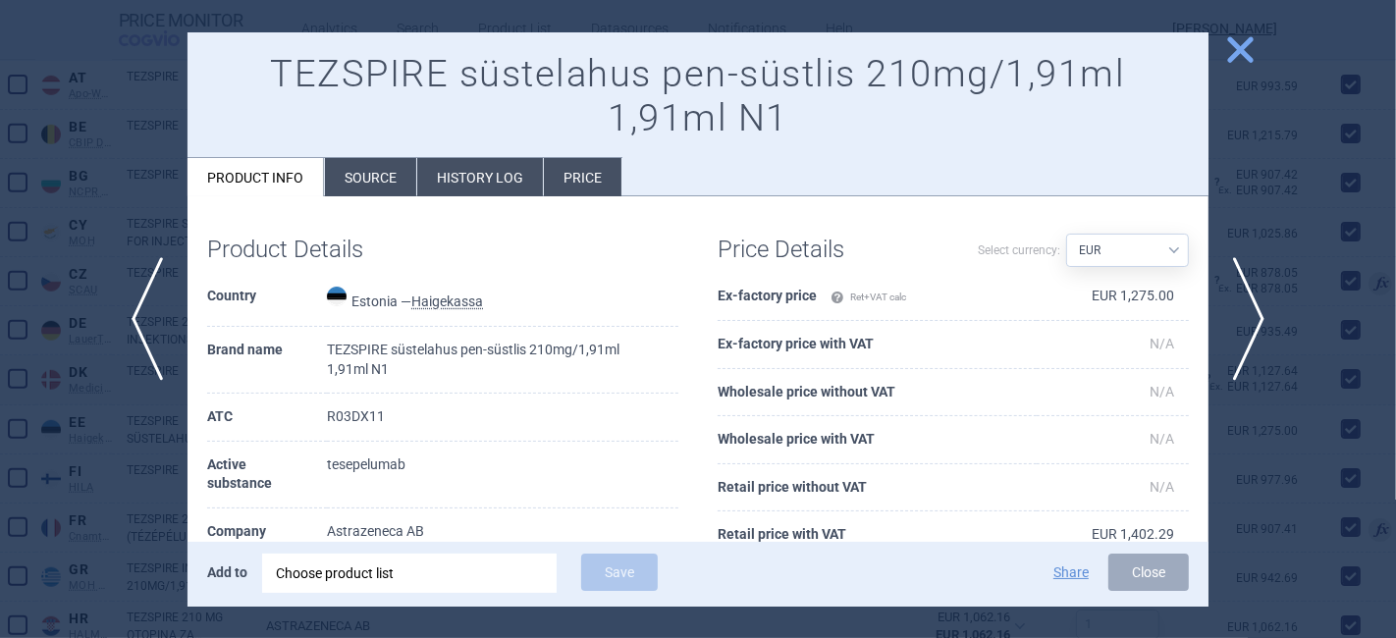
click at [375, 180] on li "Source" at bounding box center [370, 177] width 91 height 38
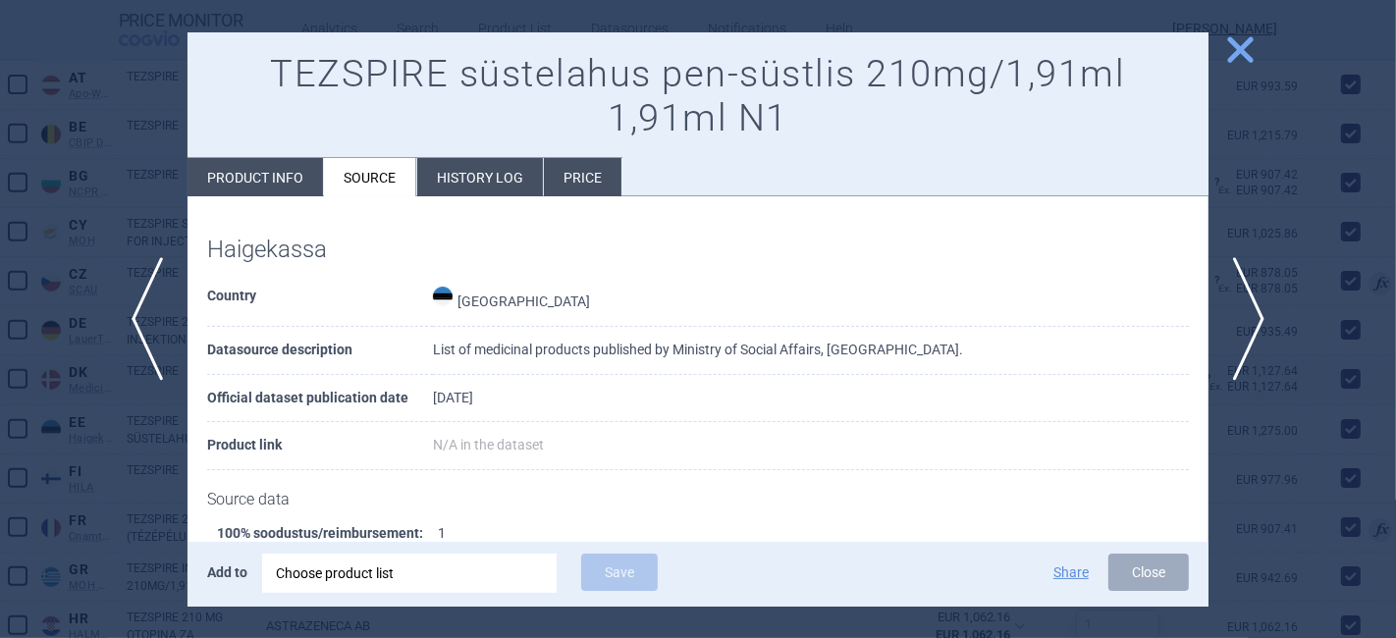
click at [1259, 44] on div at bounding box center [698, 319] width 1396 height 638
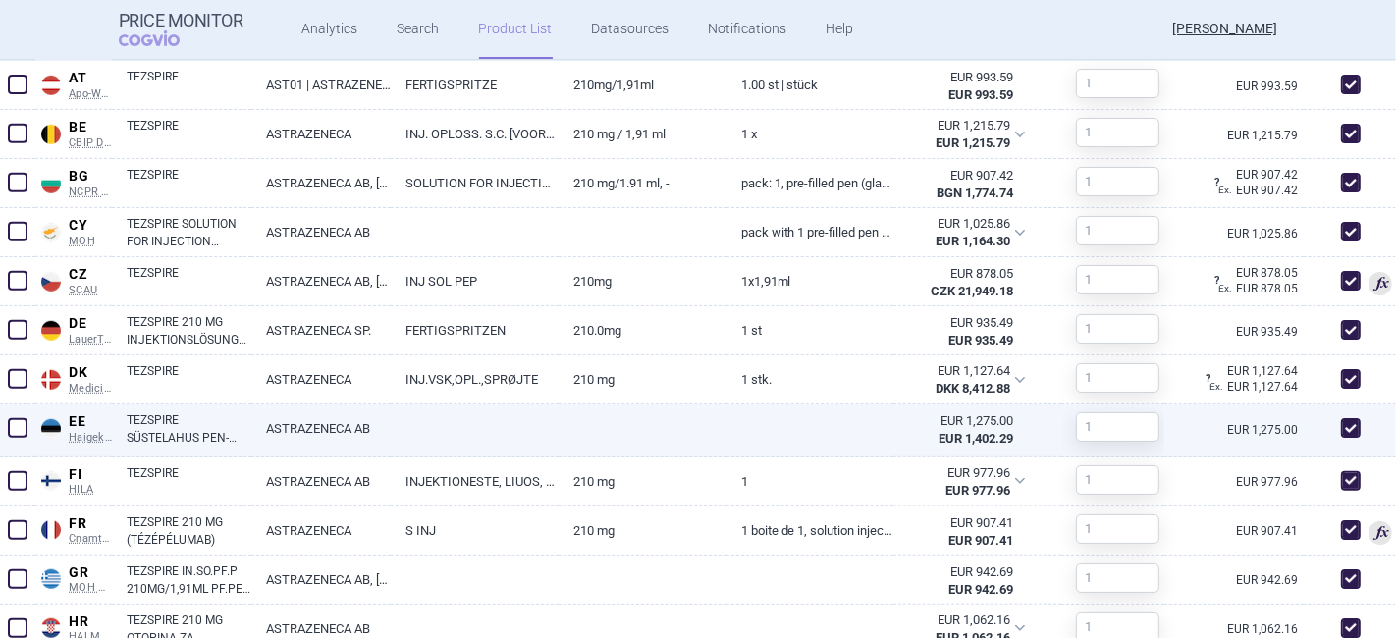
click at [973, 431] on strong "EUR 1,402.29" at bounding box center [976, 438] width 75 height 15
click at [1001, 420] on div "EUR 1,275.00" at bounding box center [960, 421] width 105 height 18
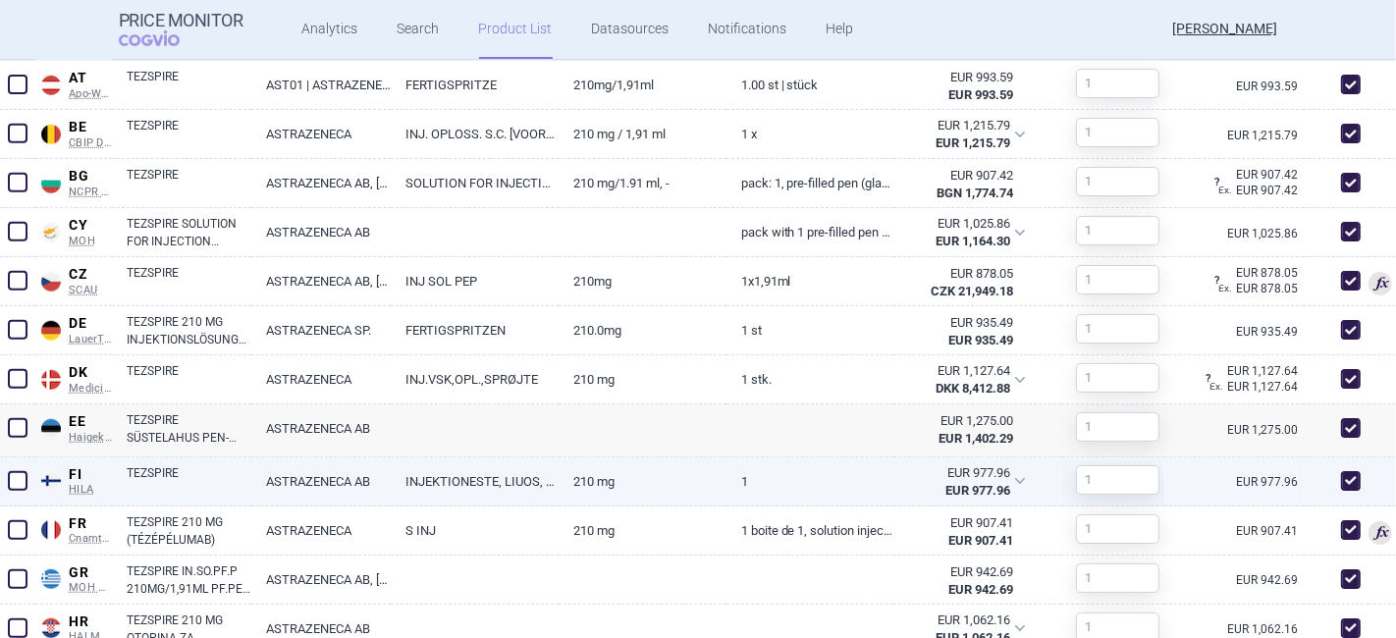
click at [414, 472] on link "INJEKTIONESTE, LIUOS, ESITAYTETTY KYNA" at bounding box center [475, 482] width 168 height 48
select select "EUR"
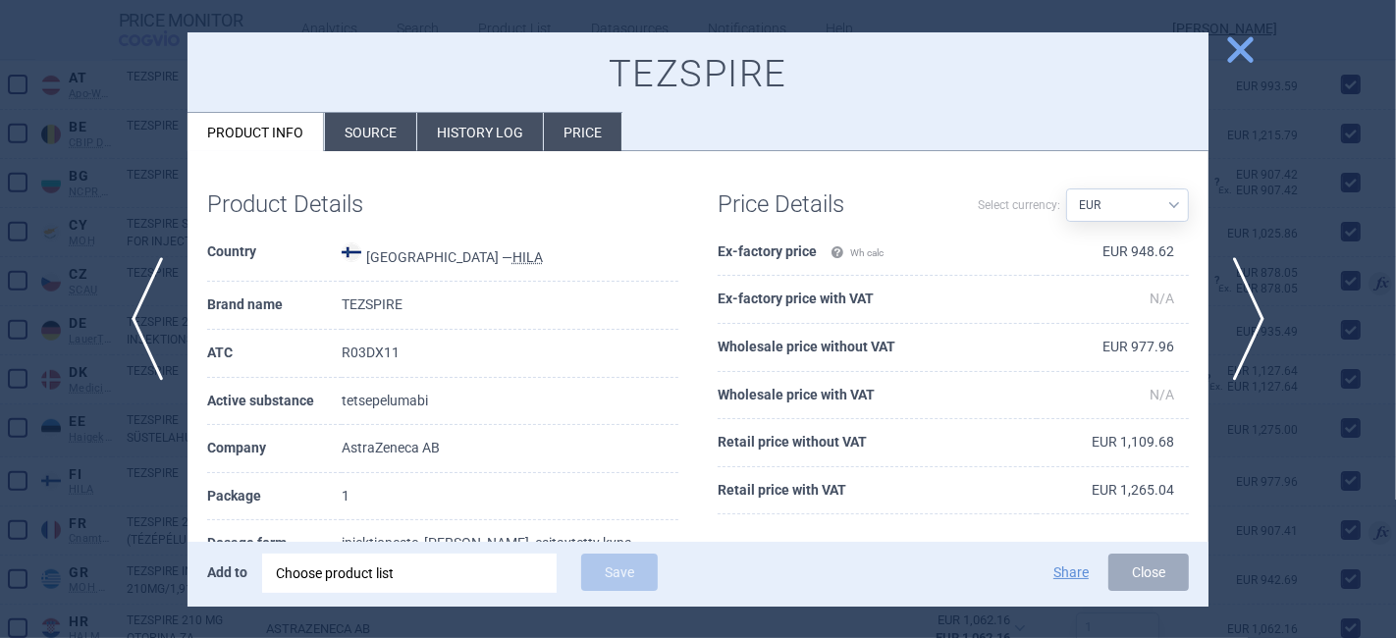
click at [370, 133] on li "Source" at bounding box center [370, 132] width 91 height 38
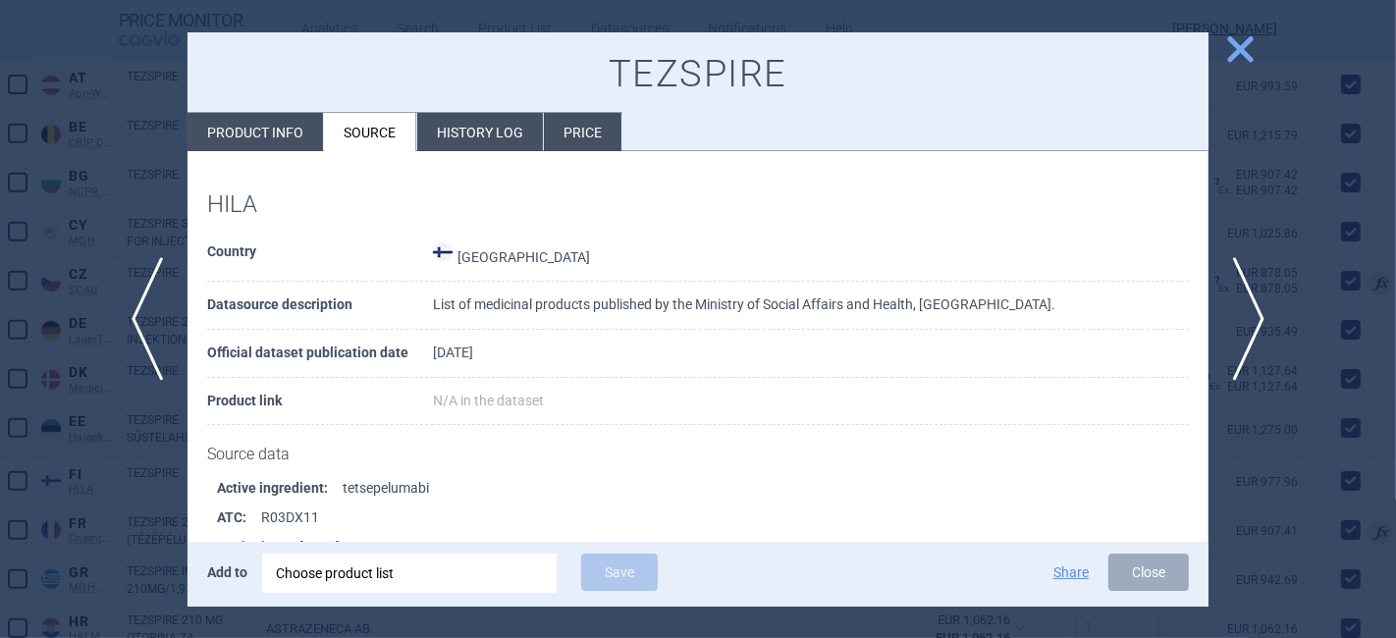
click at [1232, 47] on span "close" at bounding box center [1240, 49] width 34 height 34
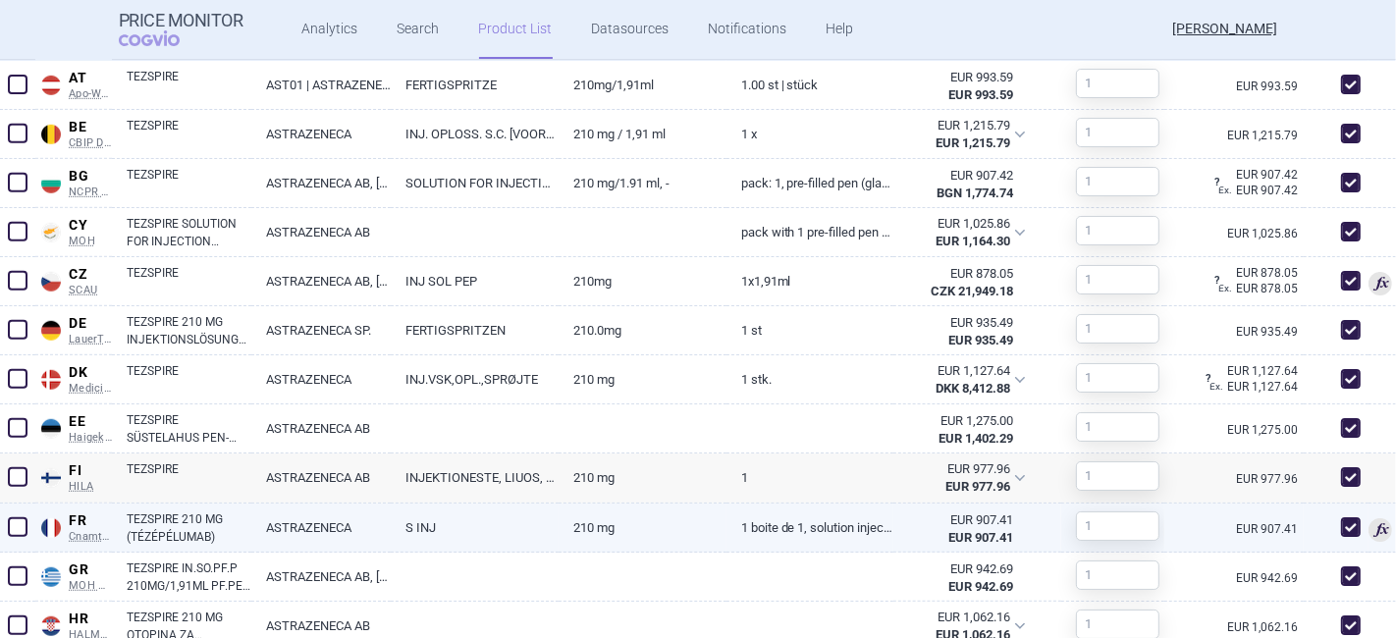
click at [453, 534] on link "S INJ" at bounding box center [475, 528] width 168 height 48
select select "EUR"
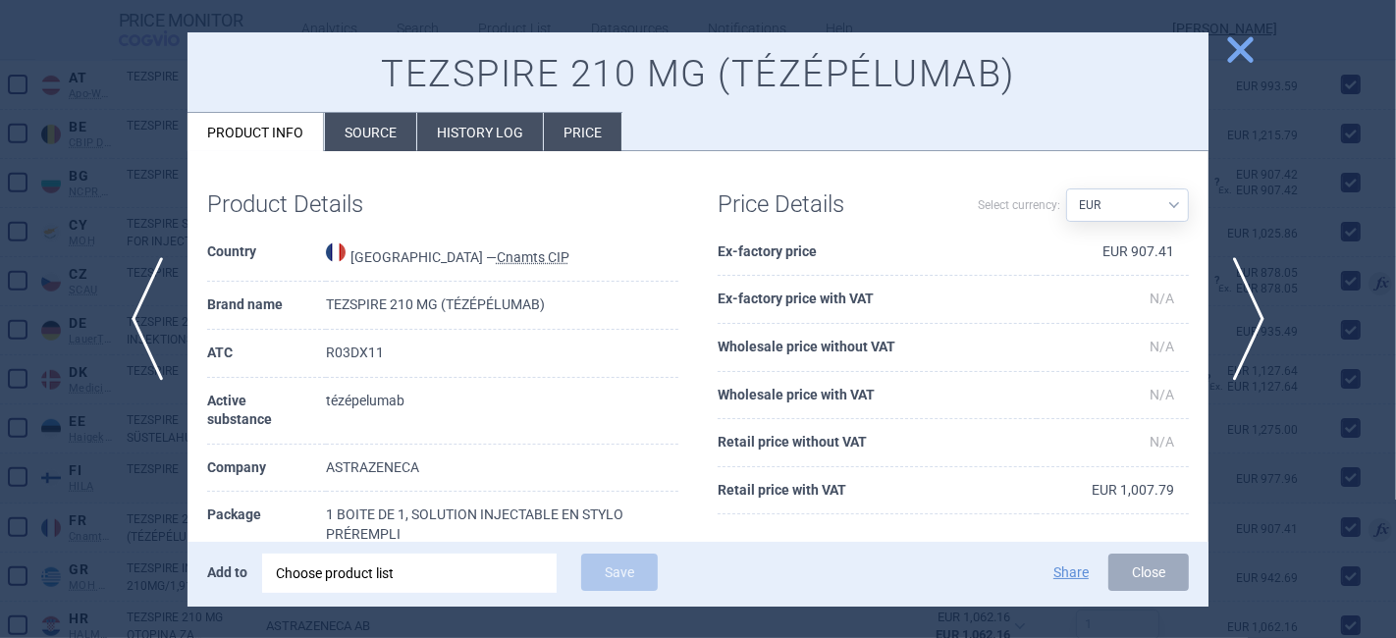
click at [378, 120] on li "Source" at bounding box center [370, 132] width 91 height 38
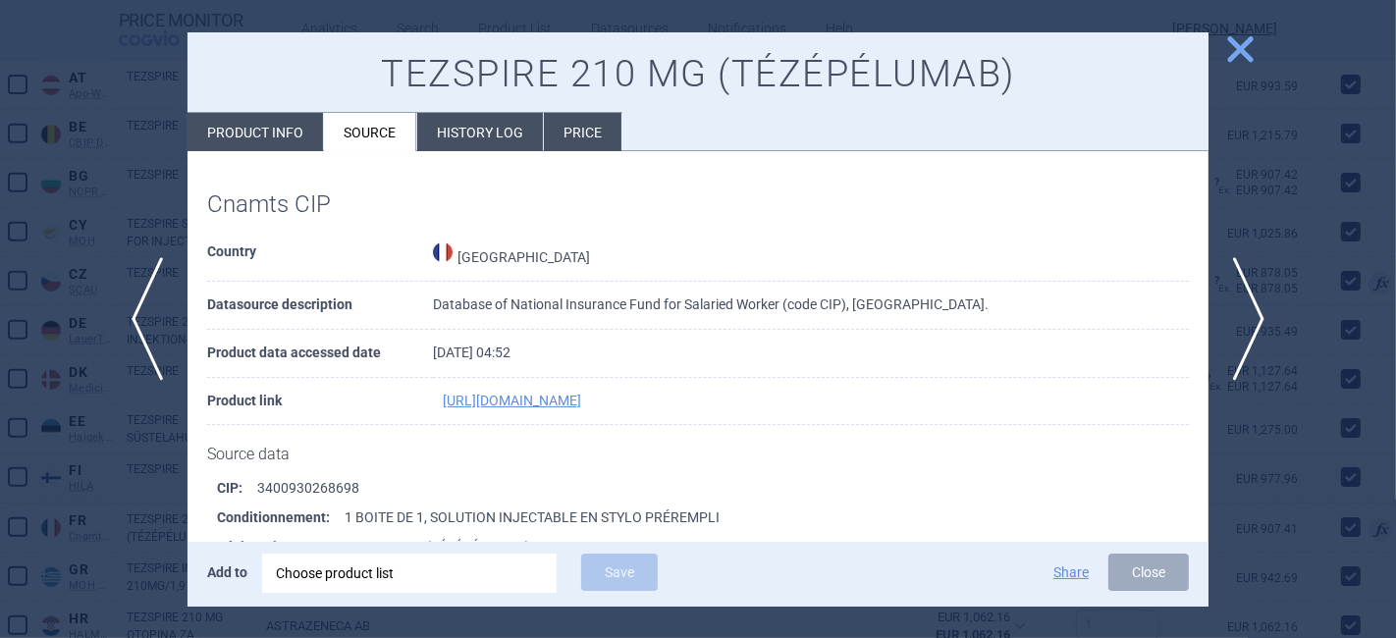
click at [1240, 39] on span "close" at bounding box center [1240, 49] width 34 height 34
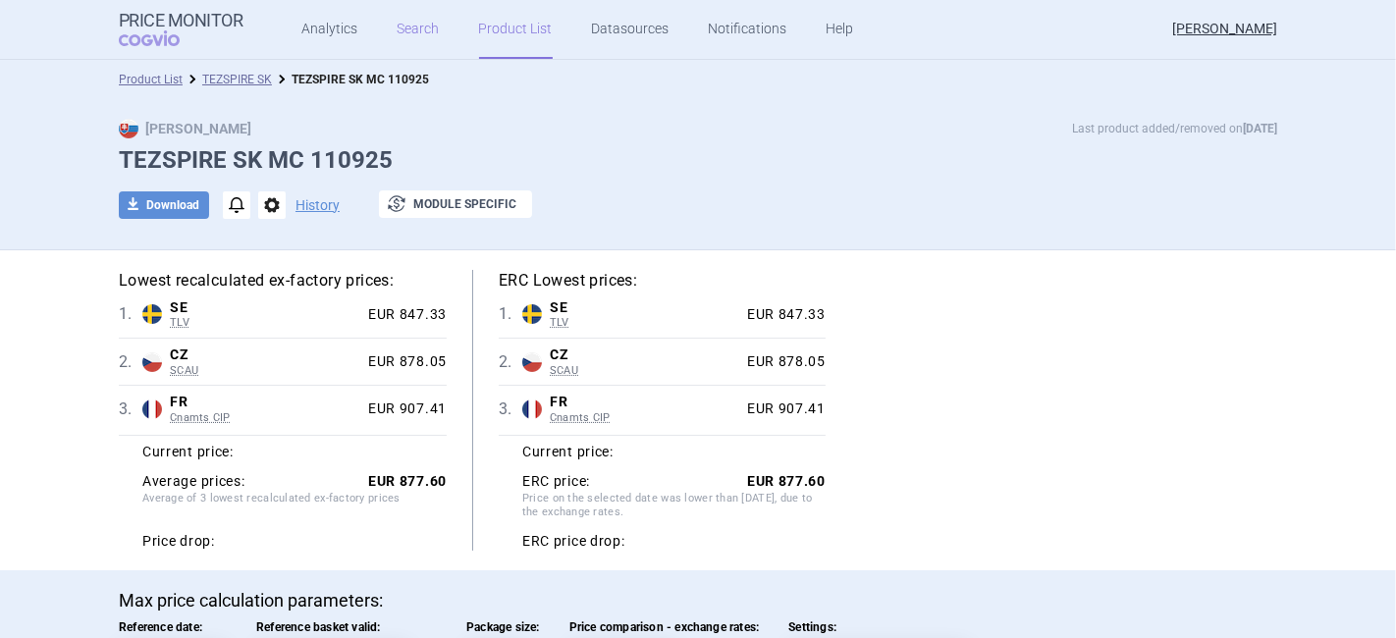
click at [406, 30] on link "Search" at bounding box center [419, 29] width 42 height 59
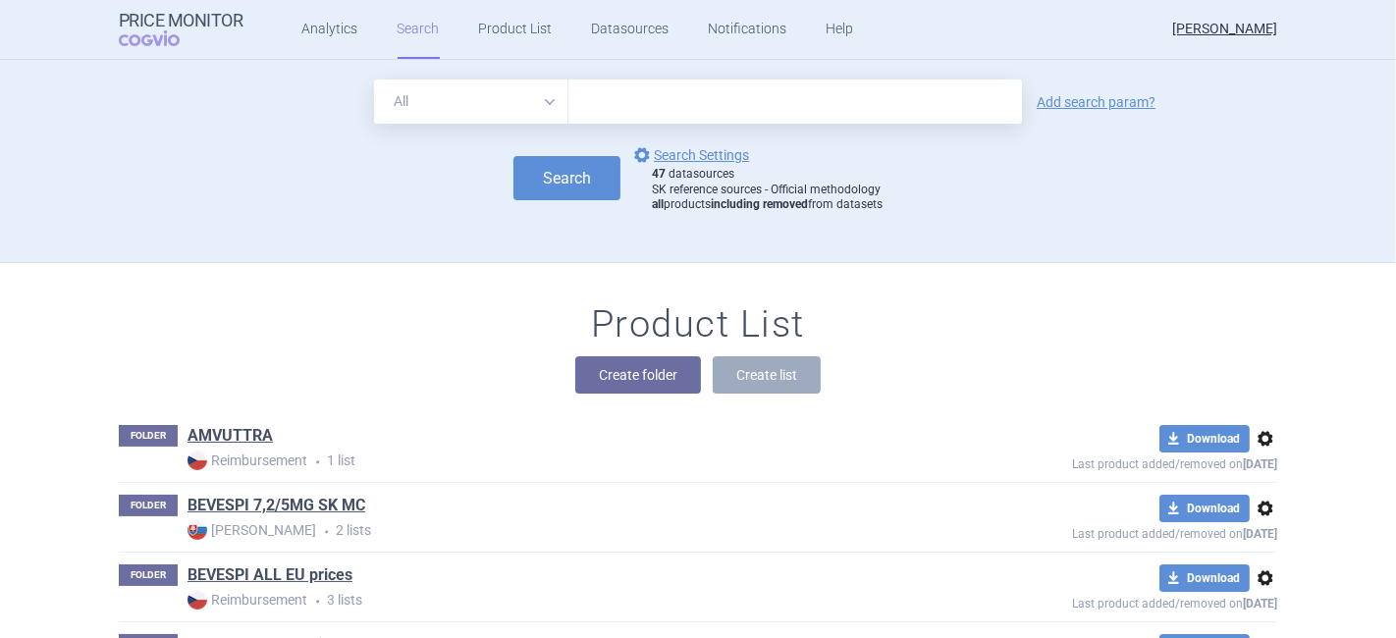
click at [625, 102] on input "text" at bounding box center [795, 102] width 454 height 44
type input "tezspire"
click at [1096, 104] on link "Add search param?" at bounding box center [1096, 102] width 119 height 14
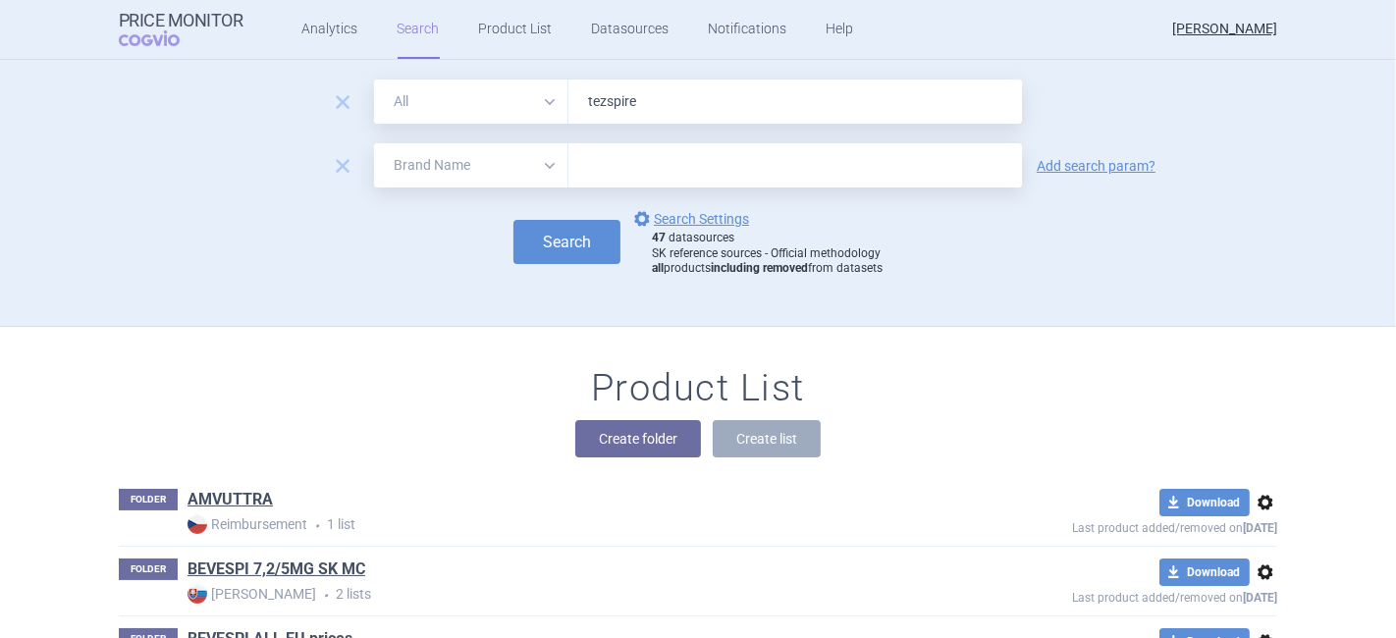
click at [471, 154] on select "All Brand Name ATC Company Active Substance Country Newer than" at bounding box center [471, 165] width 194 height 44
select select "country"
click at [374, 143] on select "All Brand Name ATC Company Active Substance Country Newer than" at bounding box center [471, 165] width 194 height 44
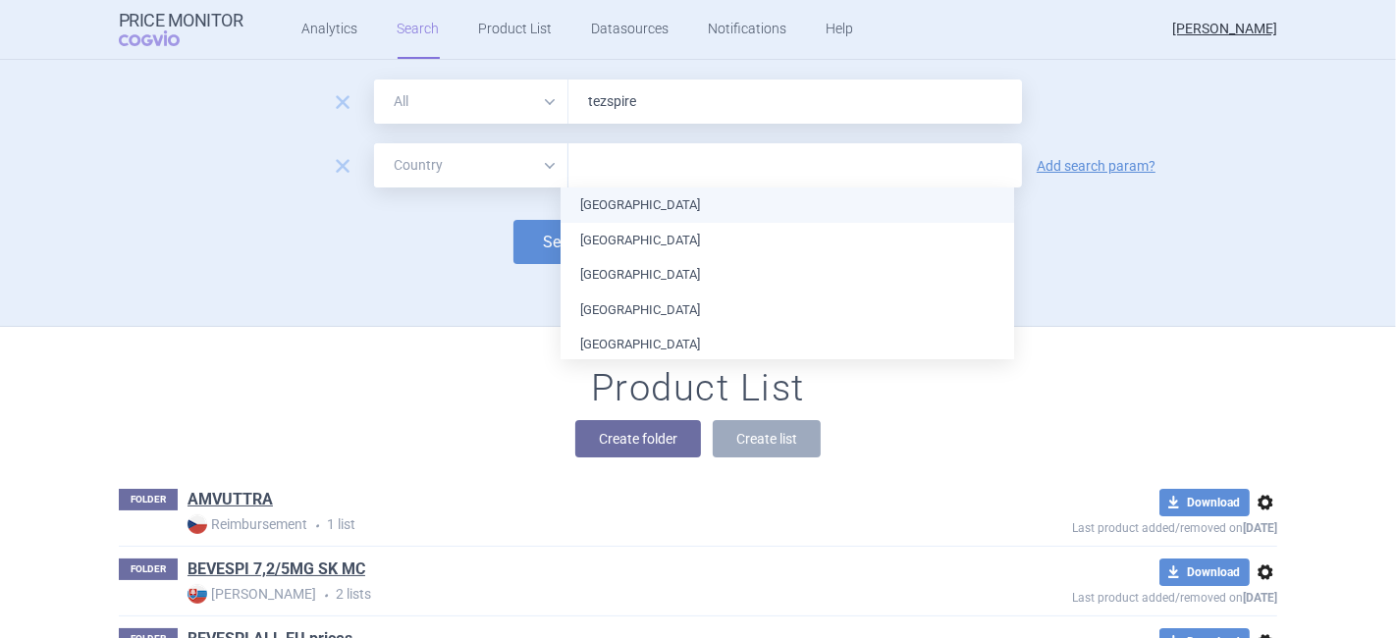
click at [595, 164] on input "text" at bounding box center [795, 166] width 434 height 26
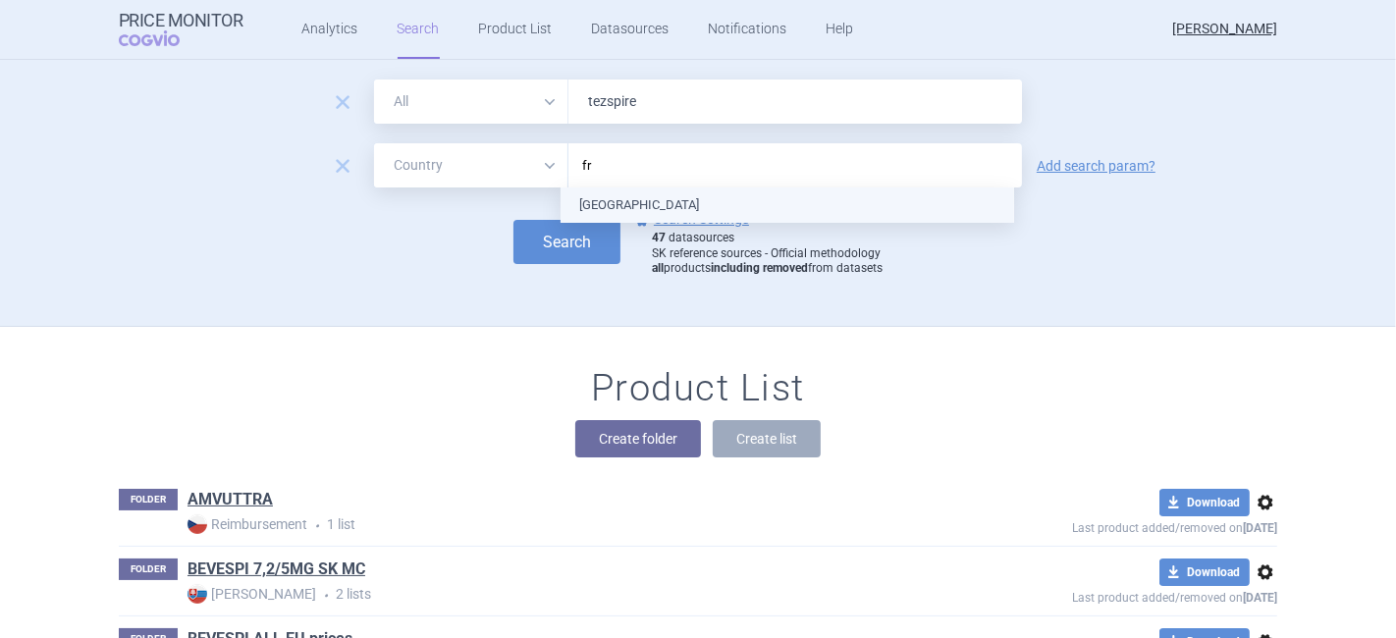
type input "fra"
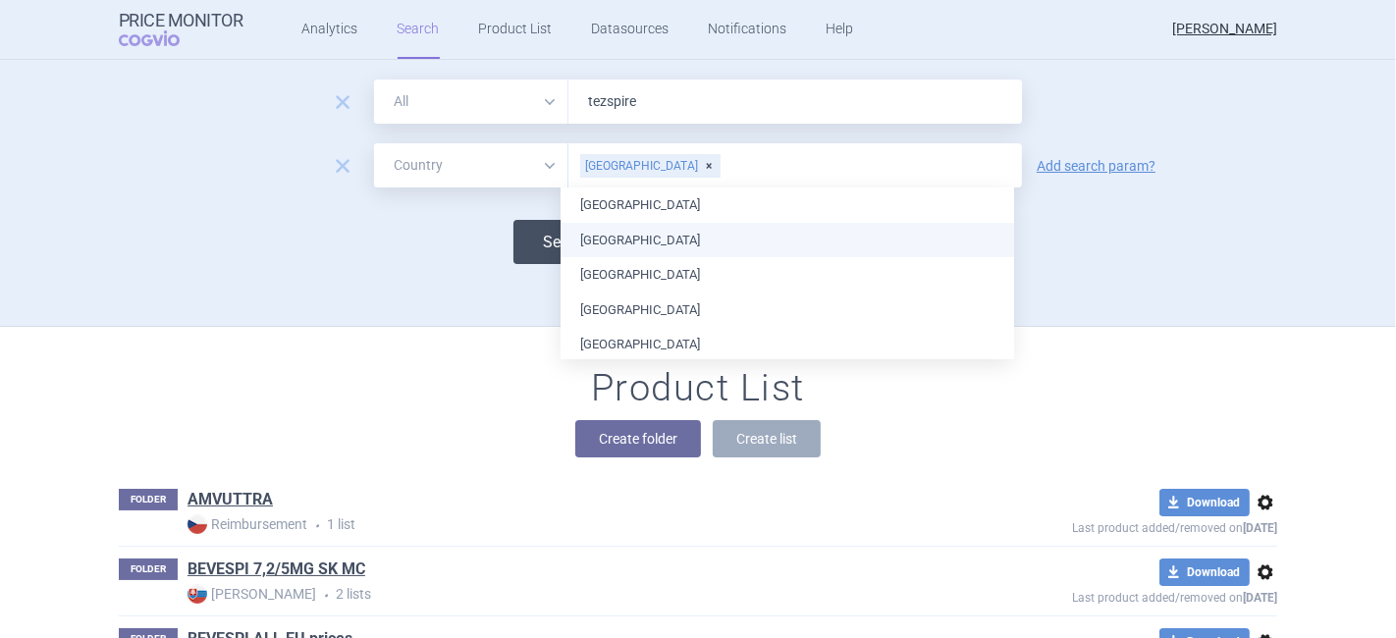
click at [520, 238] on button "Search" at bounding box center [566, 242] width 107 height 44
select select "country"
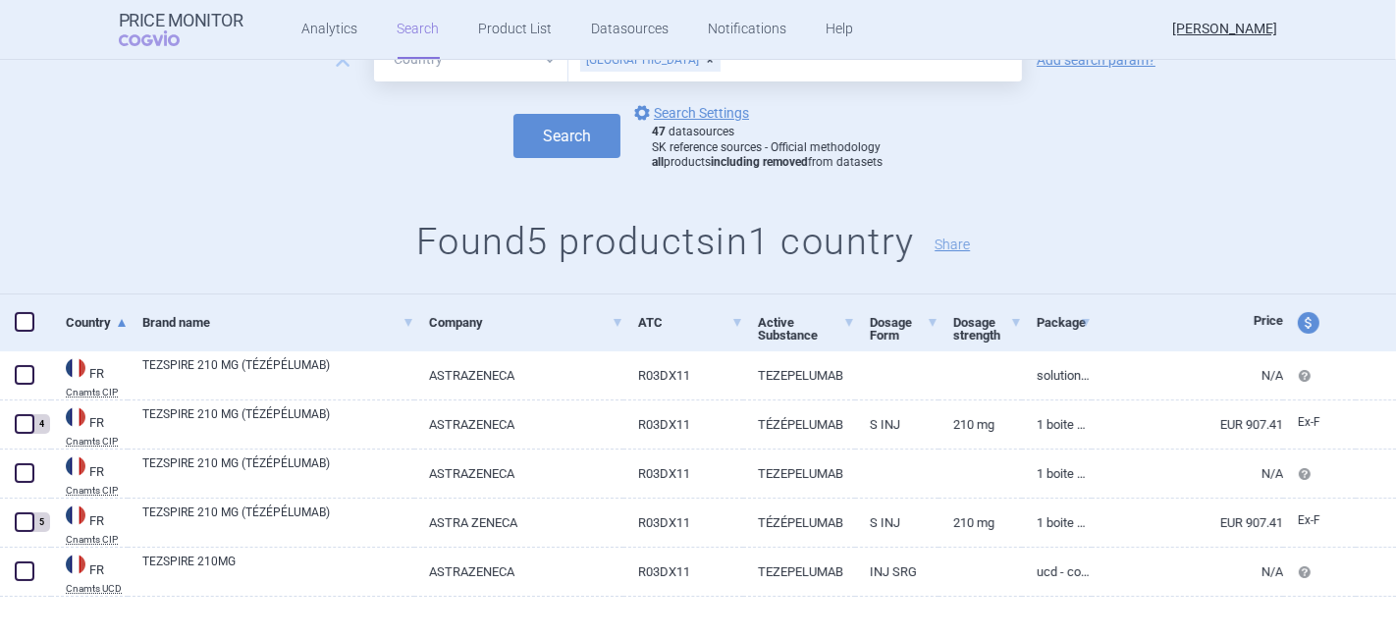
scroll to position [168, 0]
